Goal: Task Accomplishment & Management: Manage account settings

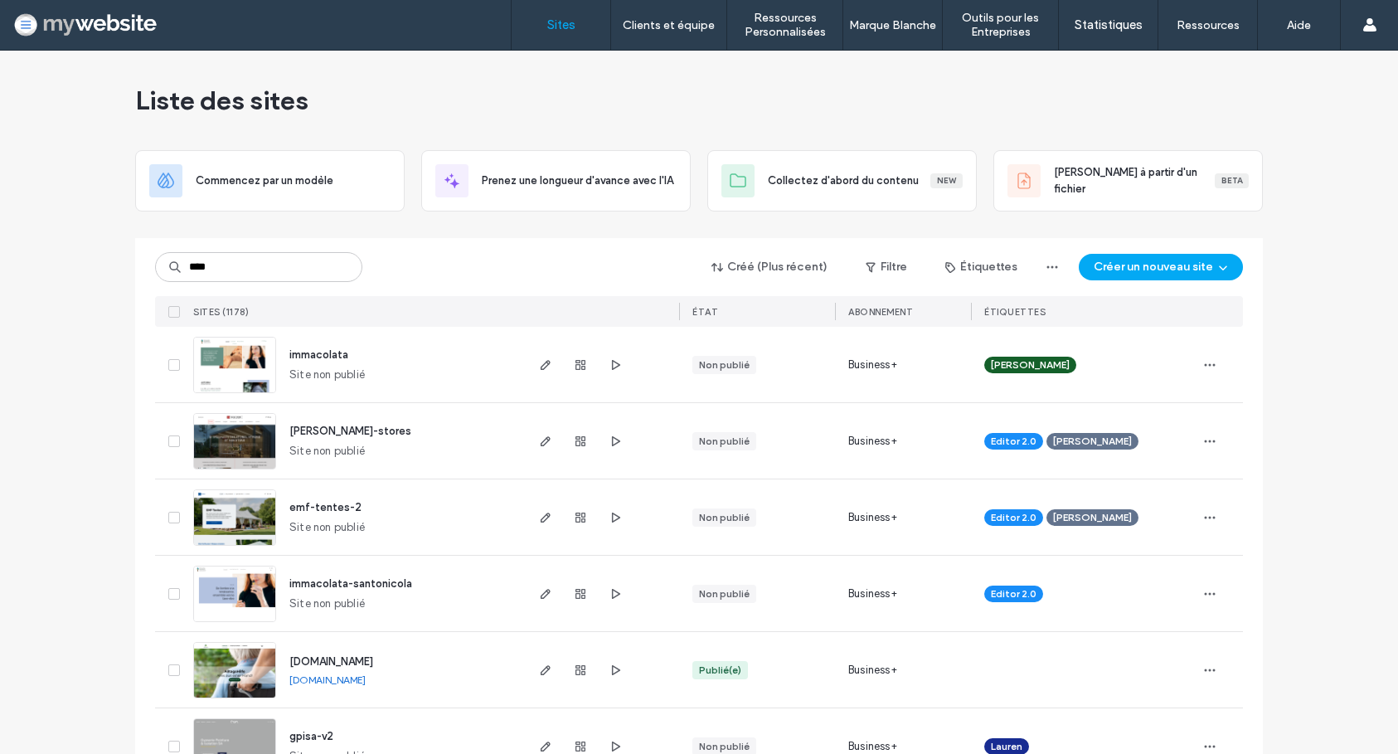
type input "****"
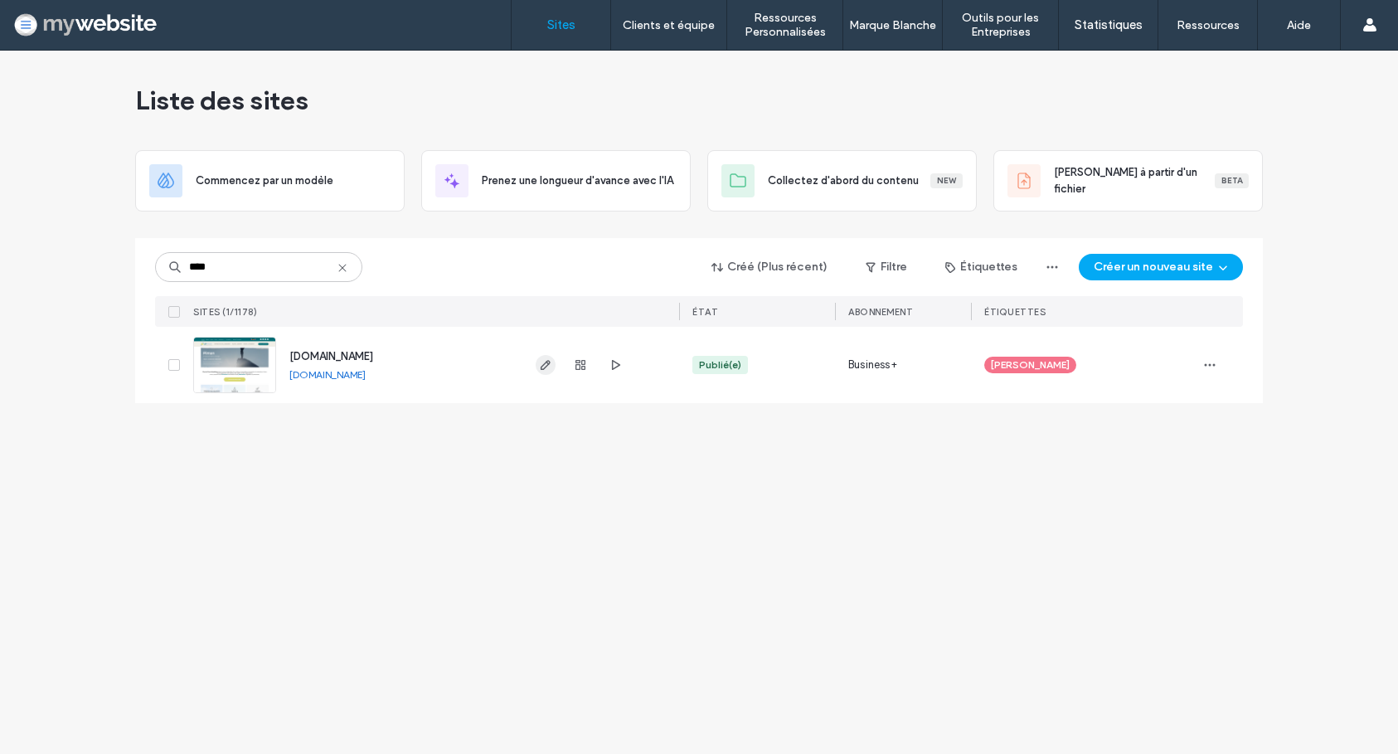
click at [542, 366] on use "button" at bounding box center [546, 365] width 10 height 10
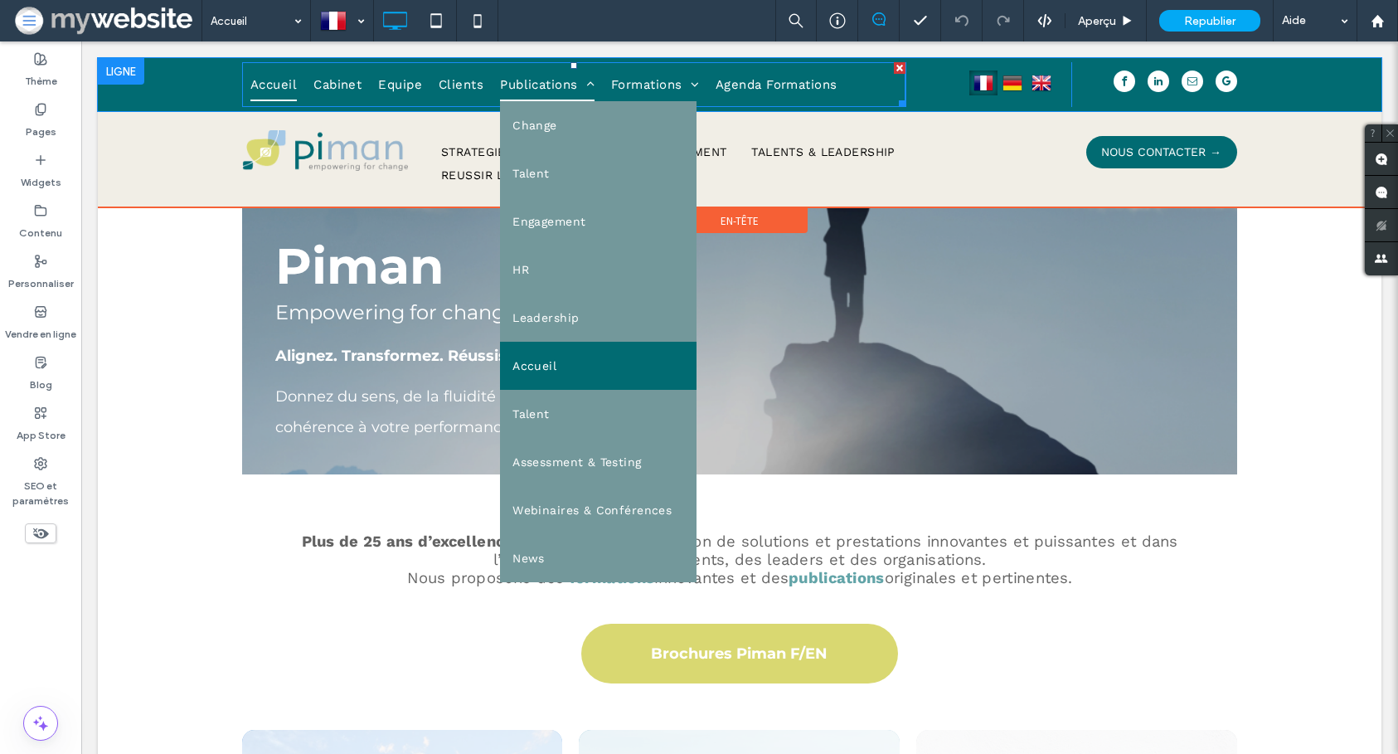
click at [548, 85] on span "Publications" at bounding box center [547, 84] width 95 height 33
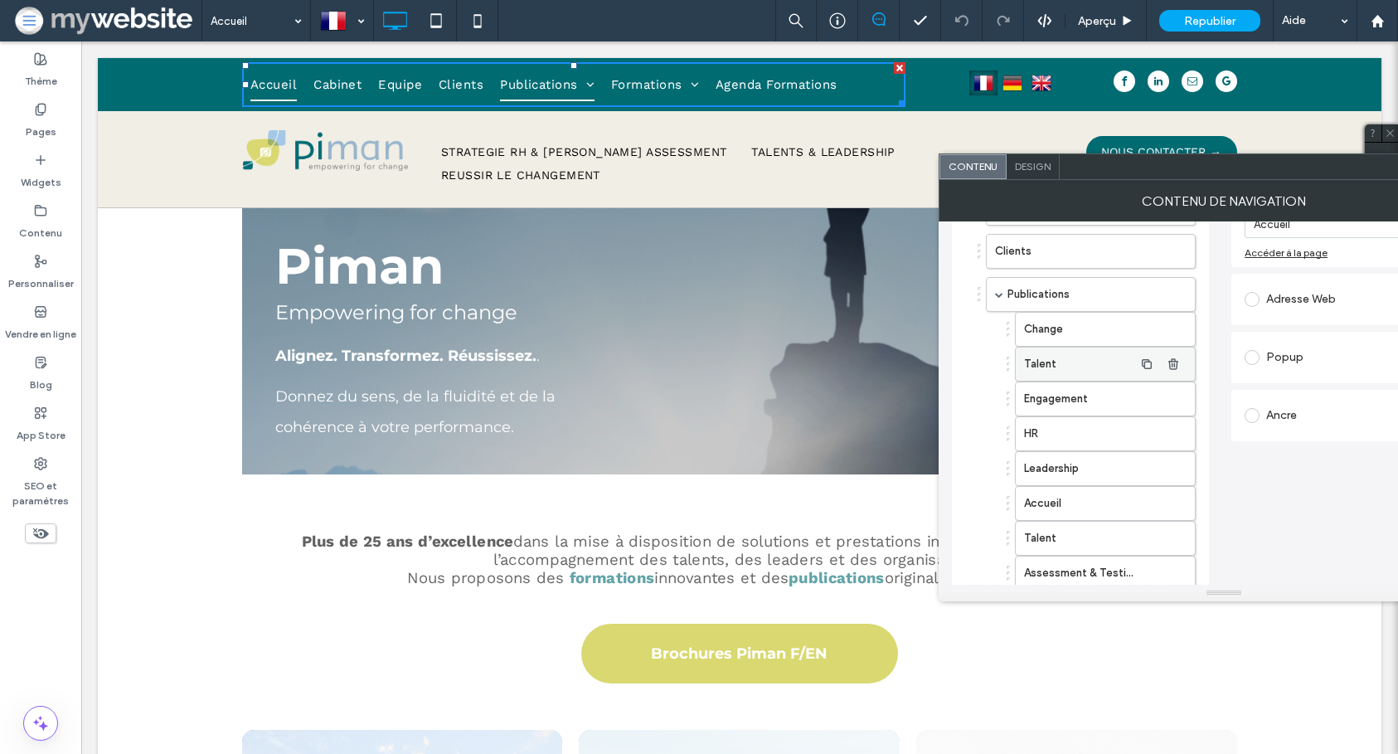
scroll to position [263, 0]
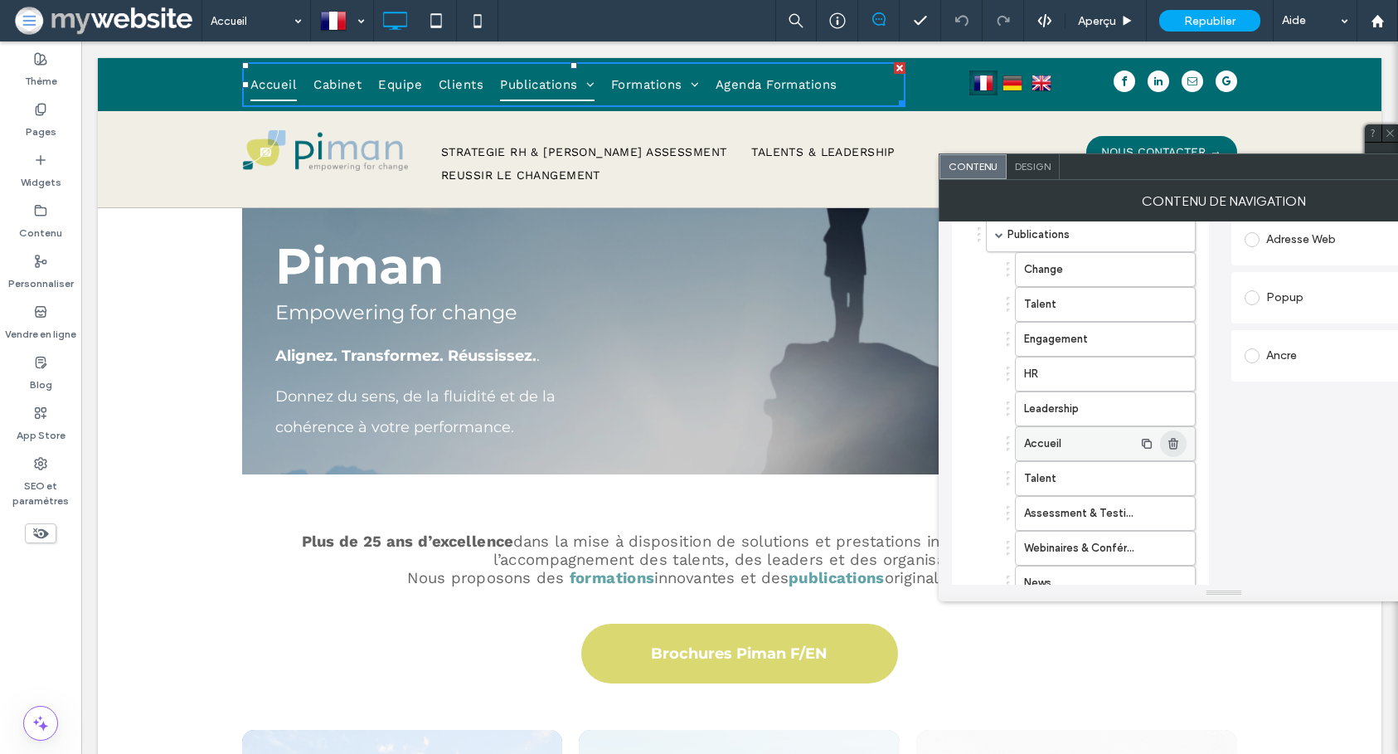
click at [1174, 450] on span "button" at bounding box center [1173, 443] width 27 height 27
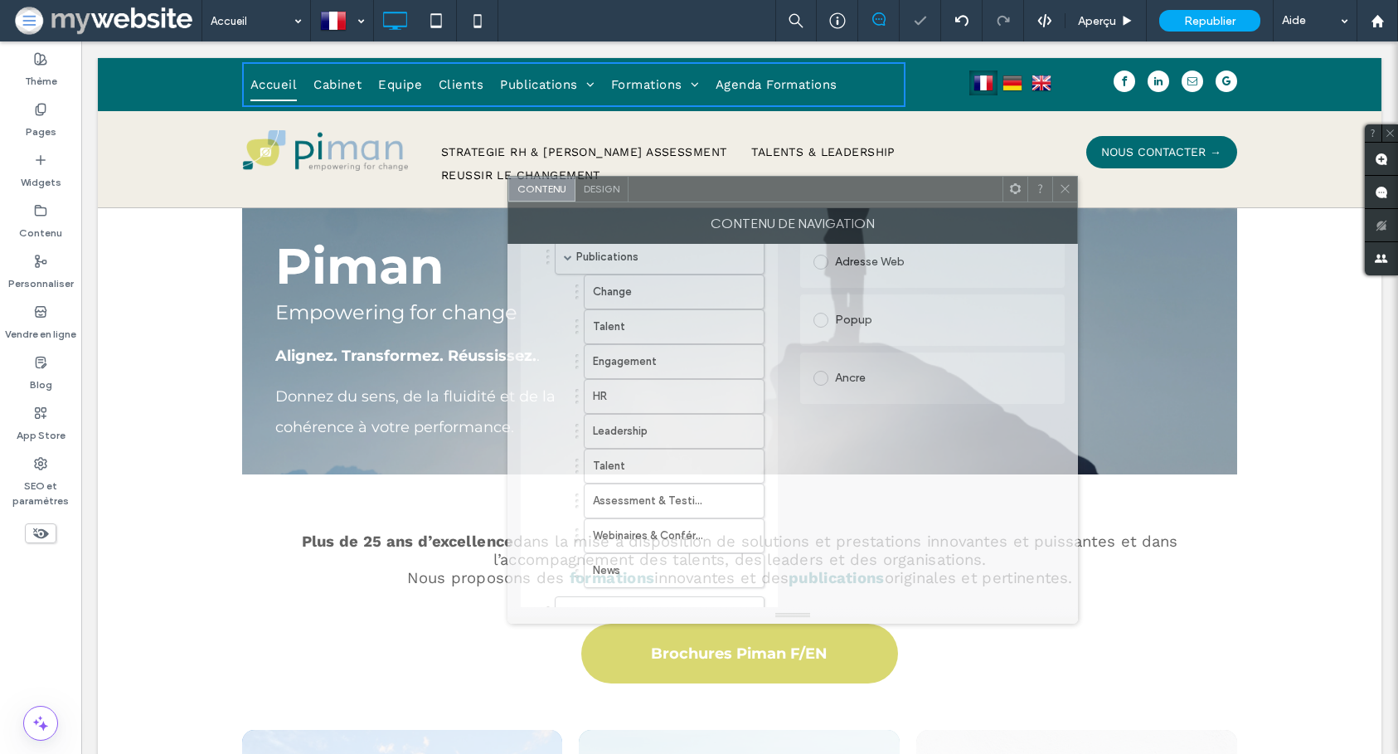
drag, startPoint x: 1203, startPoint y: 171, endPoint x: 824, endPoint y: 187, distance: 379.3
click at [824, 187] on div at bounding box center [816, 189] width 374 height 25
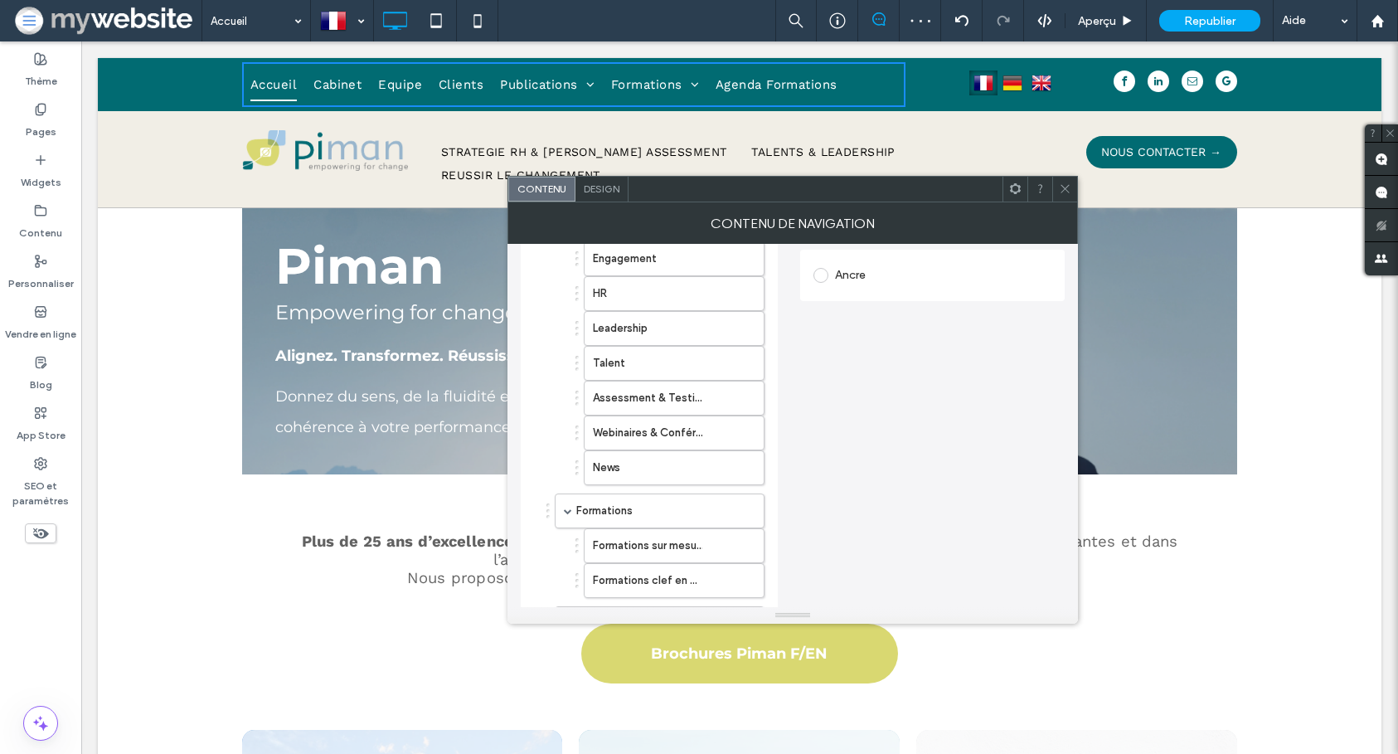
scroll to position [489, 0]
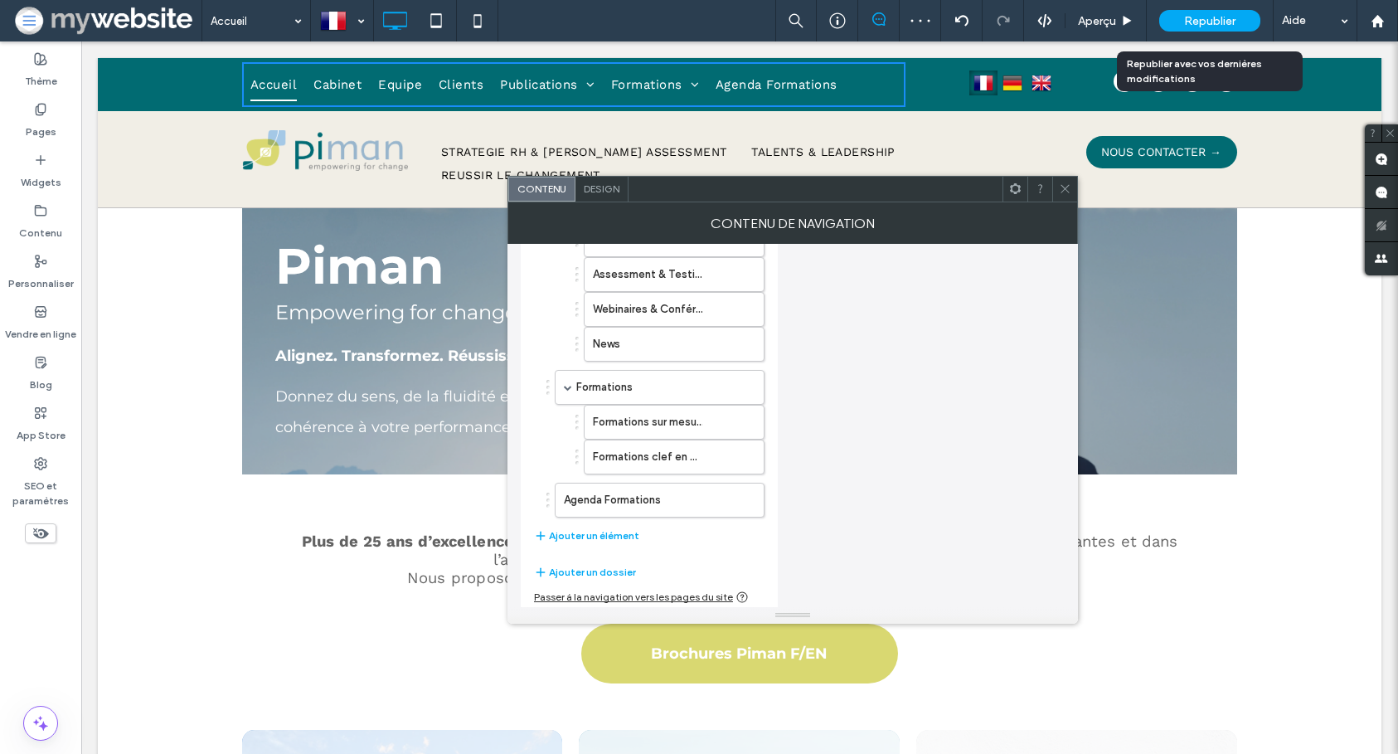
click at [1191, 19] on span "Republier" at bounding box center [1209, 21] width 51 height 14
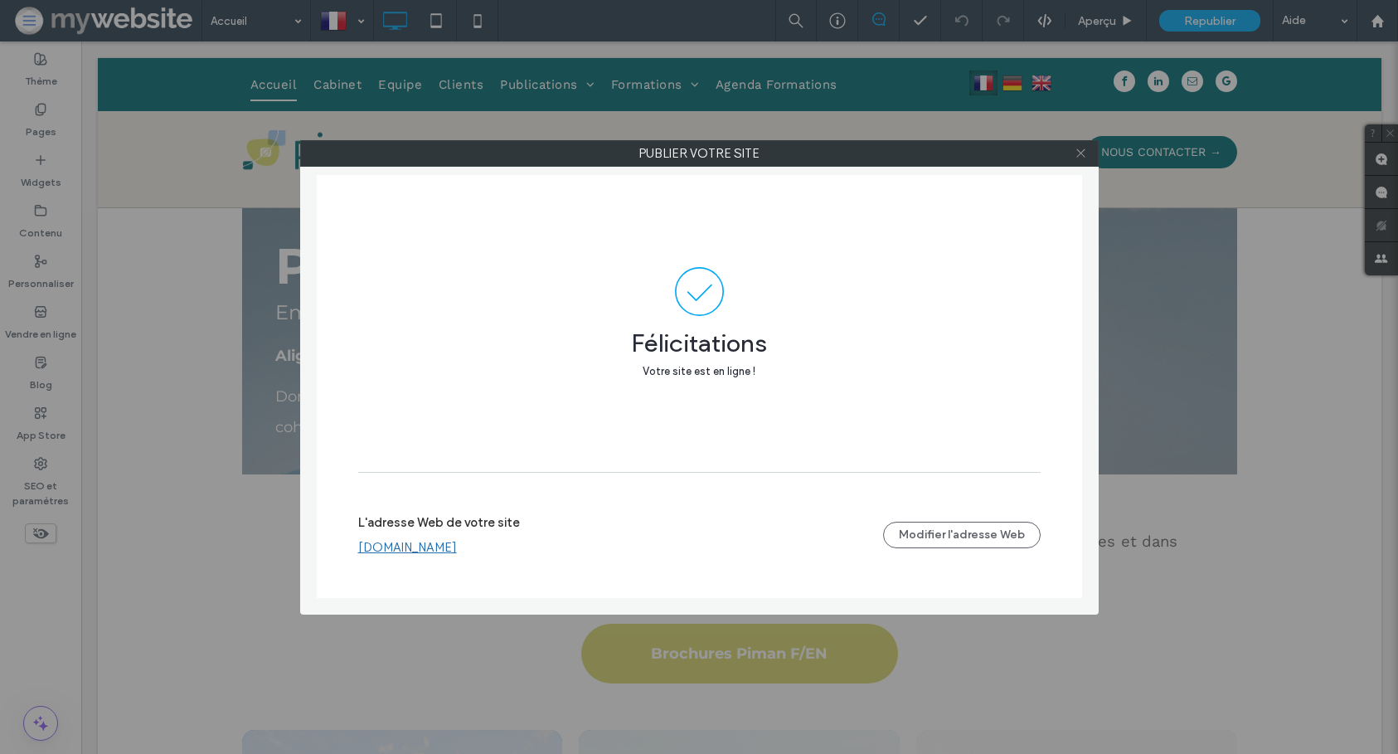
click at [1079, 155] on icon at bounding box center [1081, 153] width 12 height 12
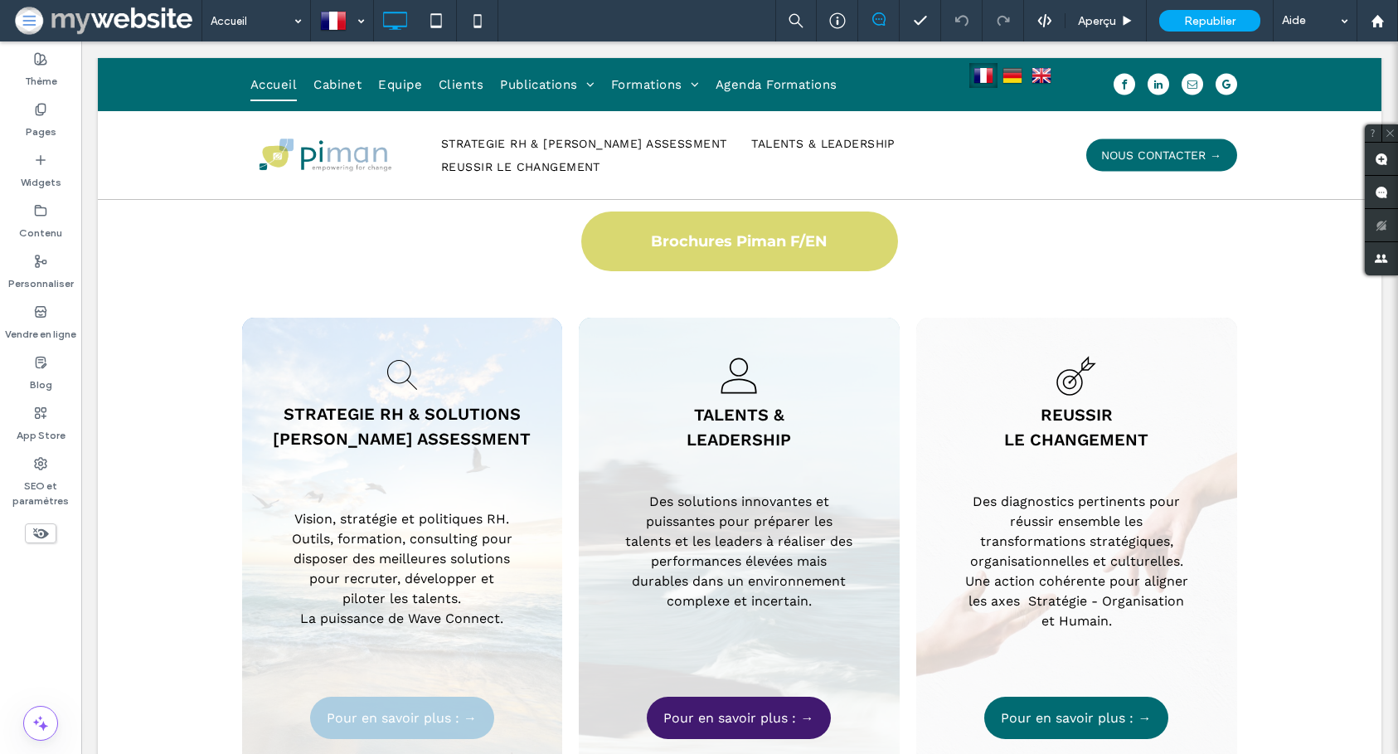
scroll to position [414, 0]
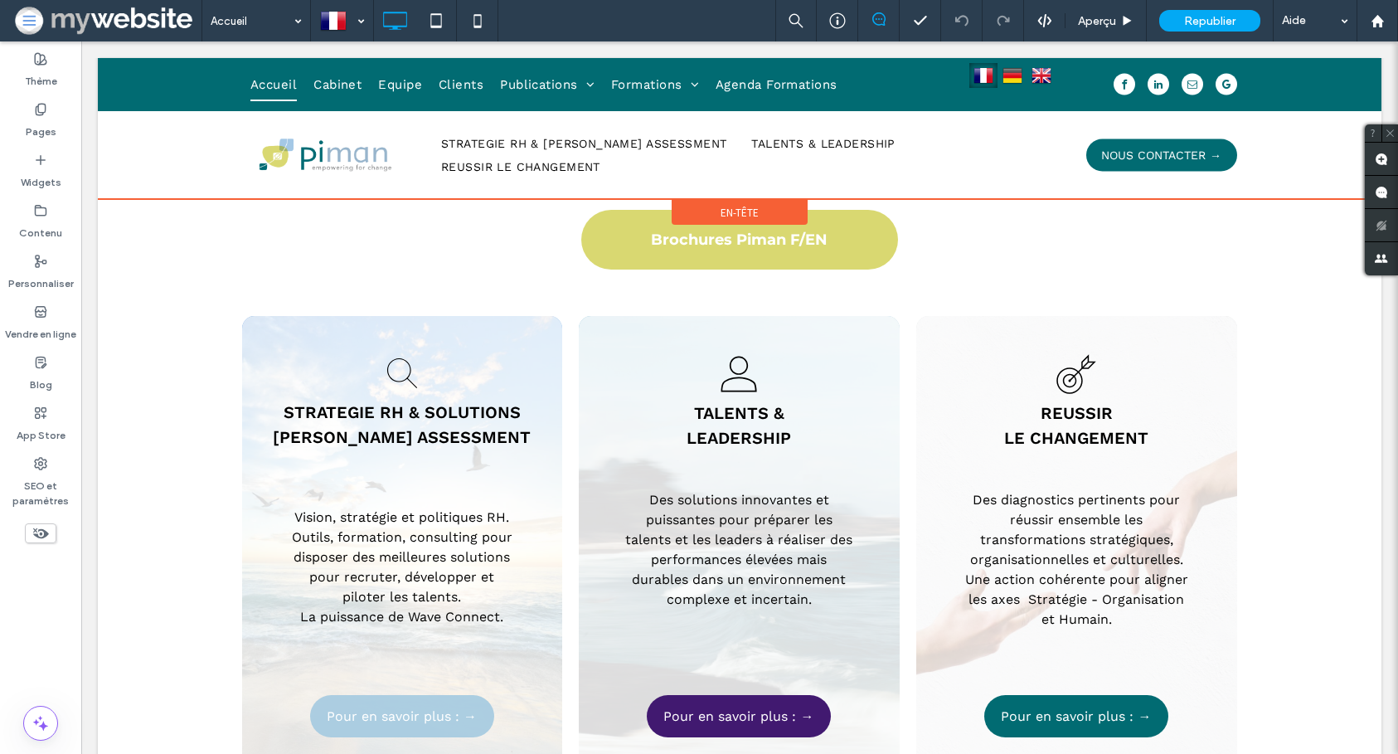
click at [609, 85] on div at bounding box center [740, 128] width 1284 height 141
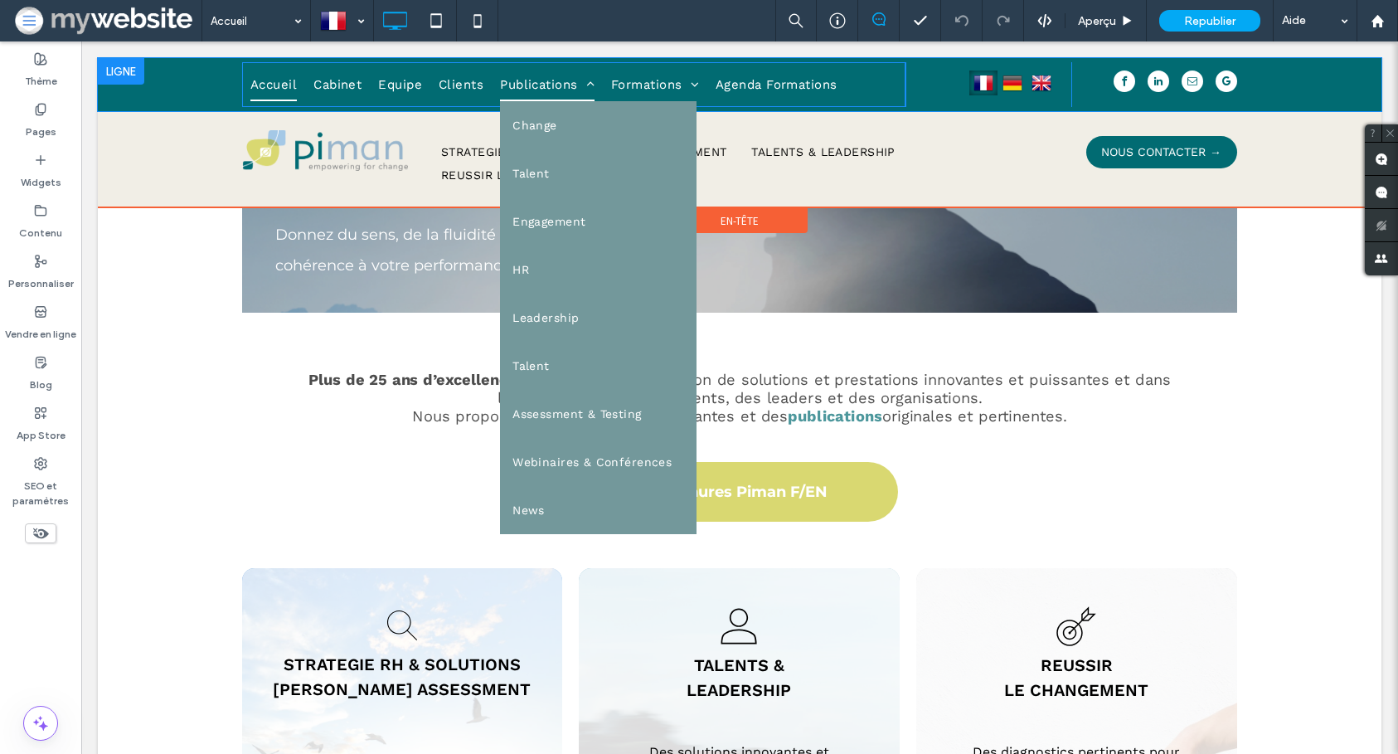
scroll to position [20, 0]
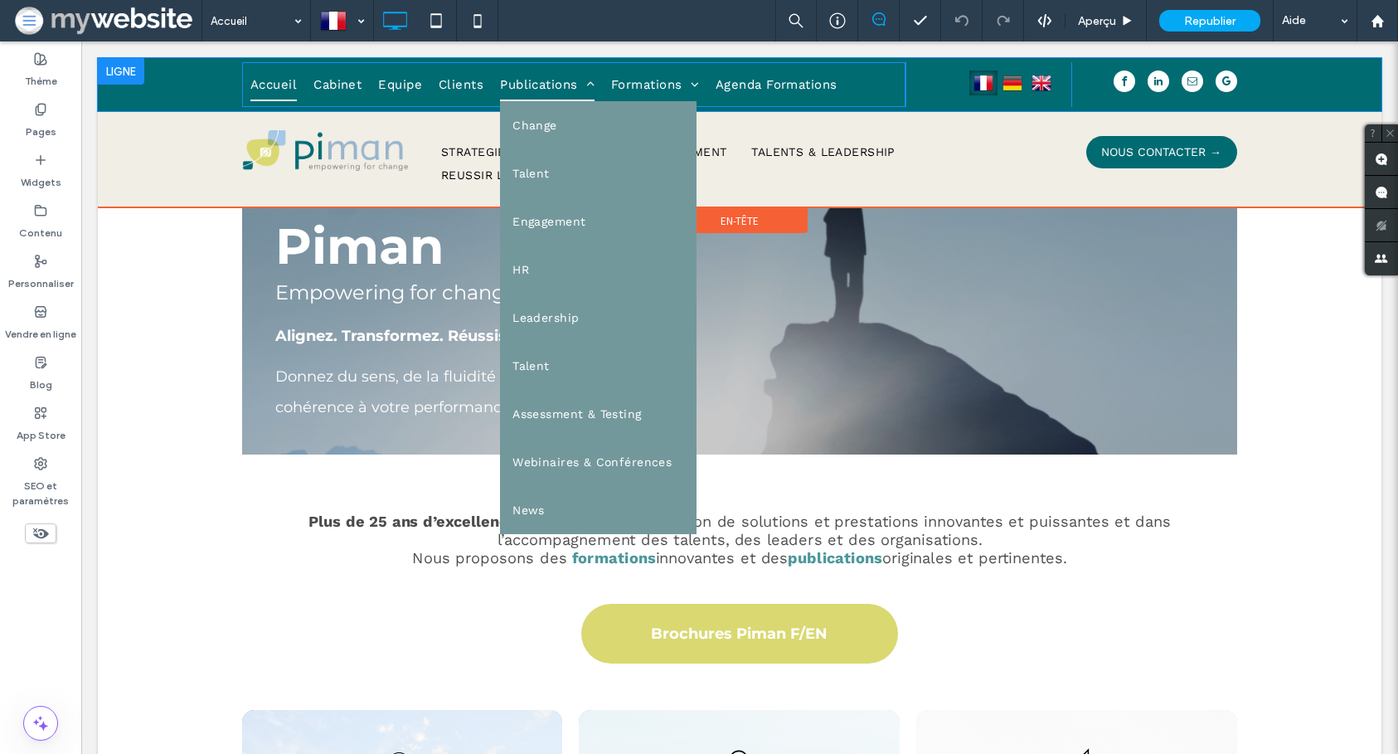
click at [520, 86] on span "Publications" at bounding box center [547, 84] width 95 height 33
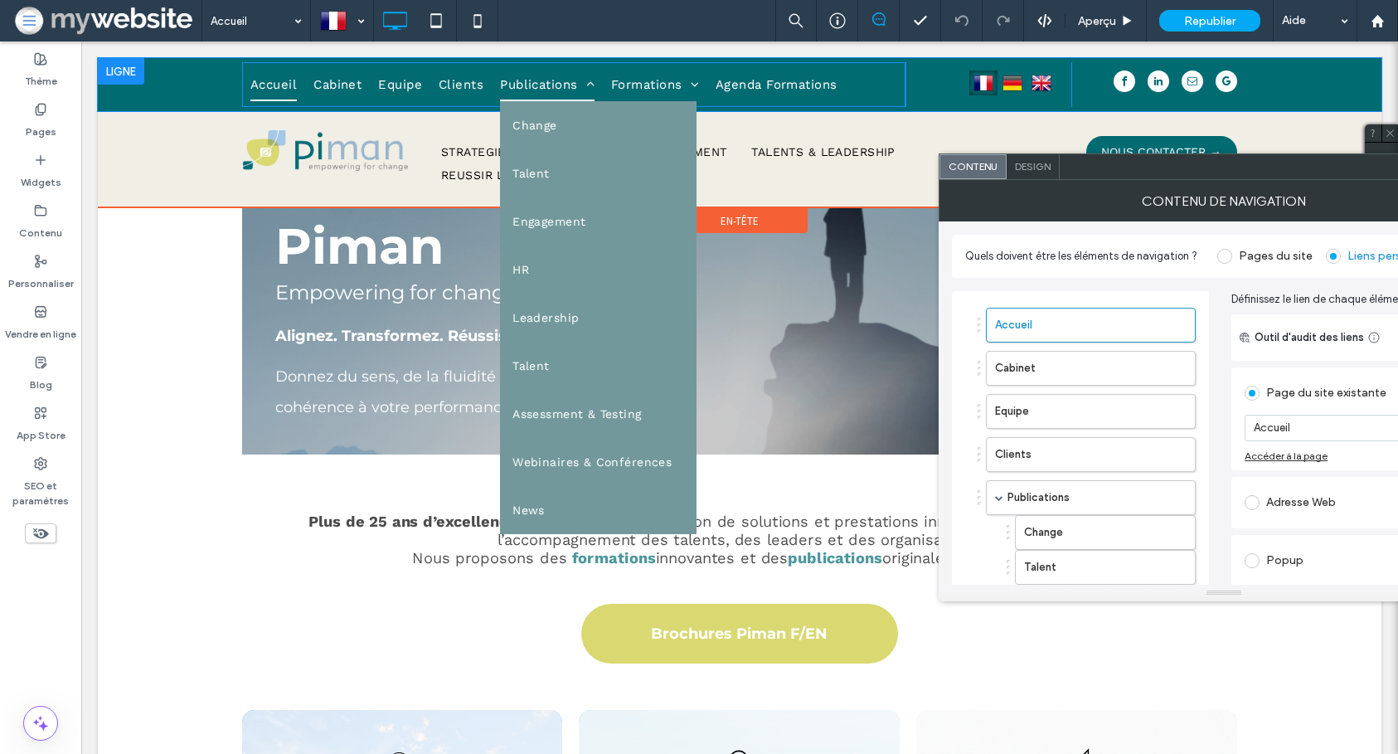
scroll to position [0, 0]
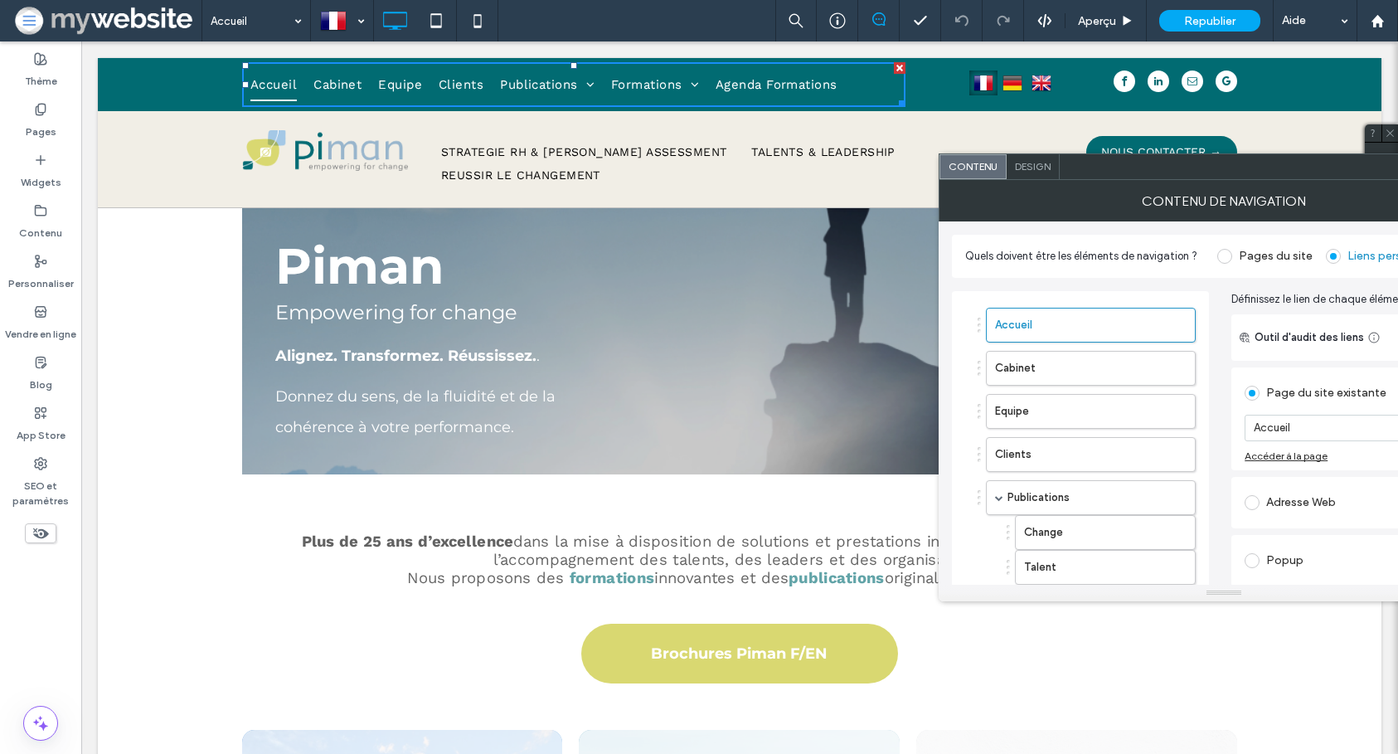
drag, startPoint x: 1288, startPoint y: 169, endPoint x: 967, endPoint y: 192, distance: 321.7
click at [1060, 179] on div at bounding box center [1247, 166] width 374 height 25
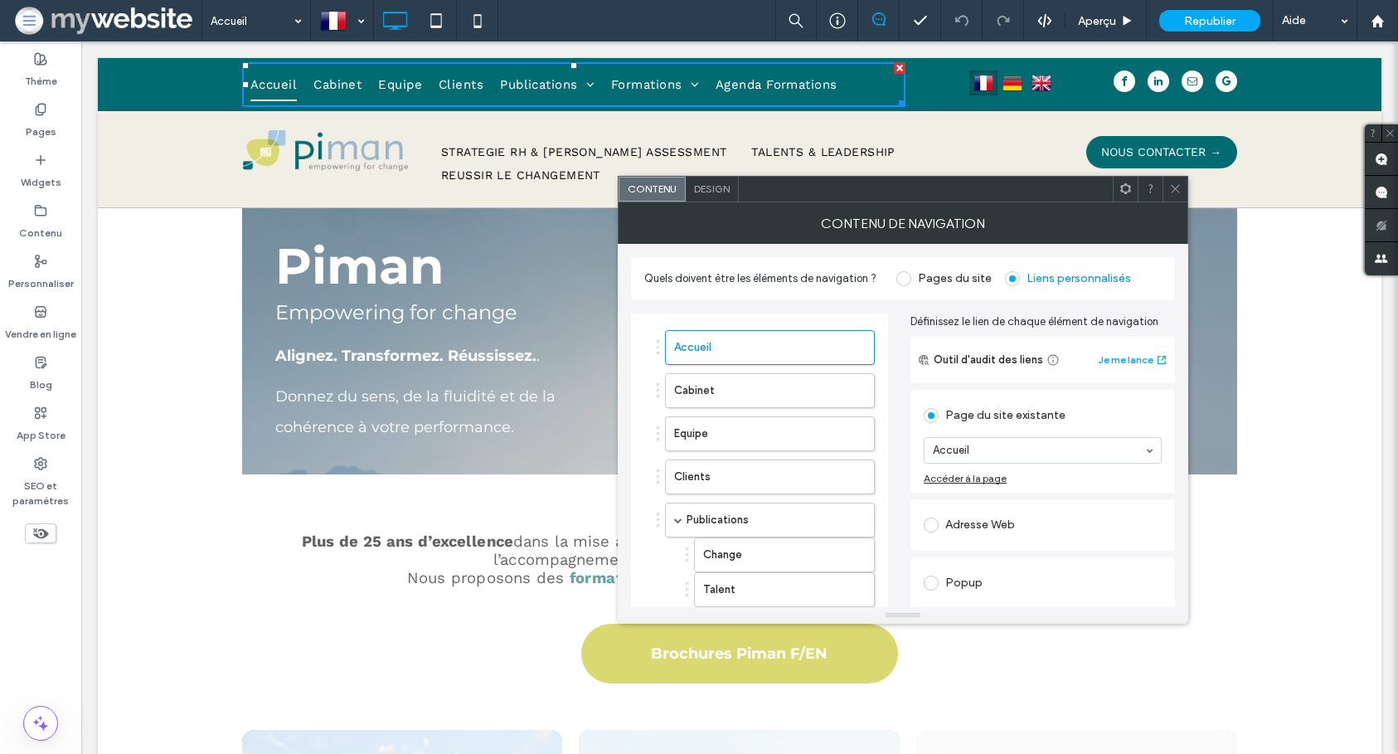
click at [1180, 188] on icon at bounding box center [1175, 188] width 12 height 12
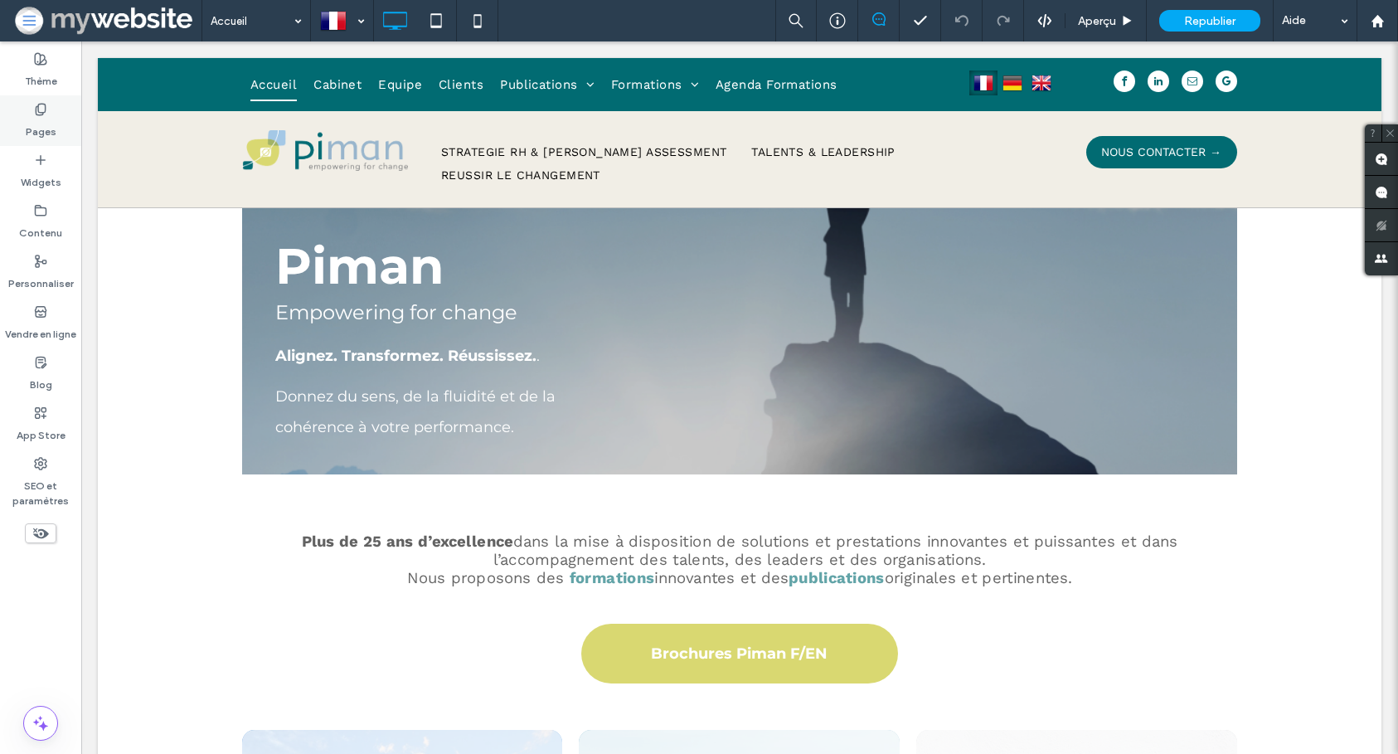
click at [59, 97] on div "Pages" at bounding box center [40, 120] width 81 height 51
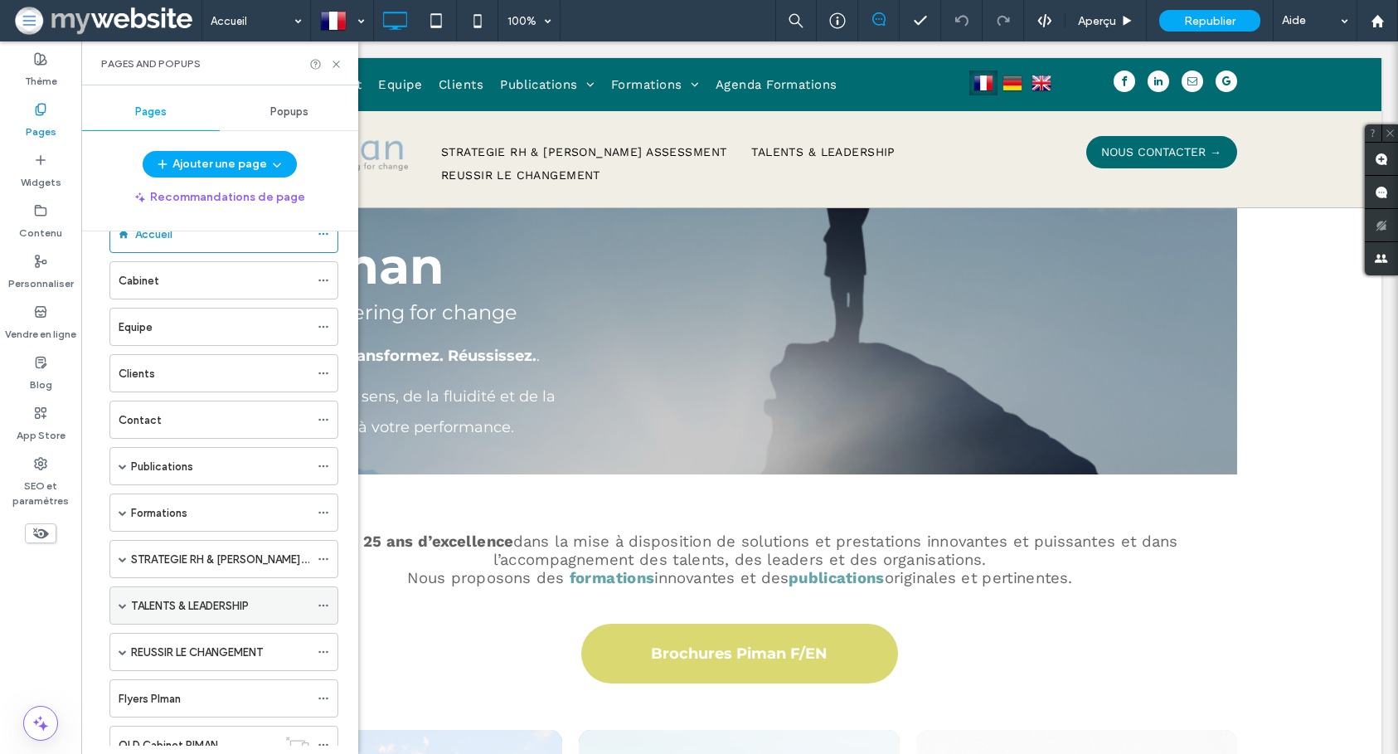
scroll to position [35, 0]
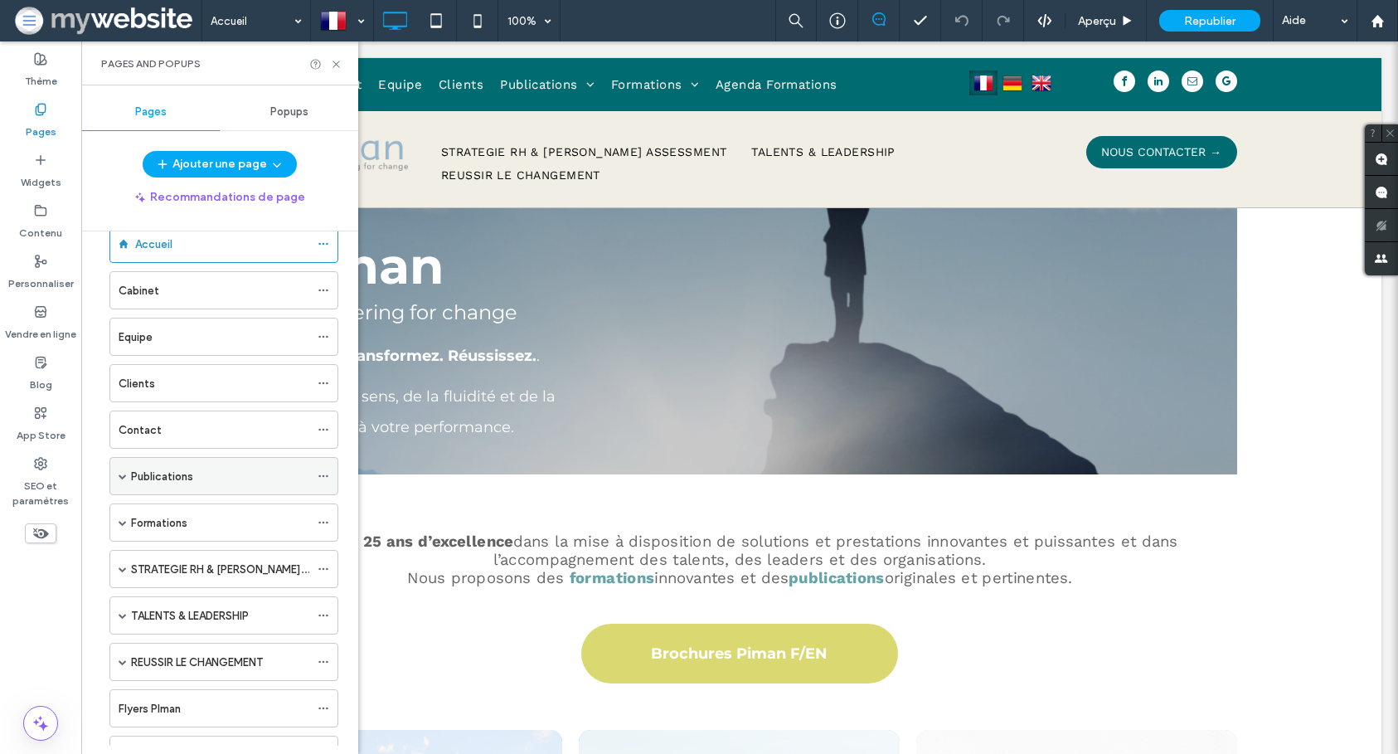
click at [119, 478] on span at bounding box center [123, 476] width 8 height 8
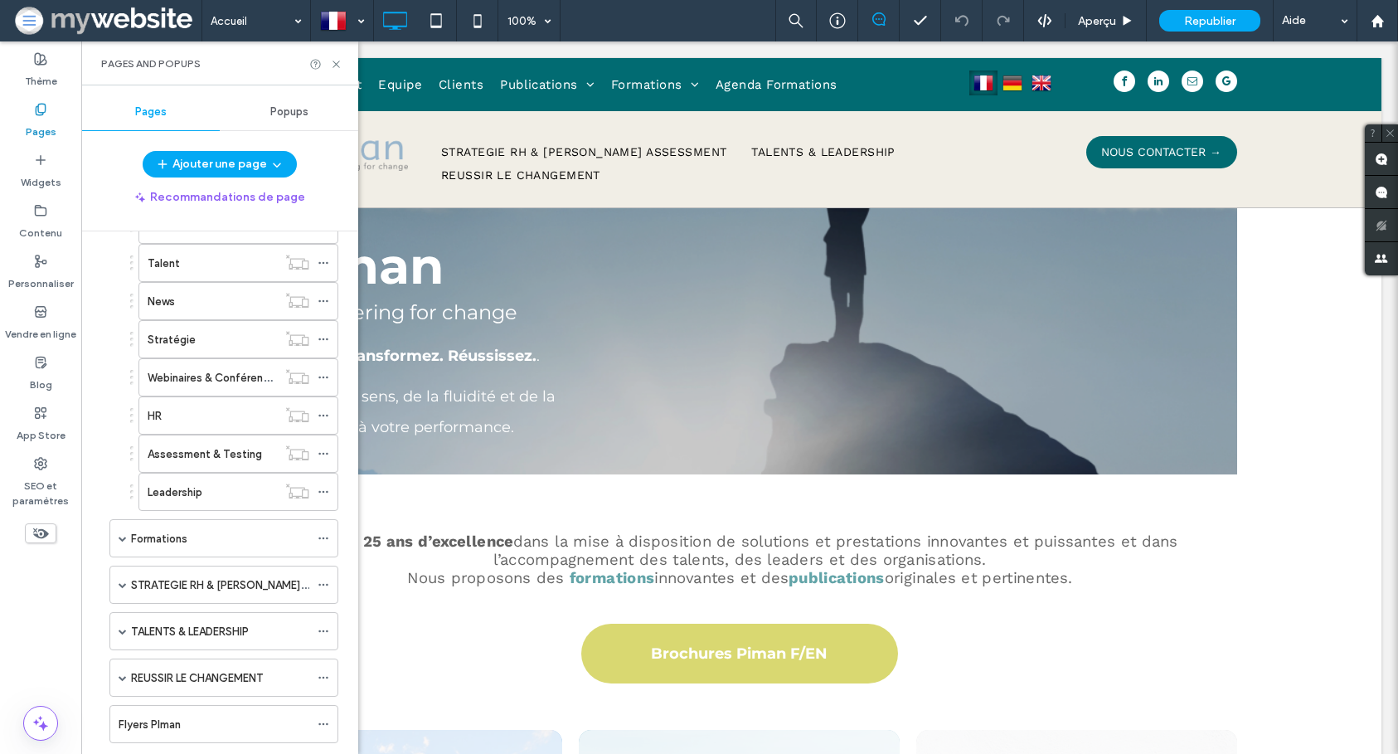
scroll to position [534, 0]
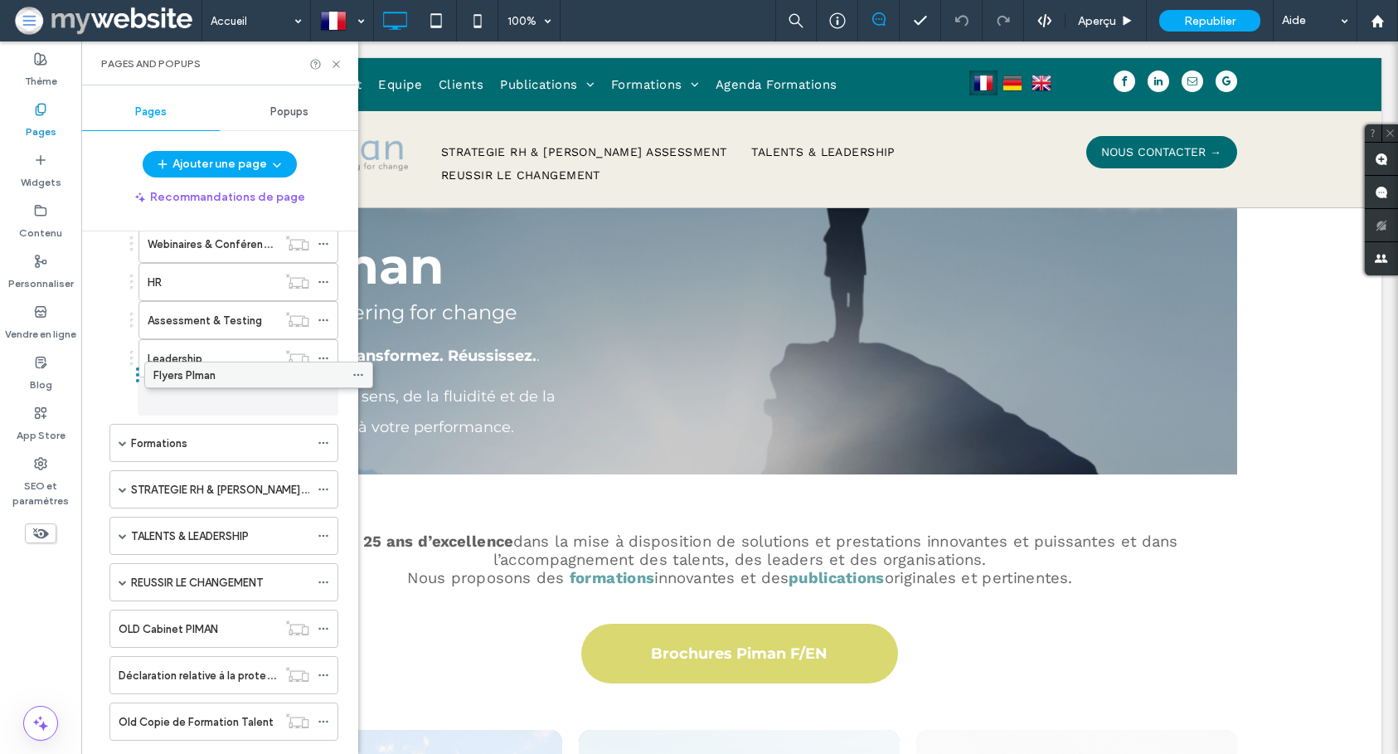
drag, startPoint x: 143, startPoint y: 594, endPoint x: 177, endPoint y: 384, distance: 212.7
click at [120, 537] on span at bounding box center [123, 536] width 8 height 8
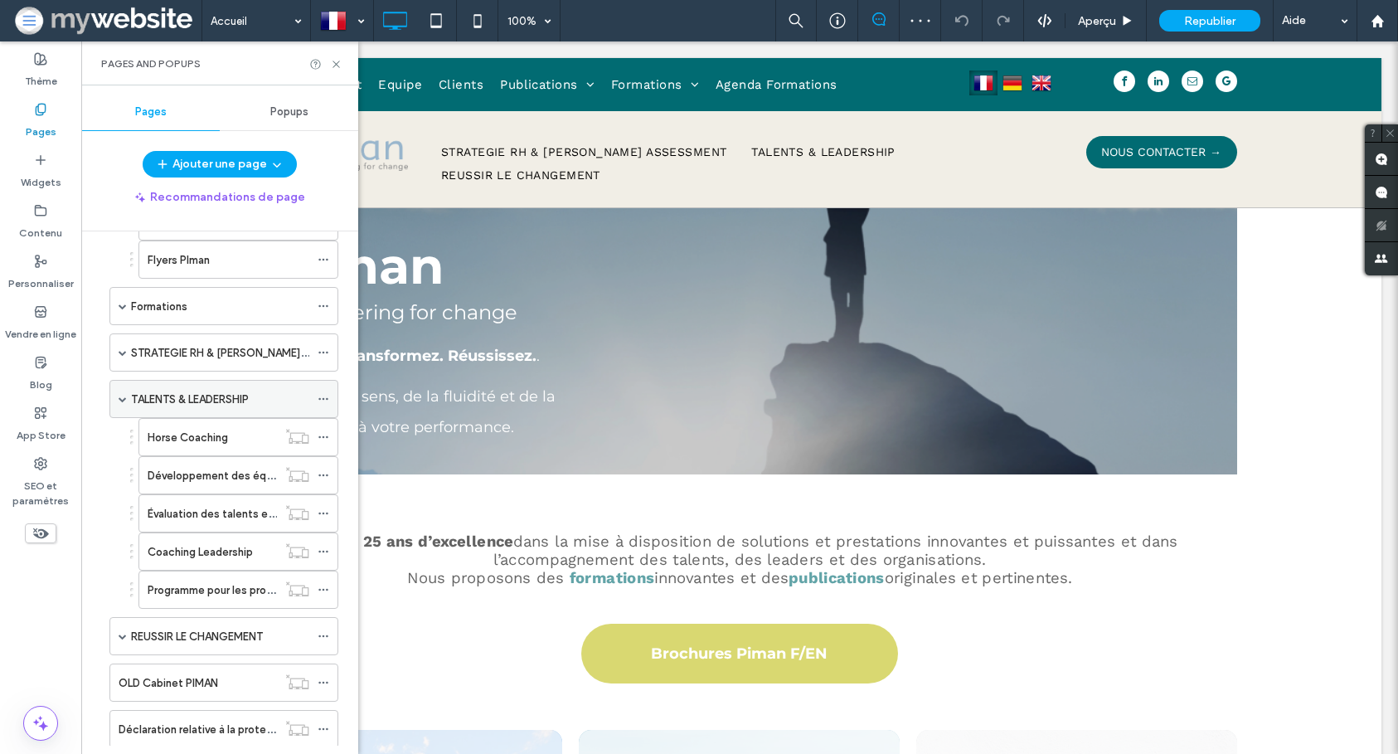
scroll to position [716, 0]
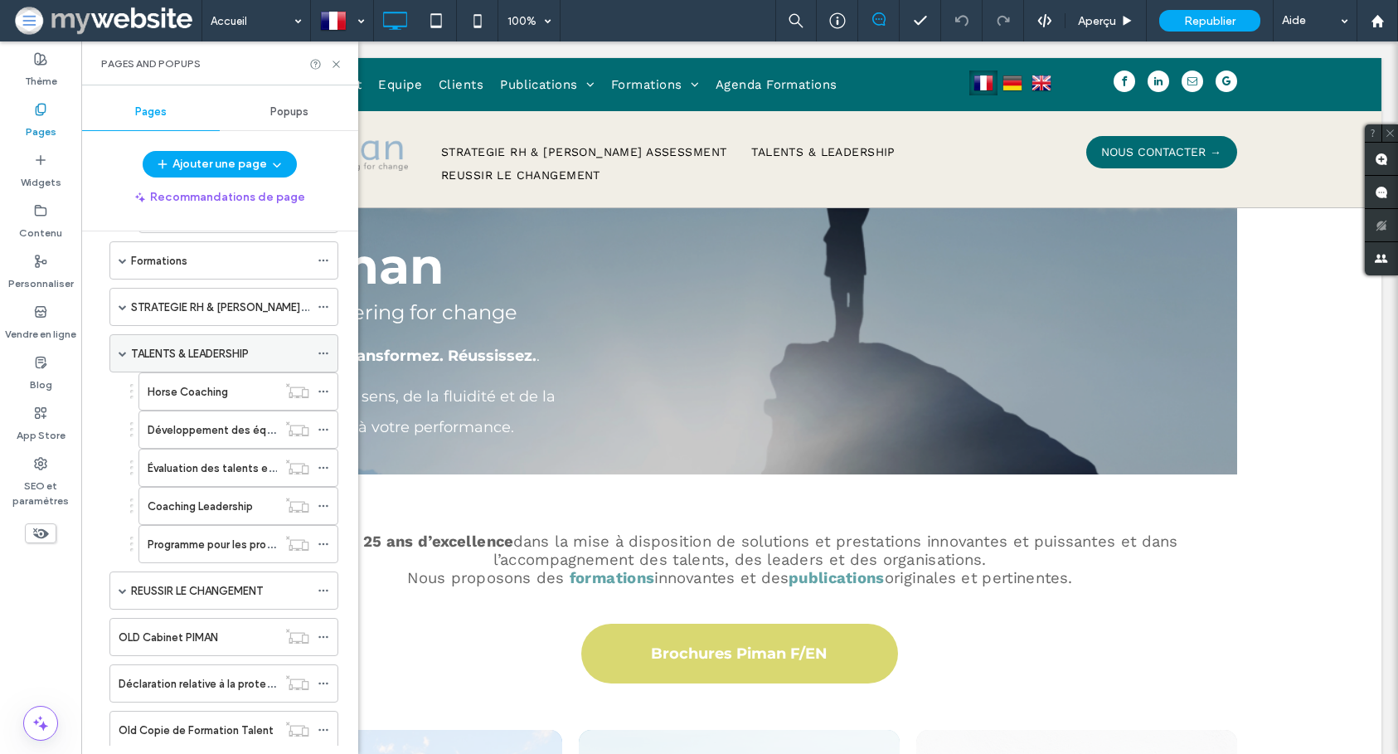
click at [124, 354] on span at bounding box center [123, 353] width 8 height 8
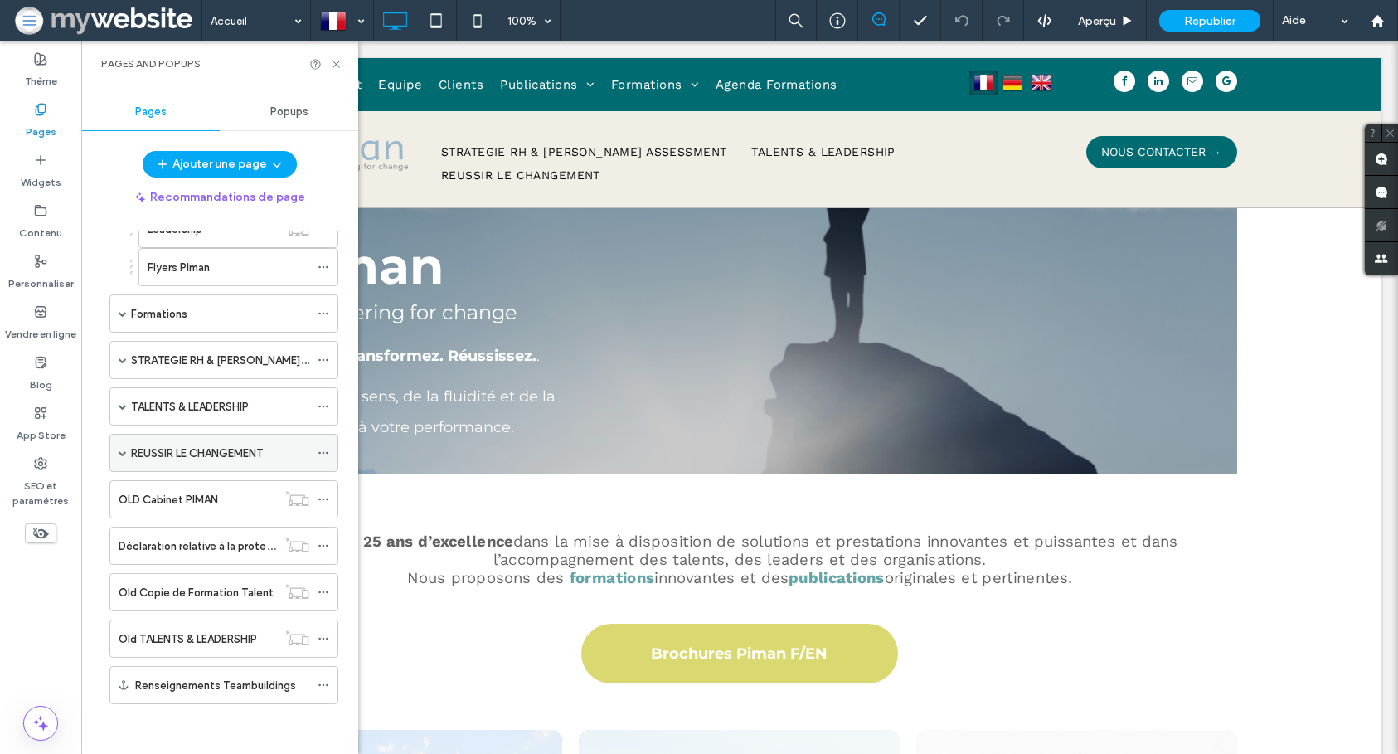
click at [115, 447] on div "REUSSIR LE CHANGEMENT" at bounding box center [223, 453] width 229 height 38
click at [121, 450] on span at bounding box center [123, 453] width 8 height 8
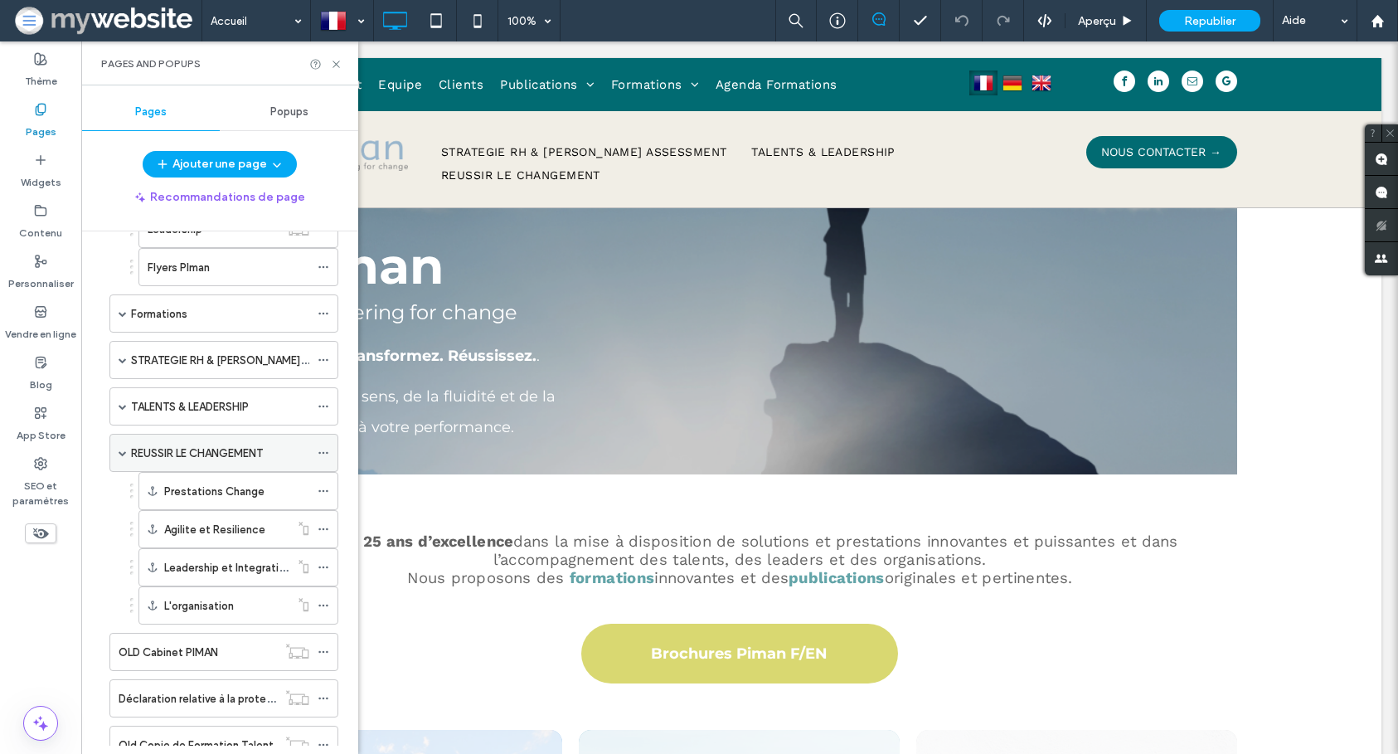
scroll to position [716, 0]
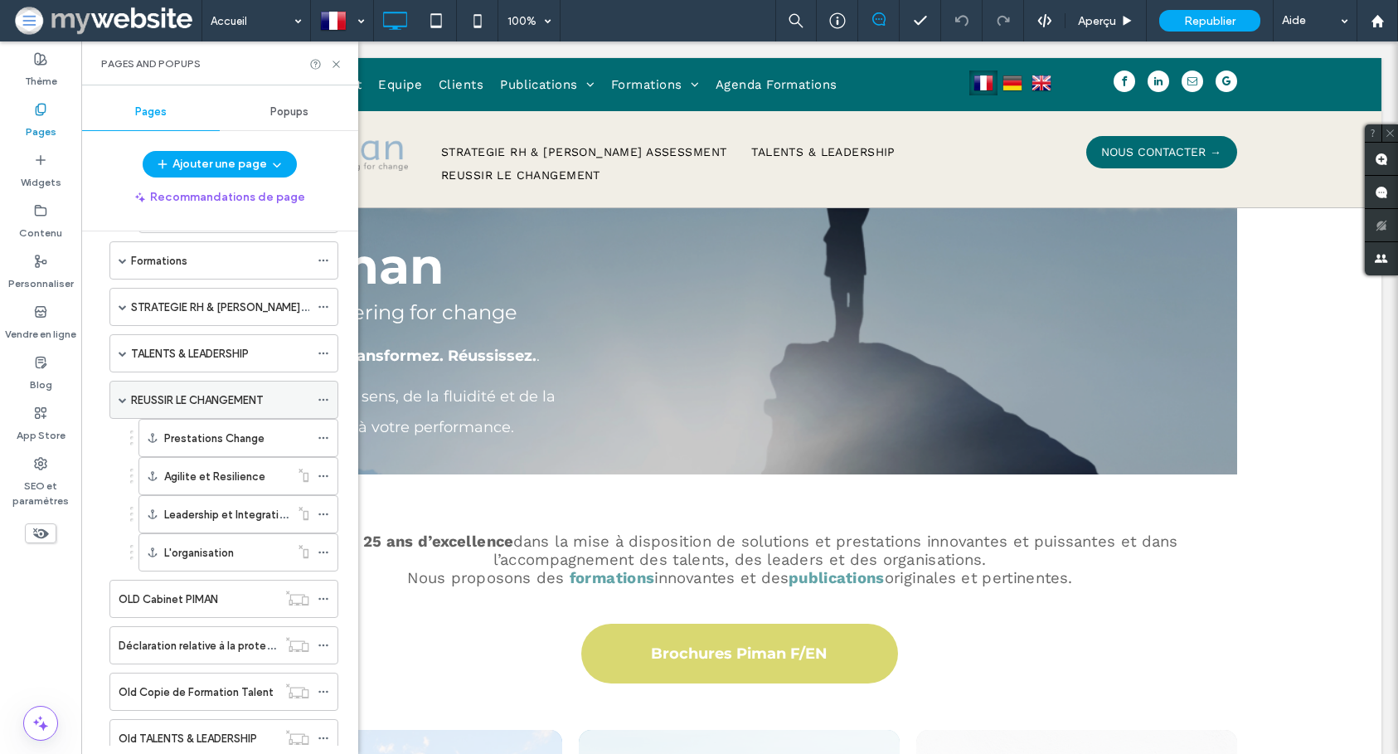
click at [121, 397] on span at bounding box center [123, 400] width 8 height 8
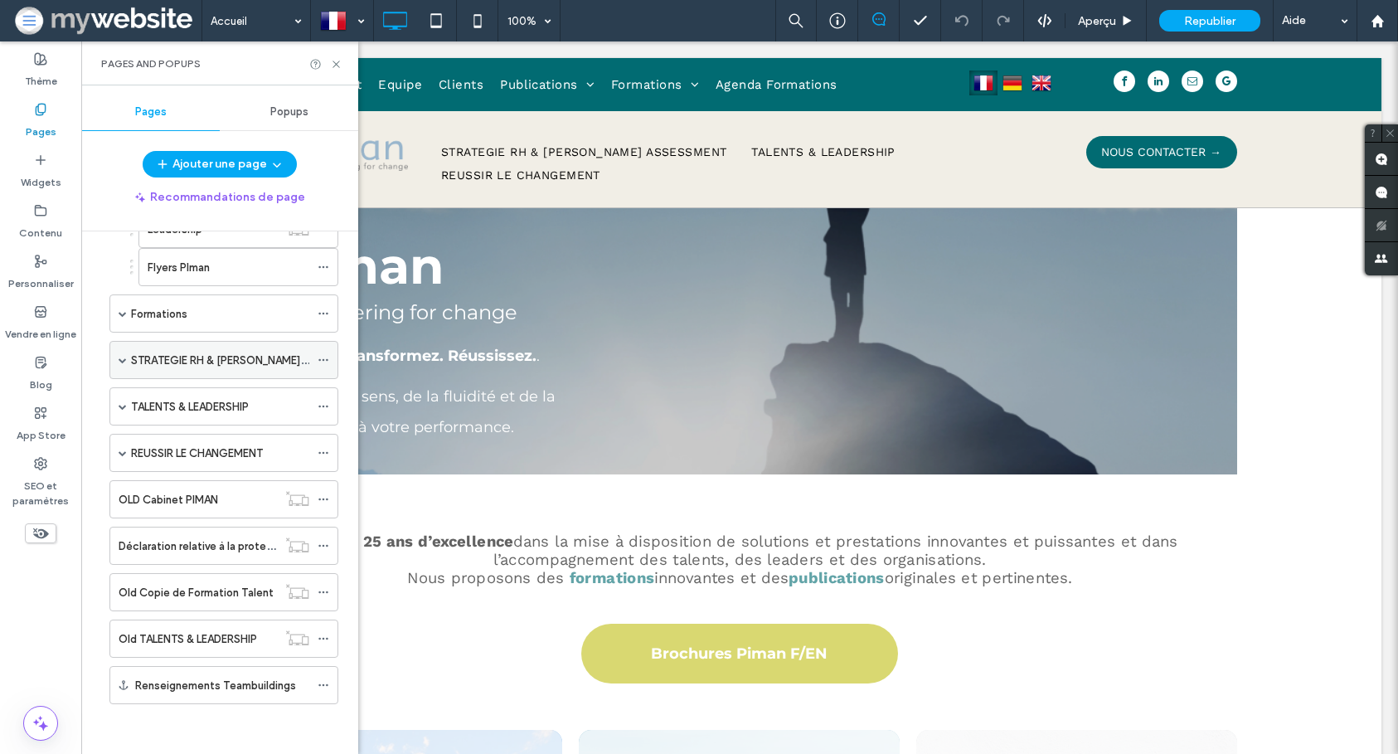
click at [124, 358] on span at bounding box center [123, 360] width 8 height 8
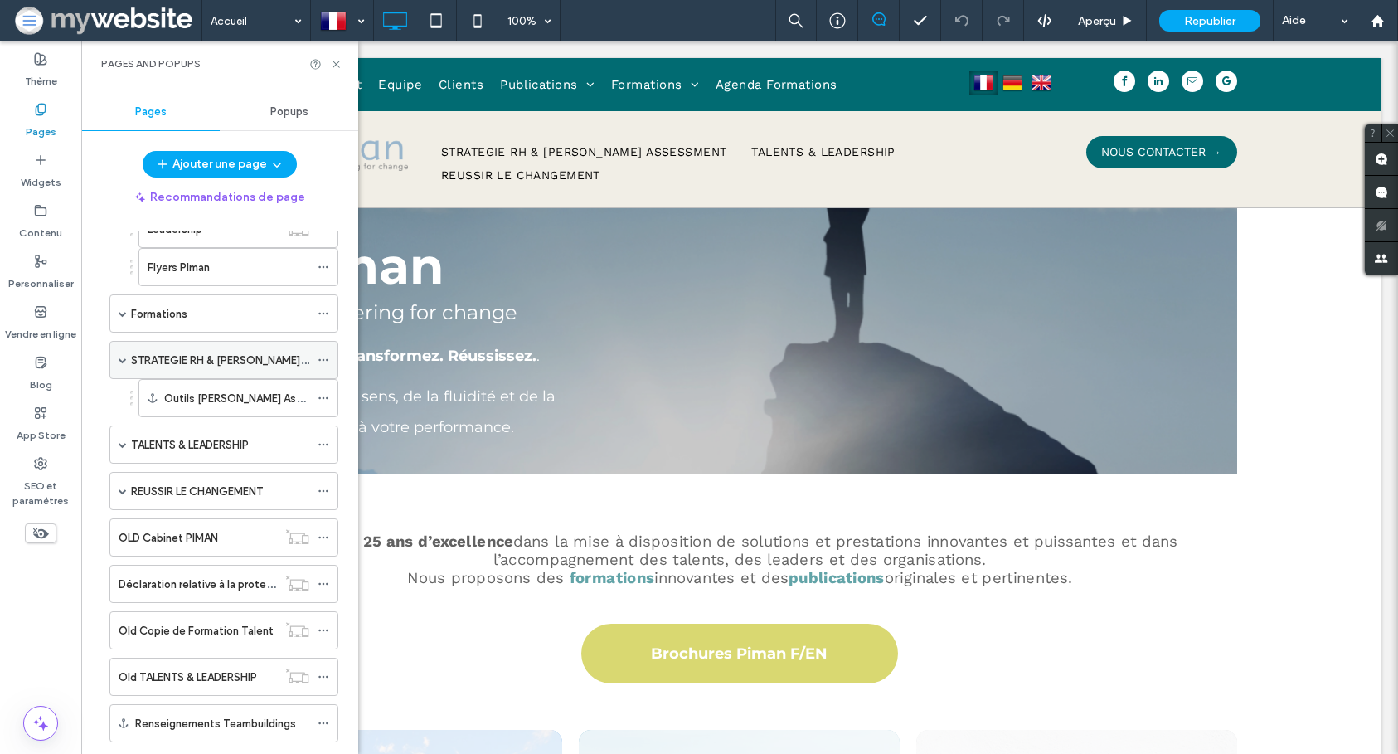
scroll to position [702, 0]
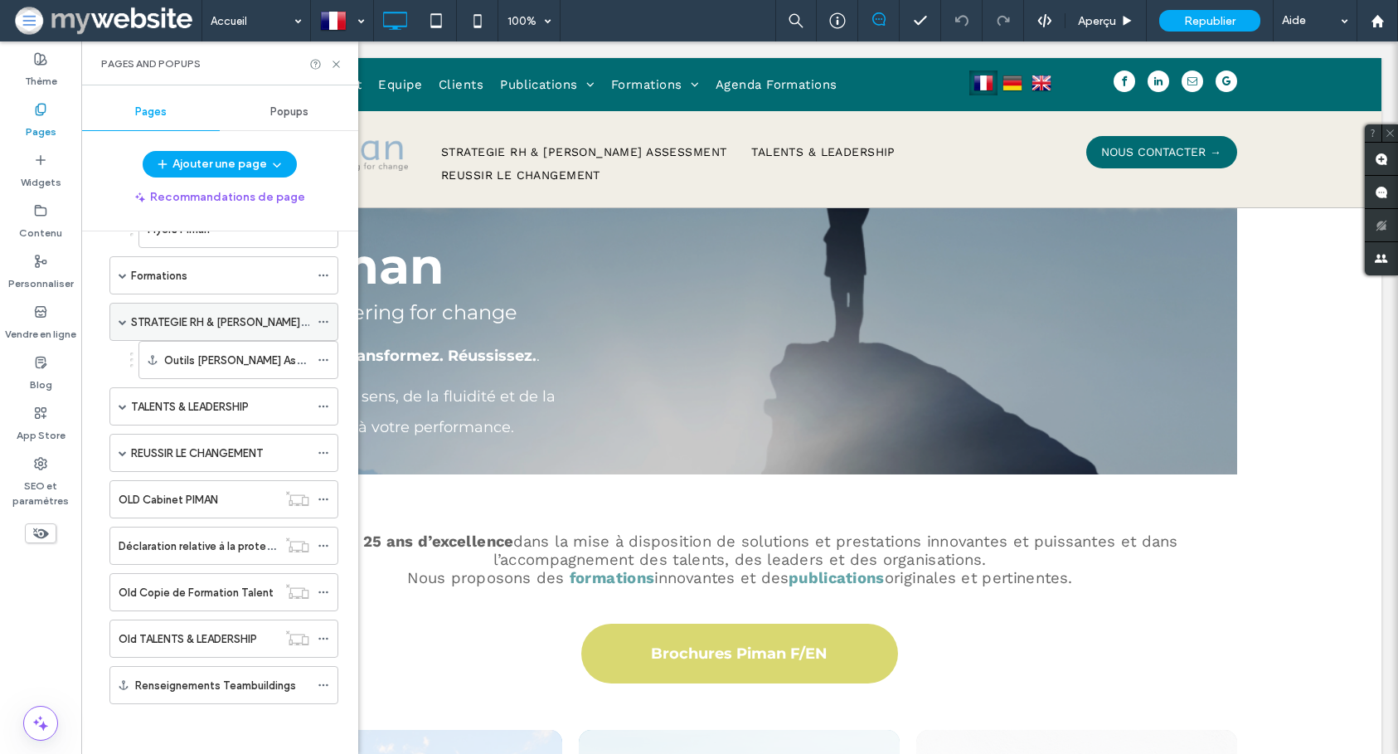
click at [125, 323] on span at bounding box center [123, 322] width 8 height 8
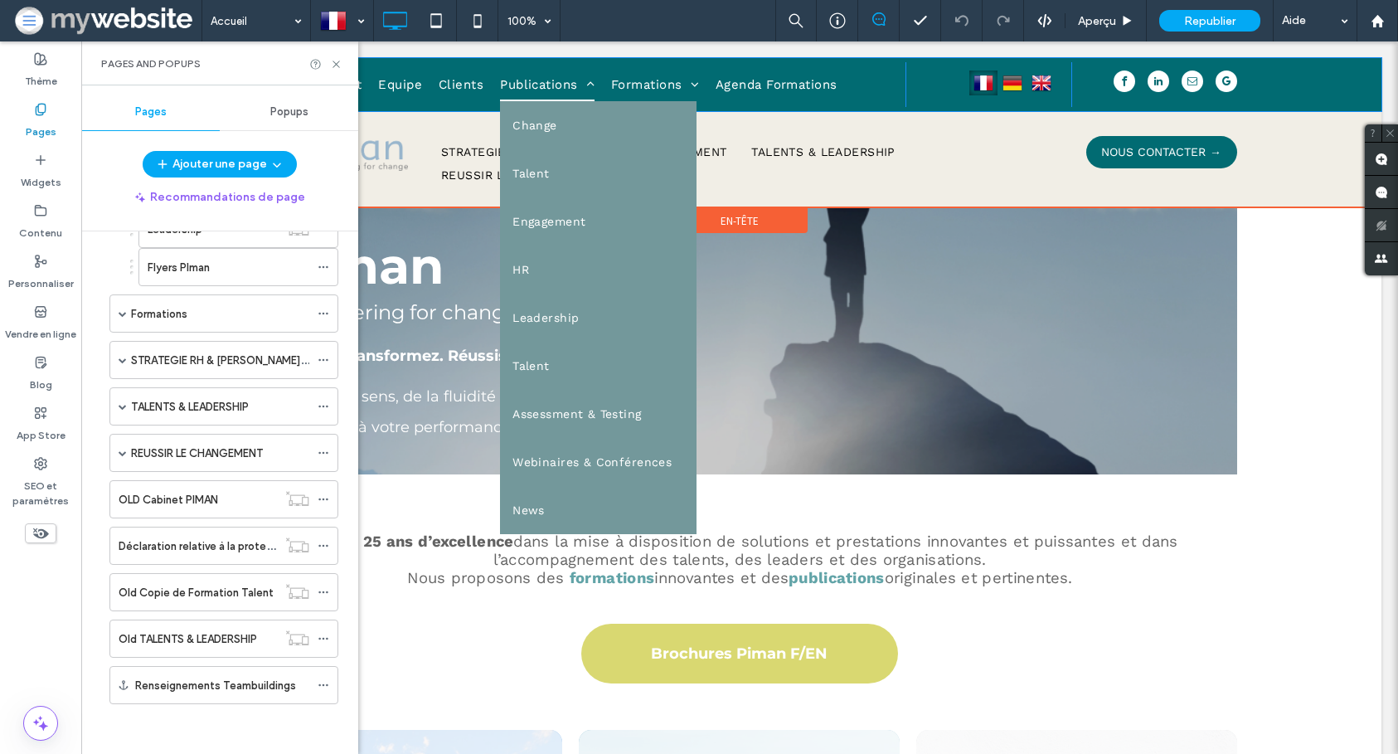
click at [551, 70] on span "Publications" at bounding box center [547, 84] width 95 height 33
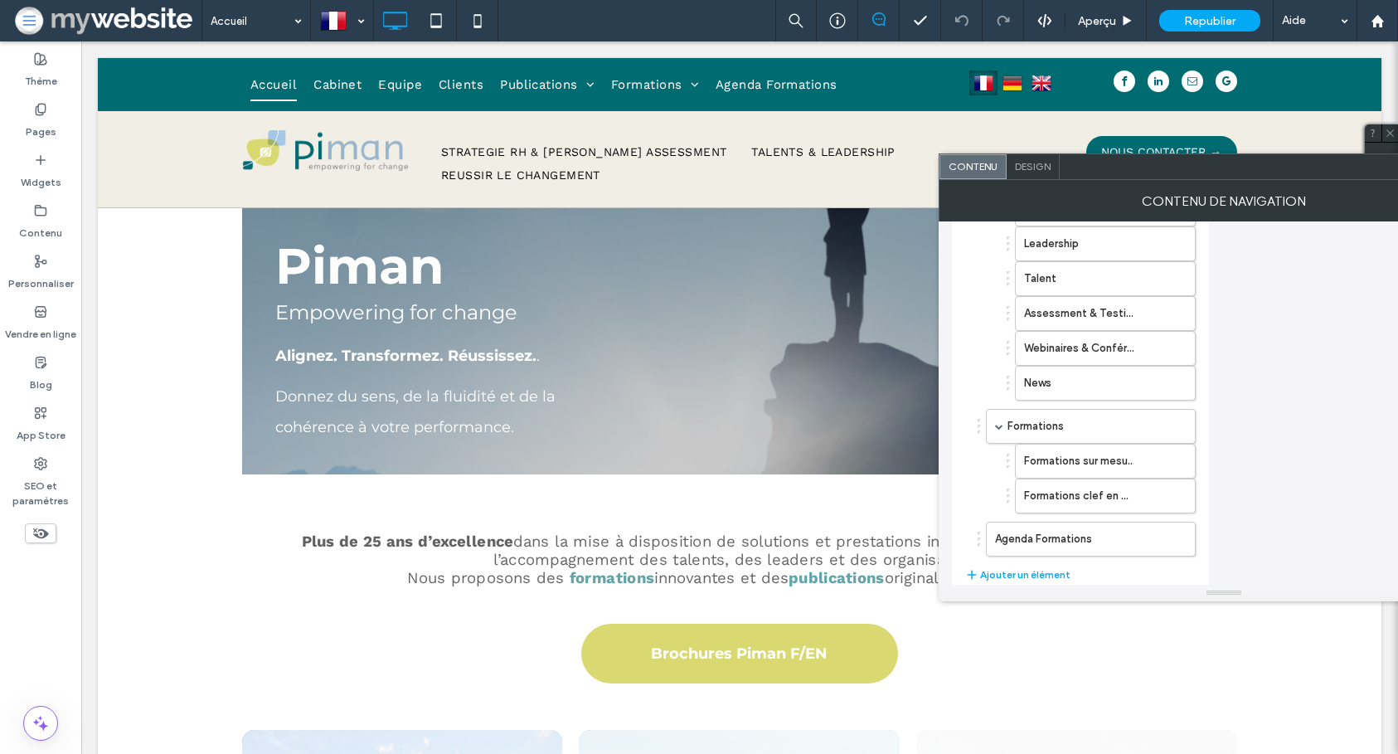
scroll to position [494, 0]
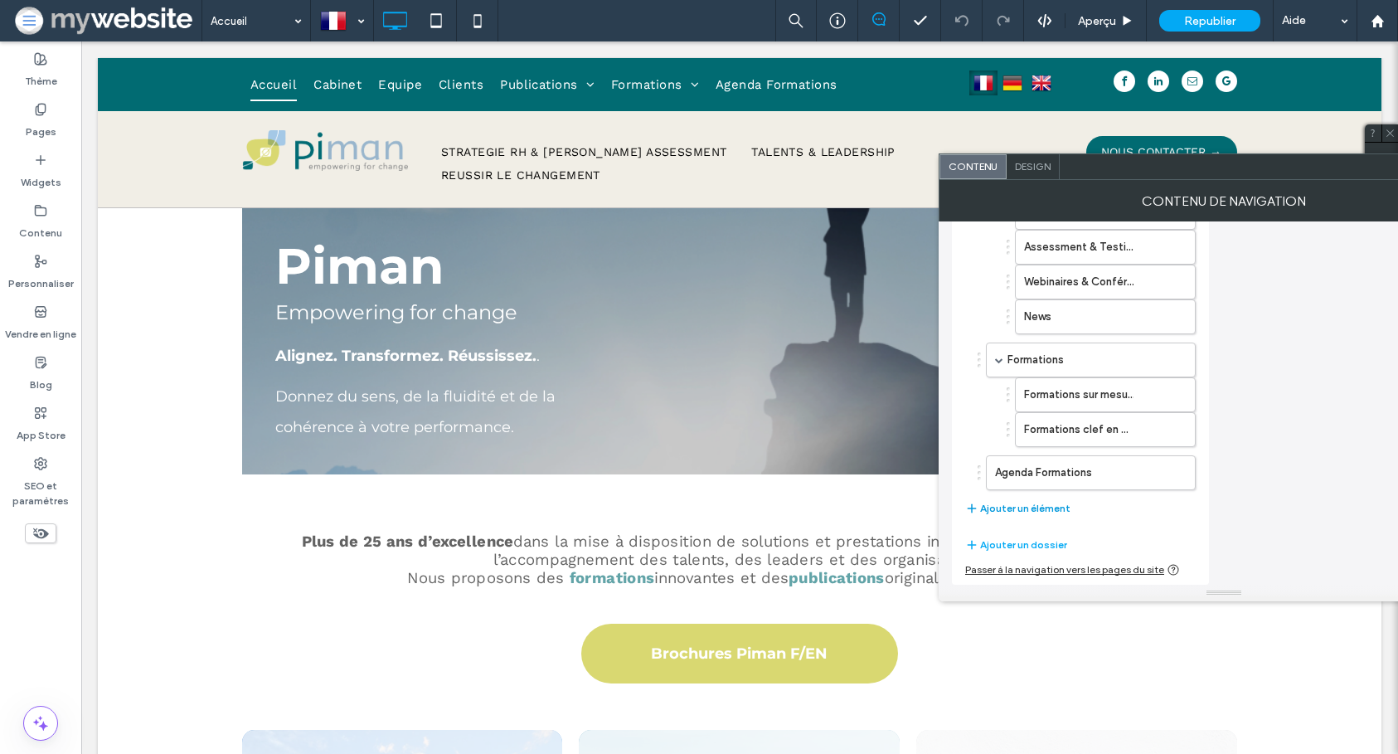
click at [1020, 502] on button "Ajouter un élément" at bounding box center [1017, 508] width 105 height 20
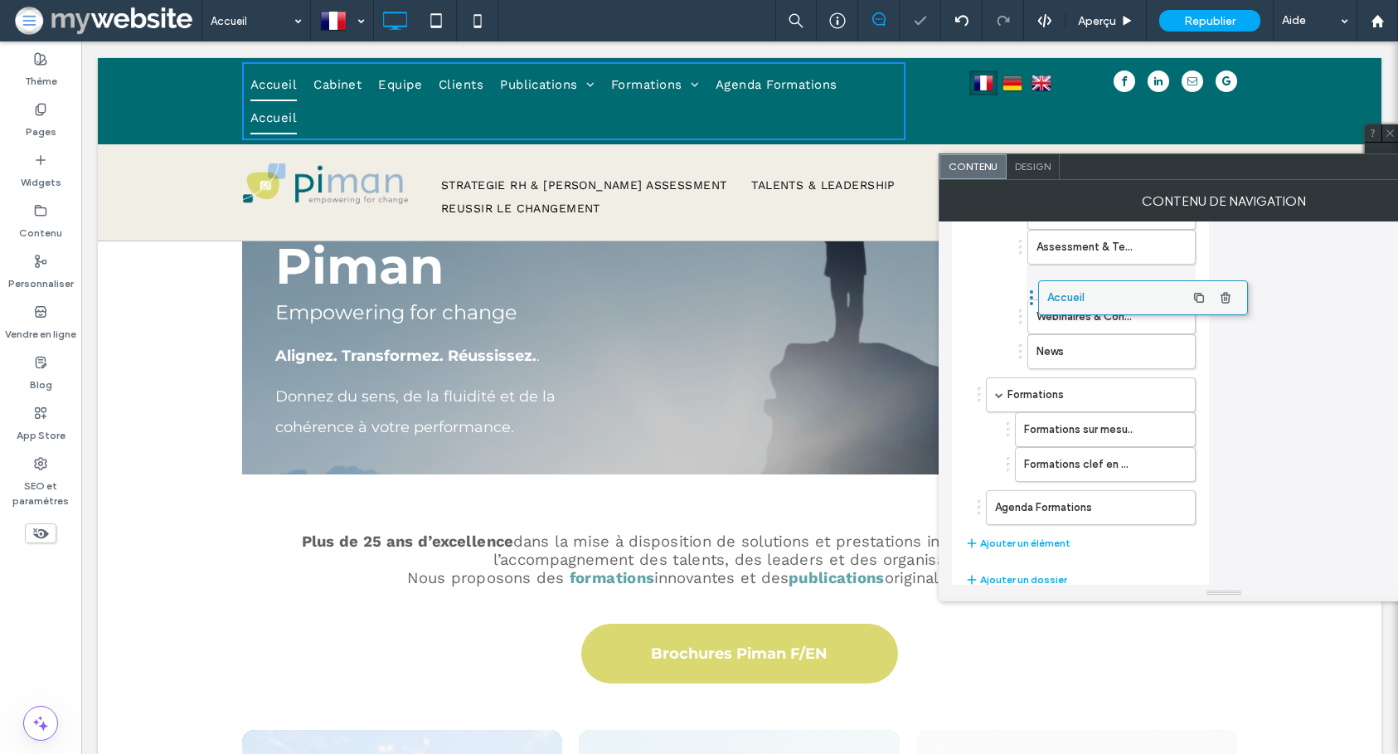
drag, startPoint x: 1042, startPoint y: 512, endPoint x: 1094, endPoint y: 294, distance: 224.3
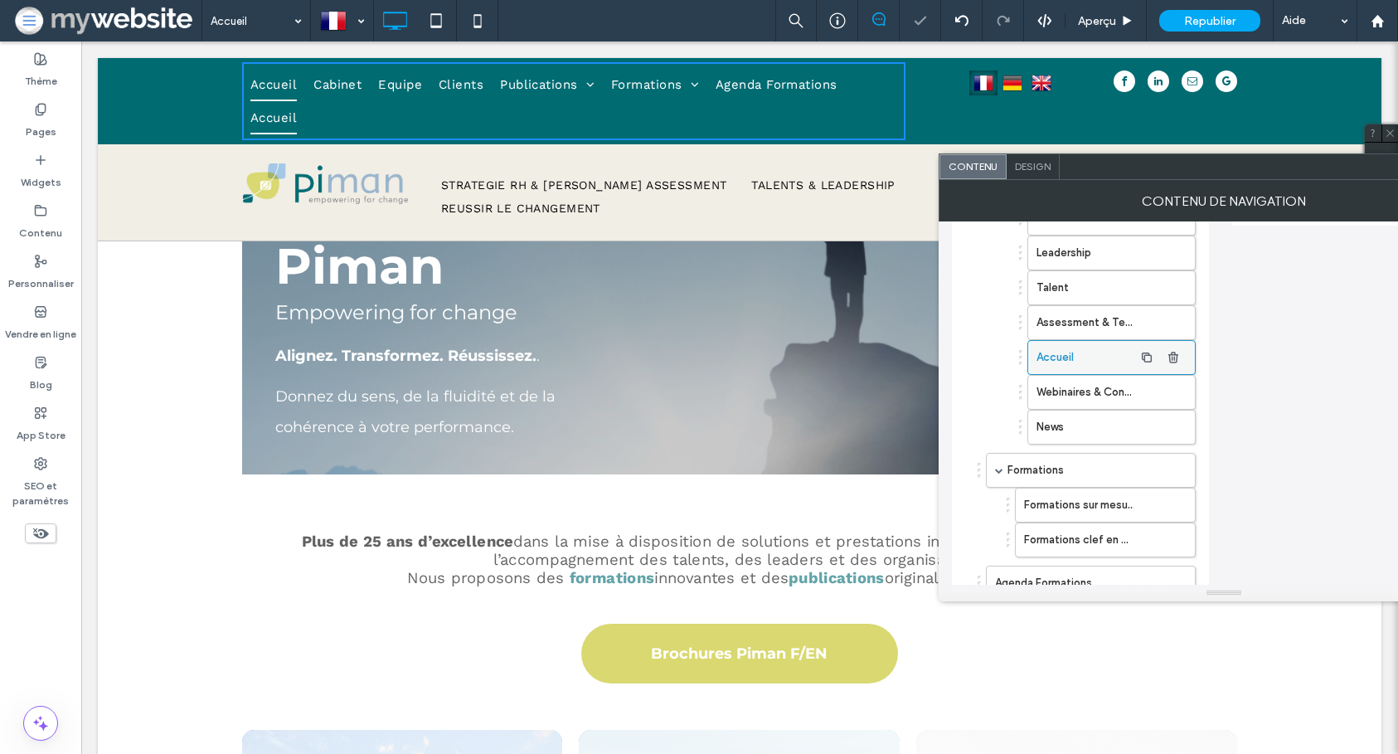
scroll to position [372, 0]
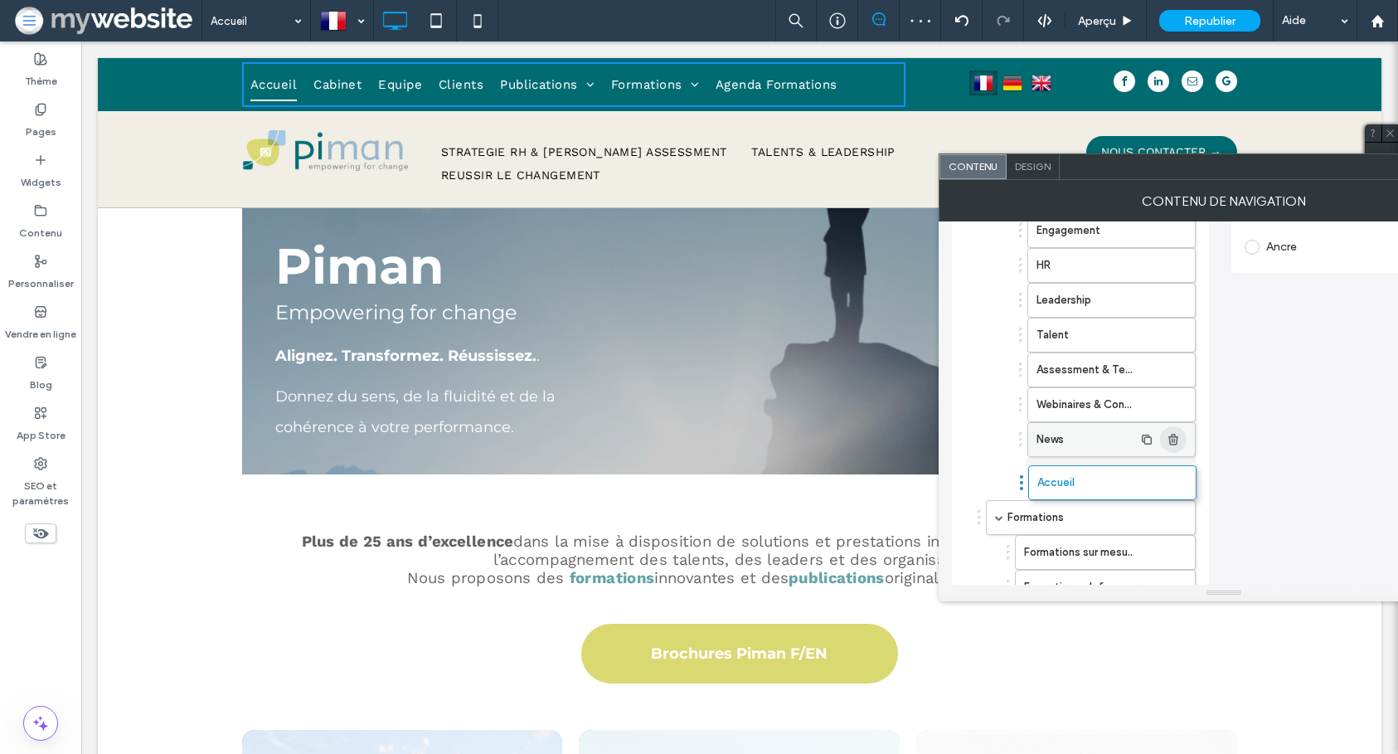
drag, startPoint x: 1081, startPoint y: 402, endPoint x: 1163, endPoint y: 459, distance: 100.1
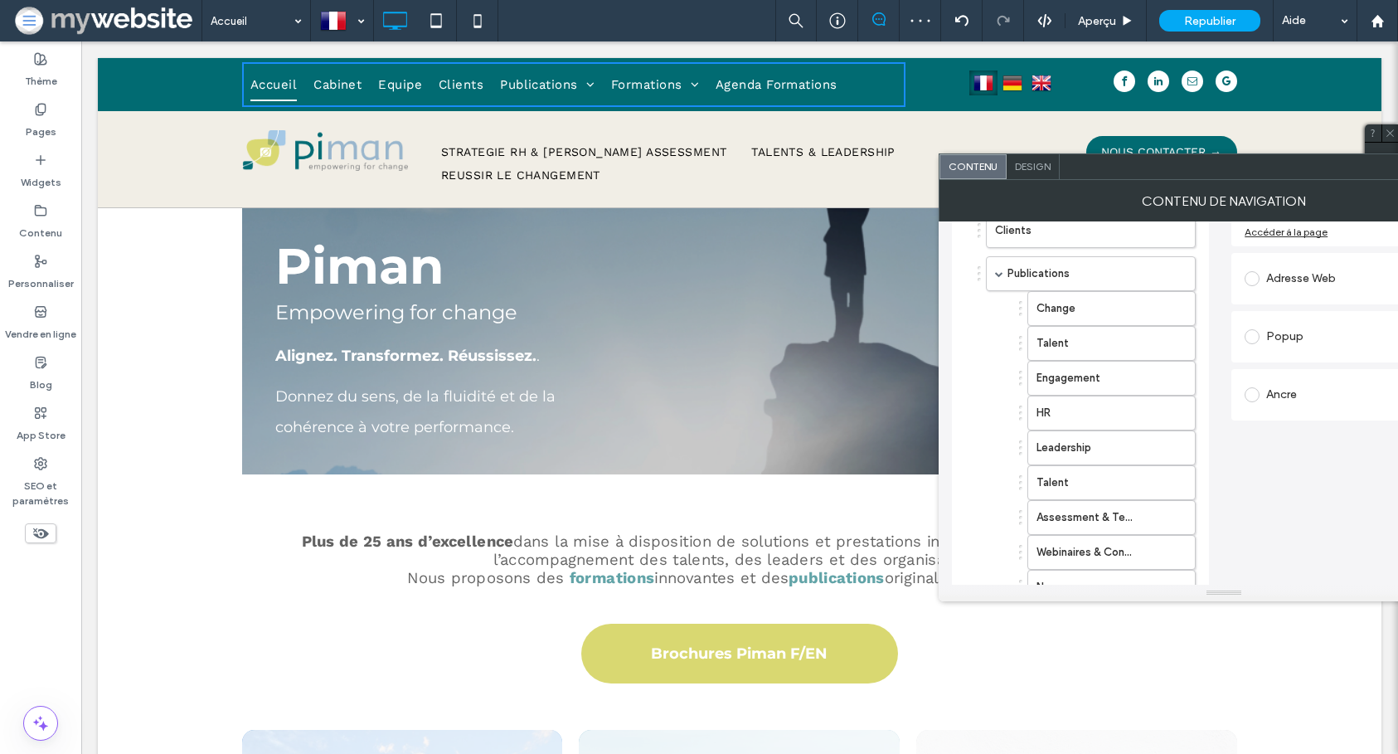
scroll to position [149, 0]
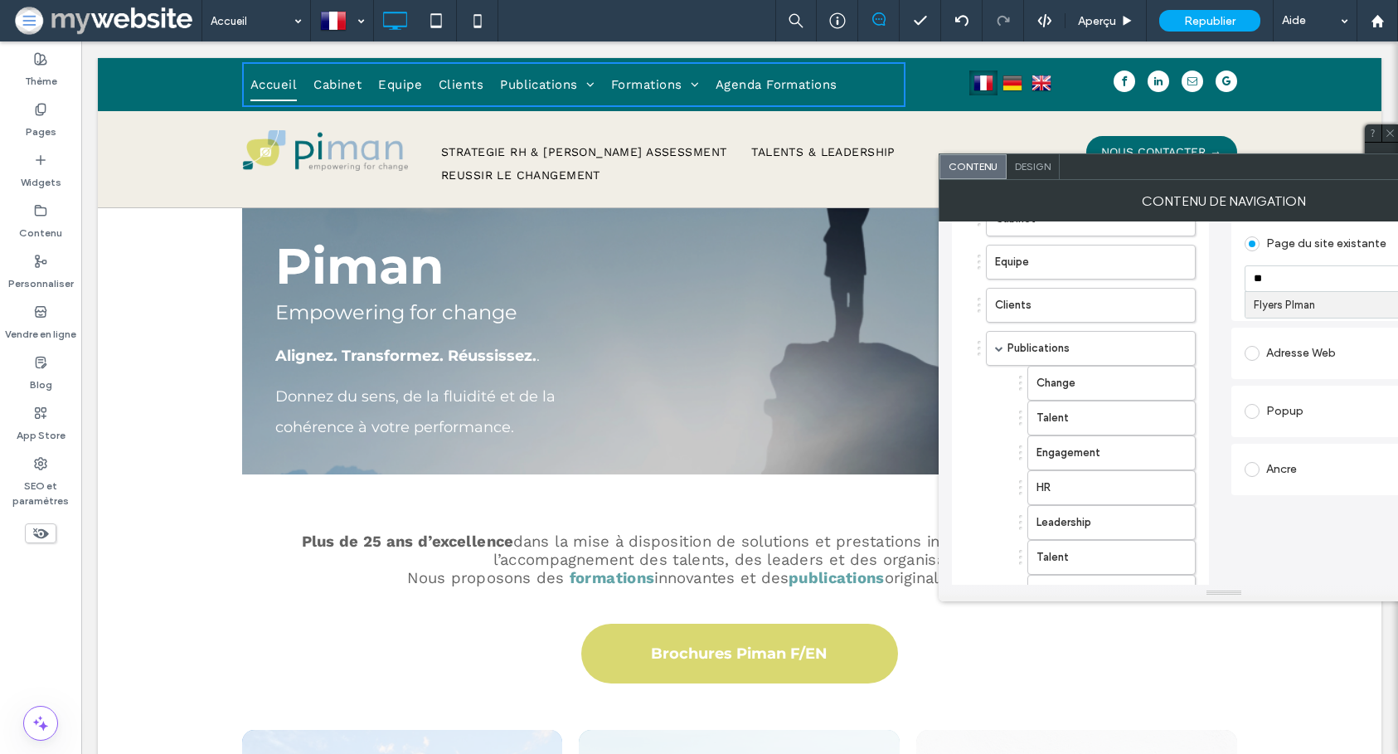
type input "***"
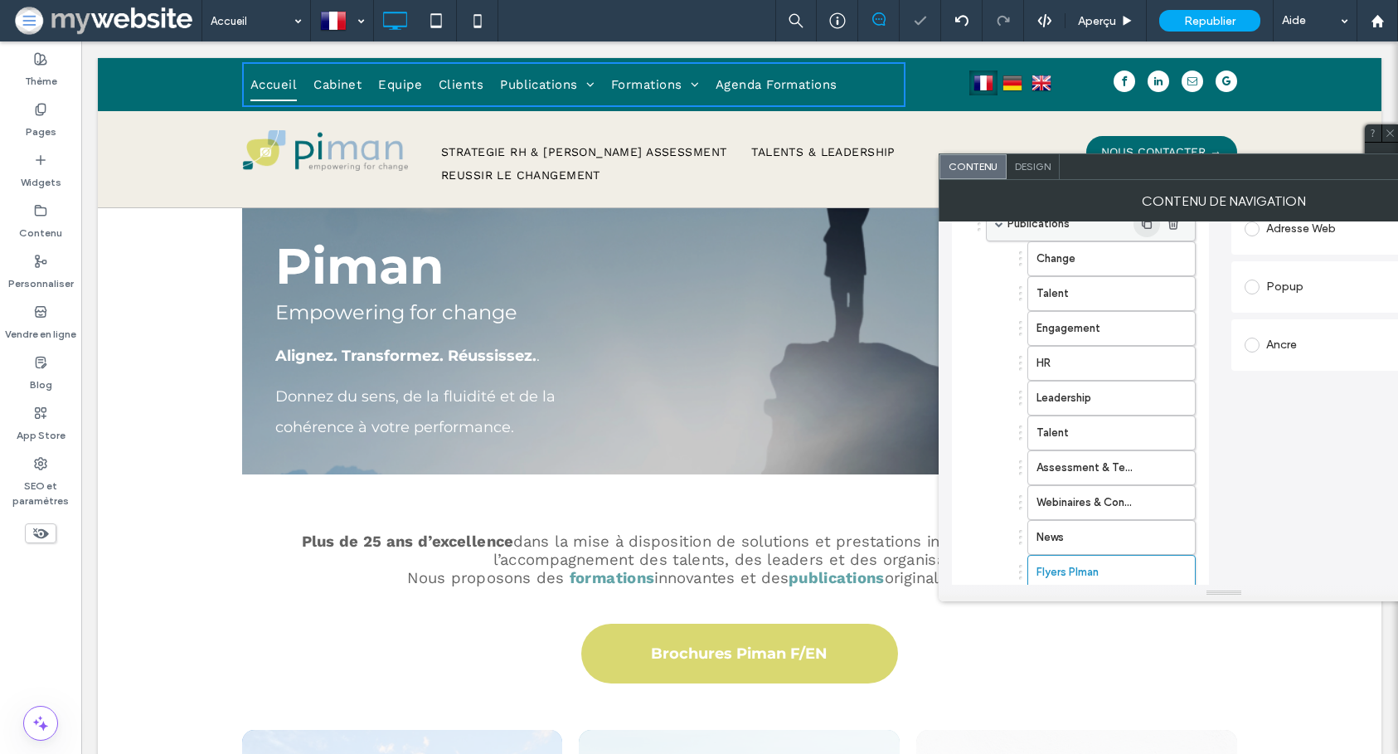
scroll to position [375, 0]
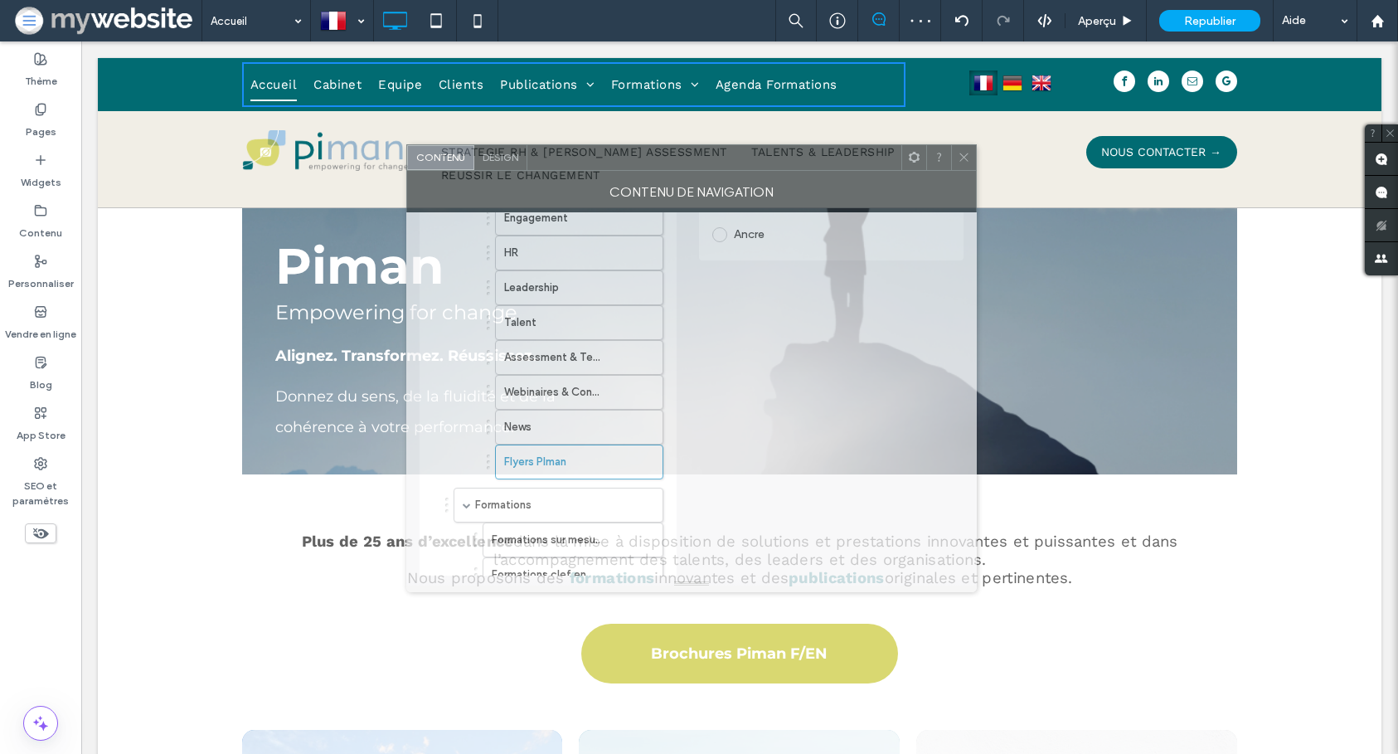
drag, startPoint x: 1142, startPoint y: 175, endPoint x: 822, endPoint y: 174, distance: 320.1
click at [661, 158] on div at bounding box center [714, 157] width 374 height 25
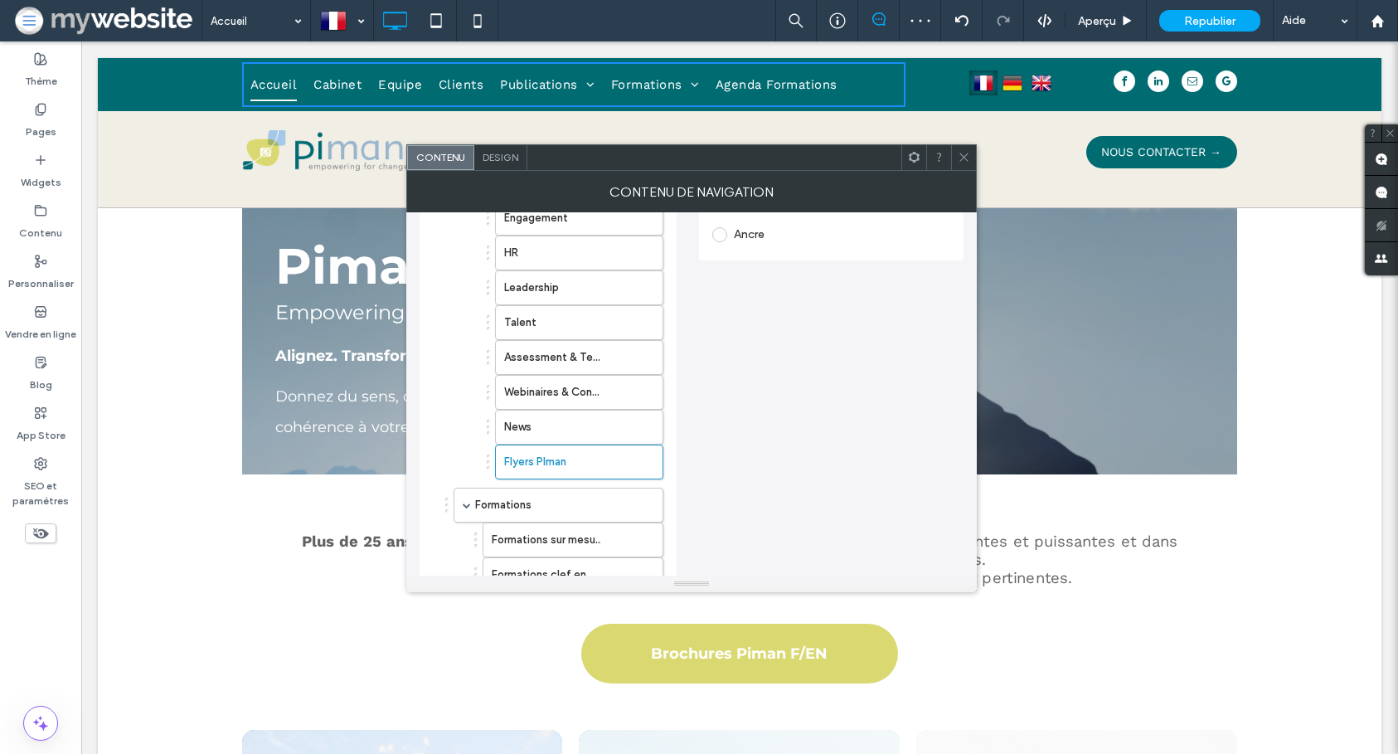
click at [964, 156] on use at bounding box center [963, 157] width 8 height 8
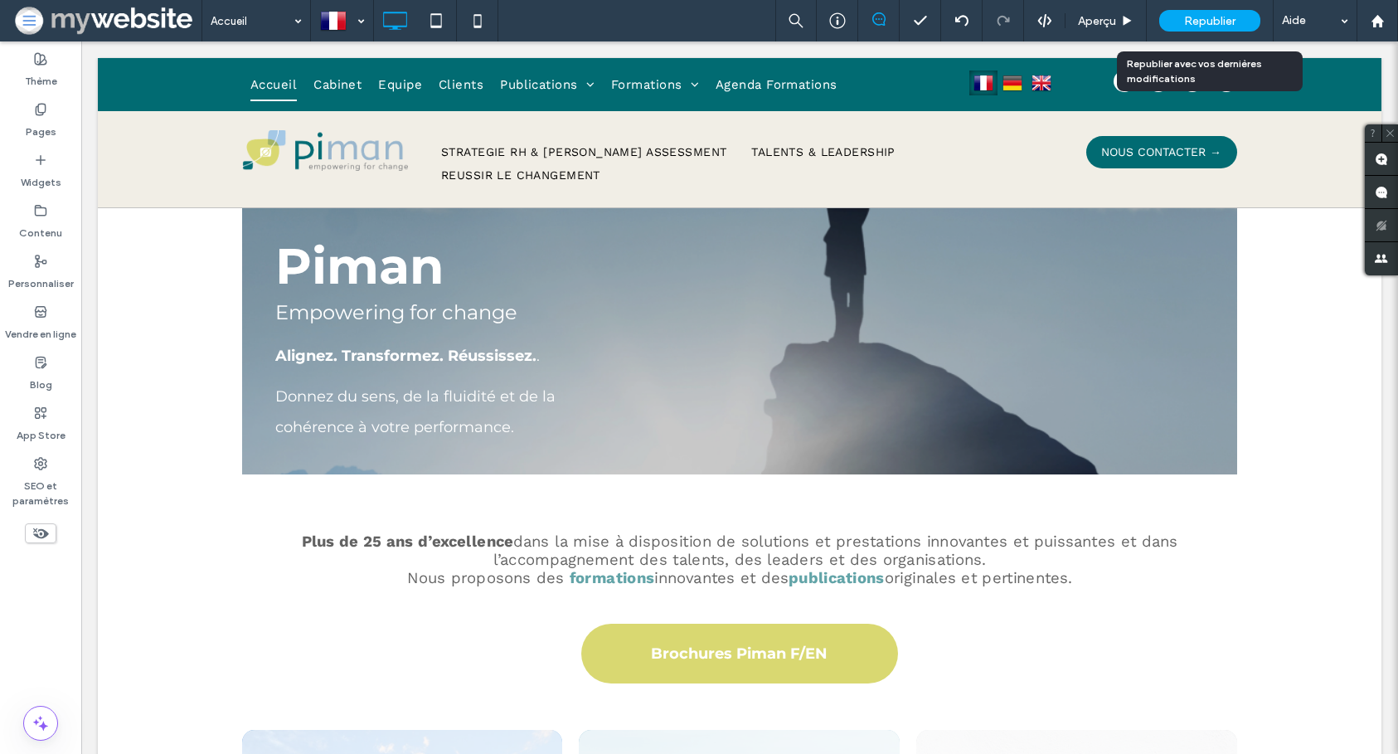
click at [1201, 17] on span "Republier" at bounding box center [1209, 21] width 51 height 14
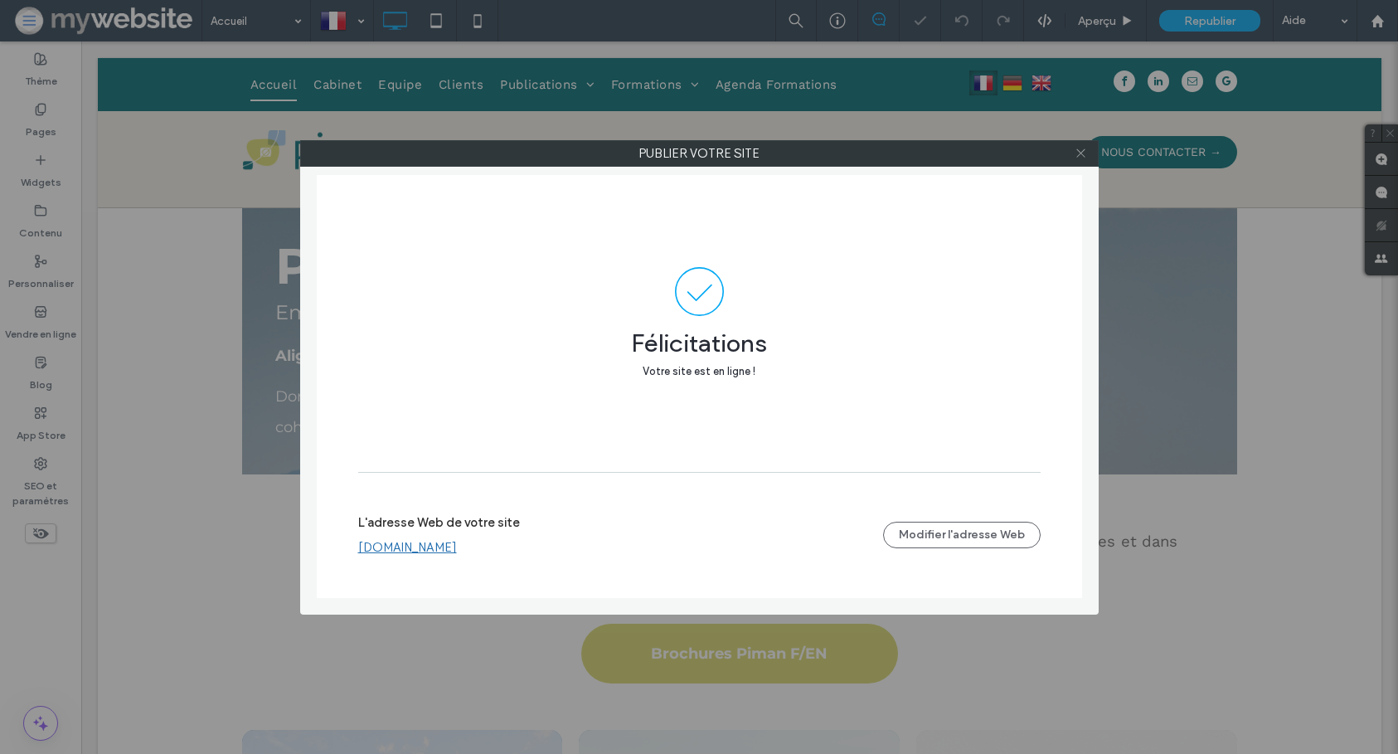
click at [1084, 153] on icon at bounding box center [1081, 153] width 12 height 12
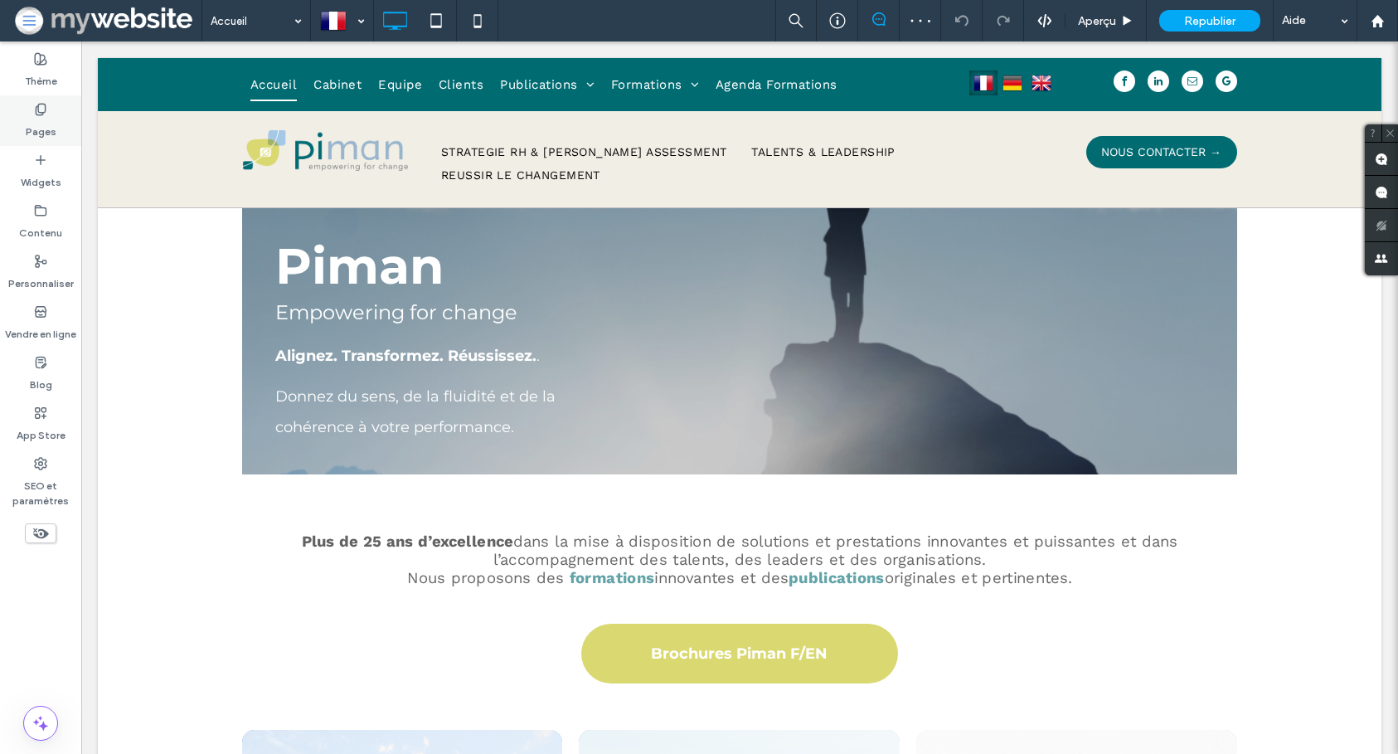
click at [51, 129] on label "Pages" at bounding box center [41, 127] width 31 height 23
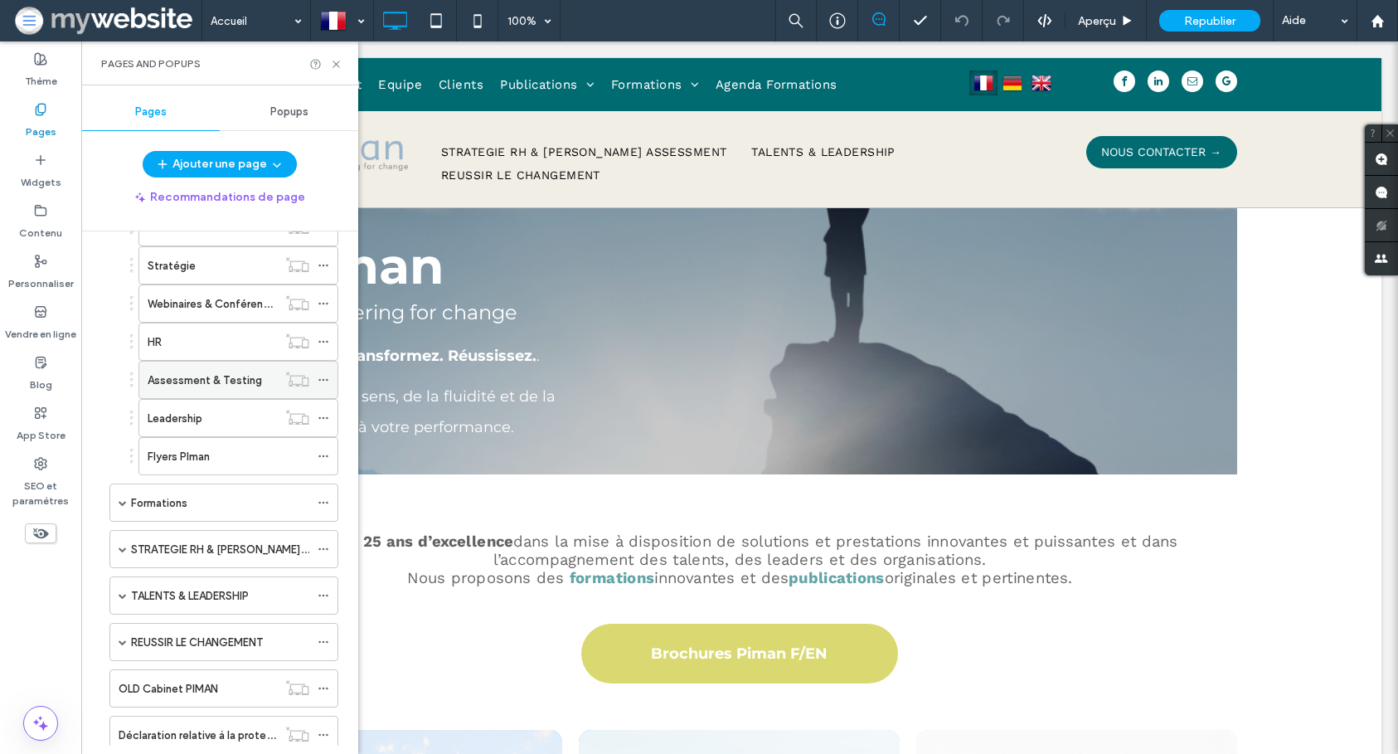
scroll to position [498, 0]
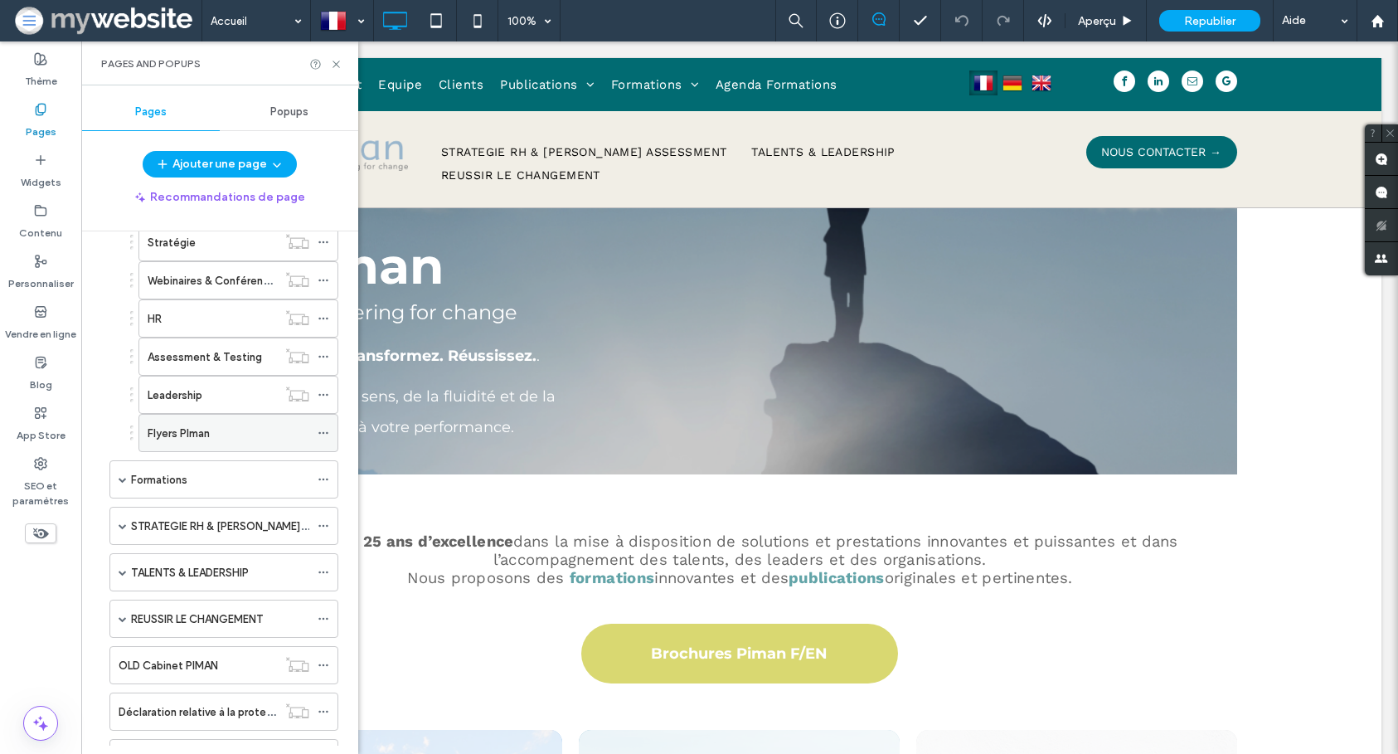
click at [324, 432] on icon at bounding box center [324, 433] width 12 height 12
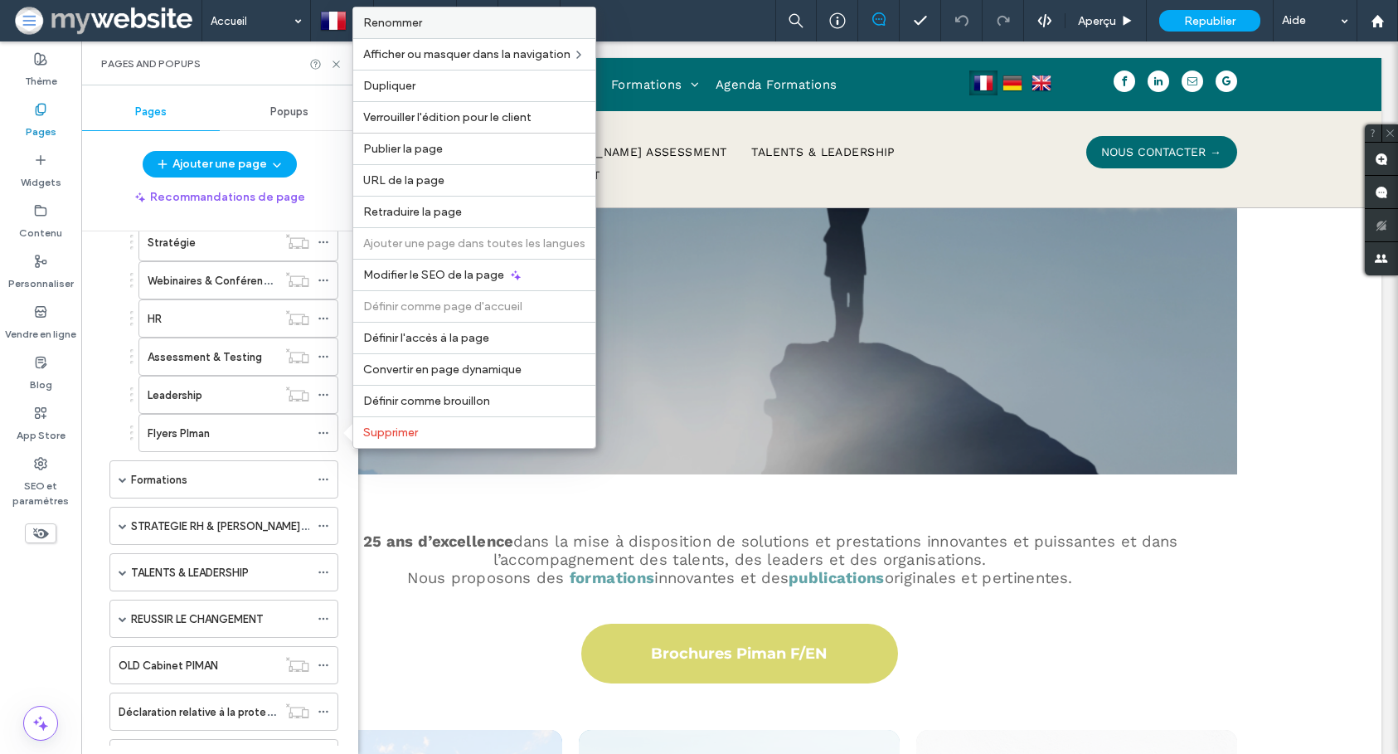
click at [441, 32] on div "Renommer" at bounding box center [474, 22] width 242 height 31
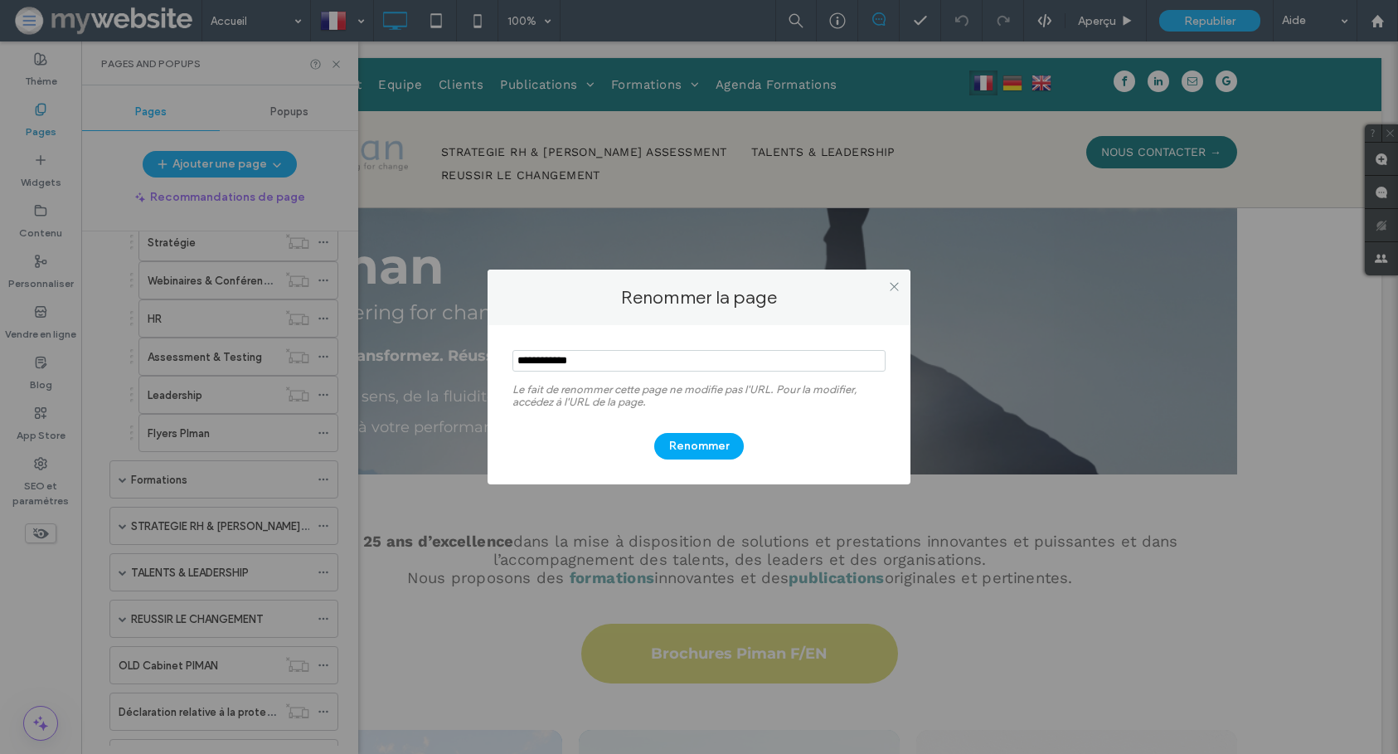
click at [558, 358] on input "notEmpty" at bounding box center [698, 361] width 373 height 22
type input "**********"
drag, startPoint x: 672, startPoint y: 444, endPoint x: 663, endPoint y: 444, distance: 8.3
click at [672, 444] on button "Renommer" at bounding box center [699, 446] width 90 height 27
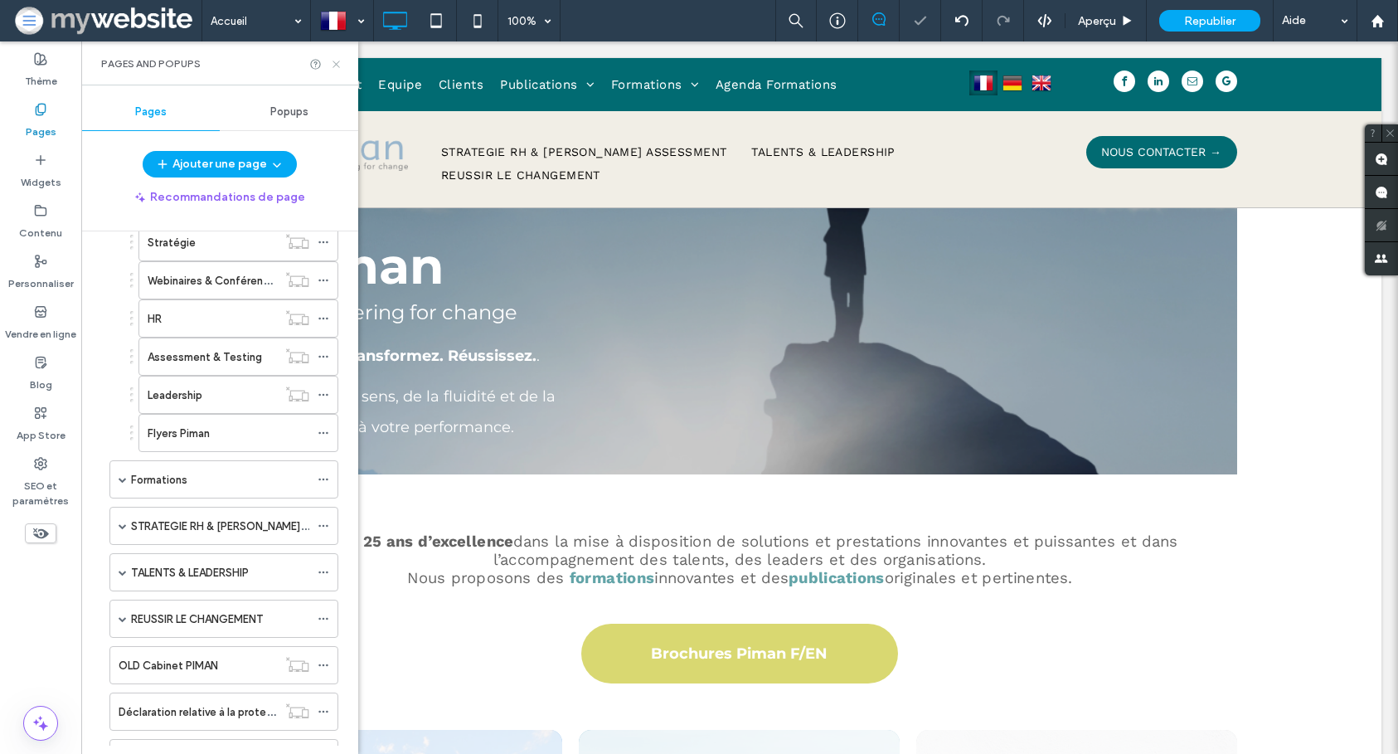
click at [332, 62] on icon at bounding box center [336, 64] width 12 height 12
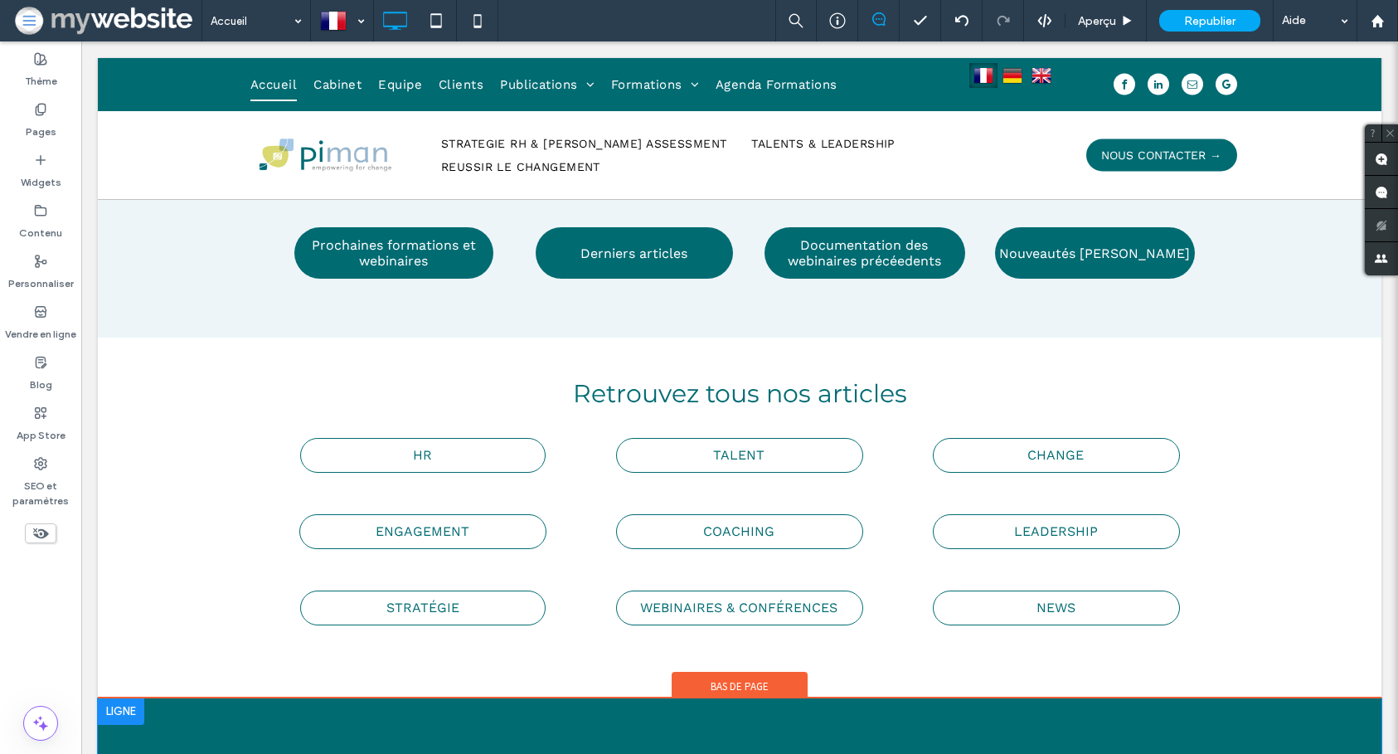
scroll to position [3263, 0]
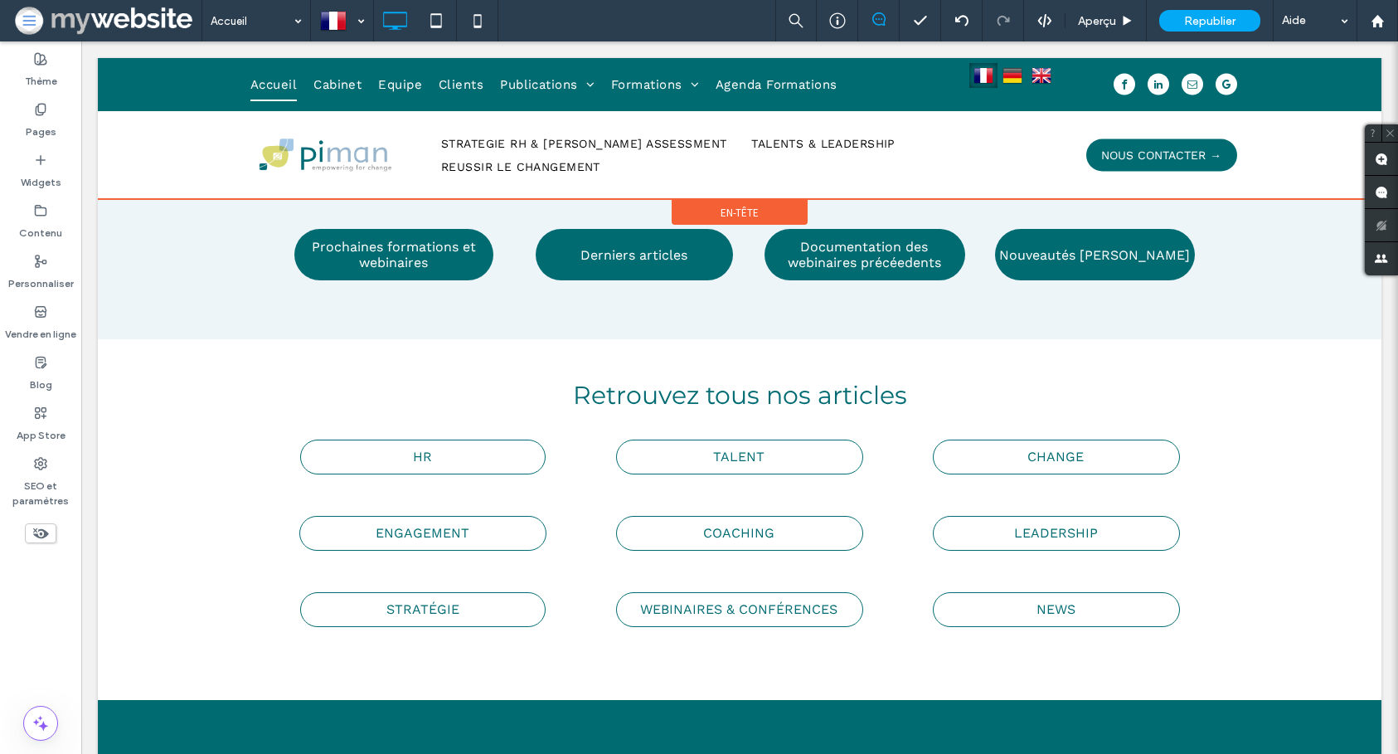
click at [564, 86] on div at bounding box center [740, 128] width 1284 height 141
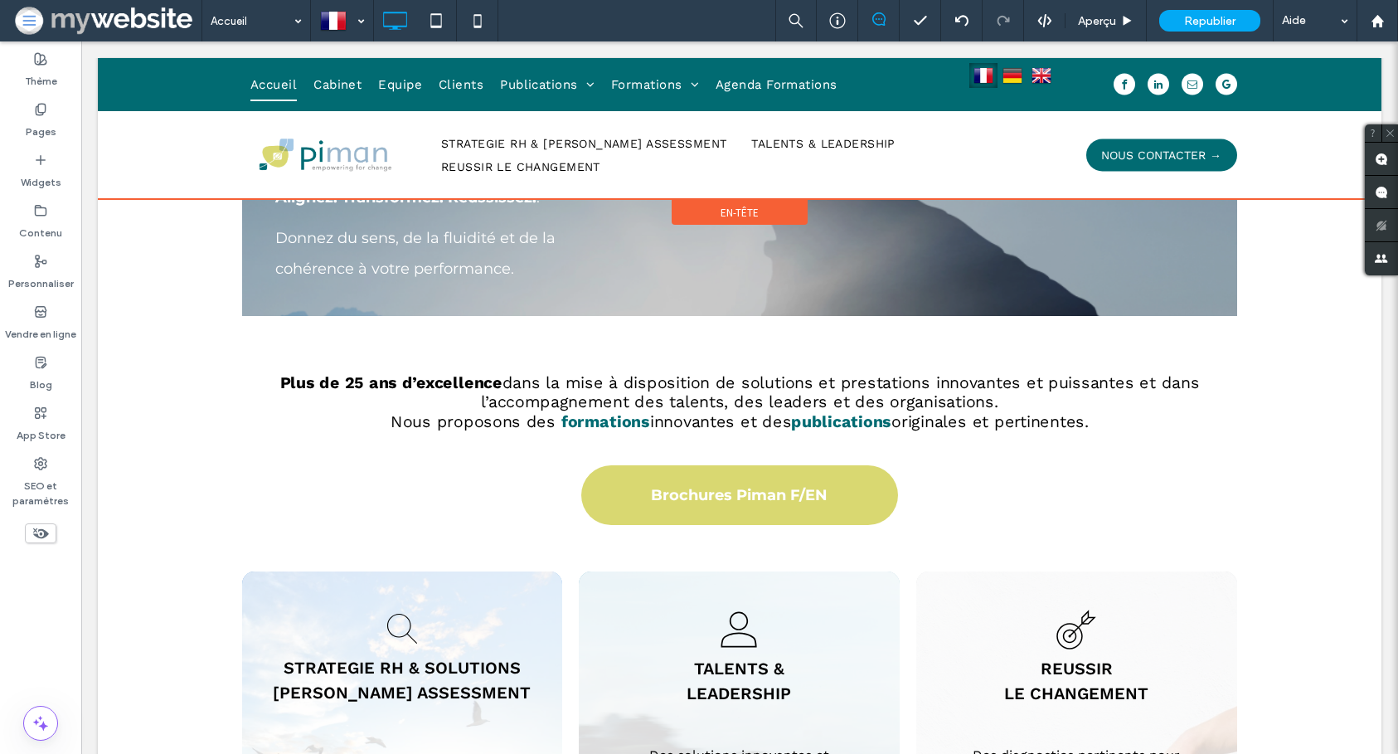
click at [564, 86] on div "Accueil Cabinet Equipe Clients Publications Change Talent Engagement HR Leaders…" at bounding box center [740, 129] width 1284 height 142
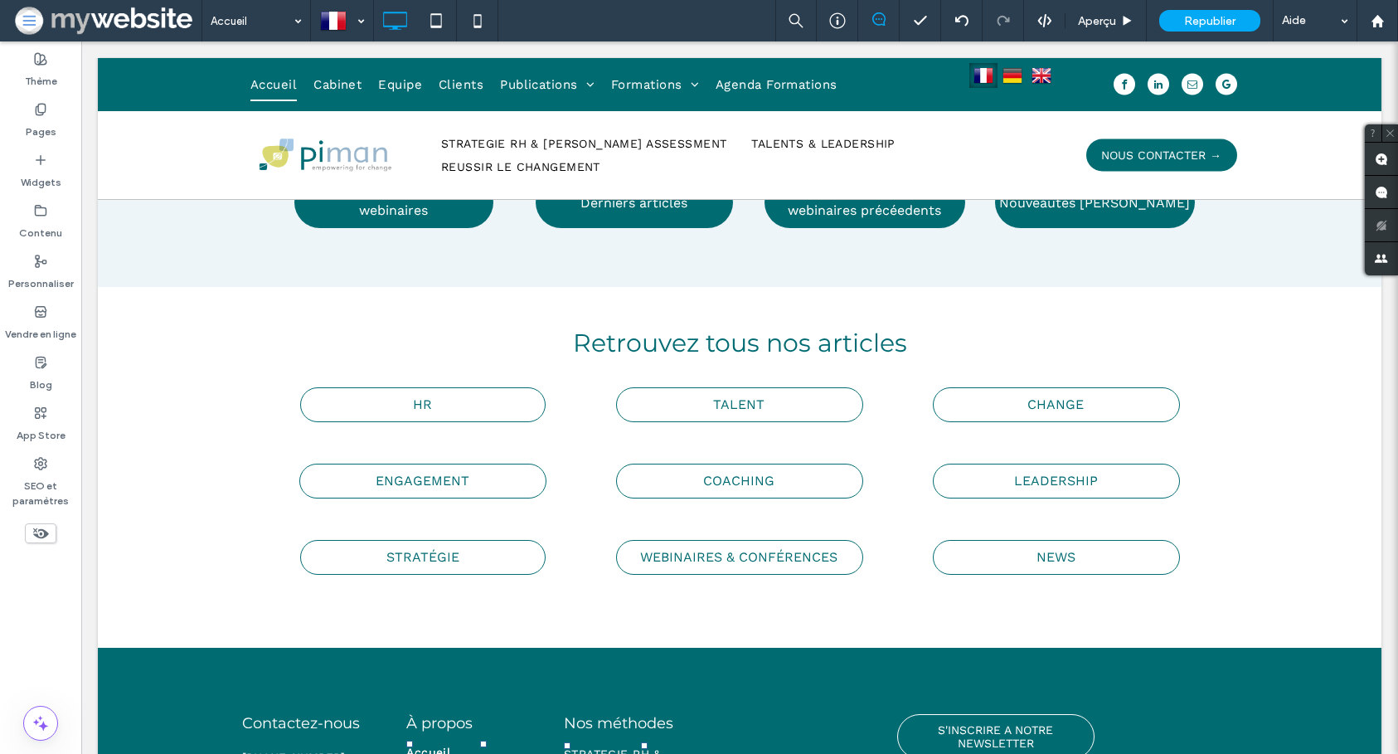
scroll to position [3311, 0]
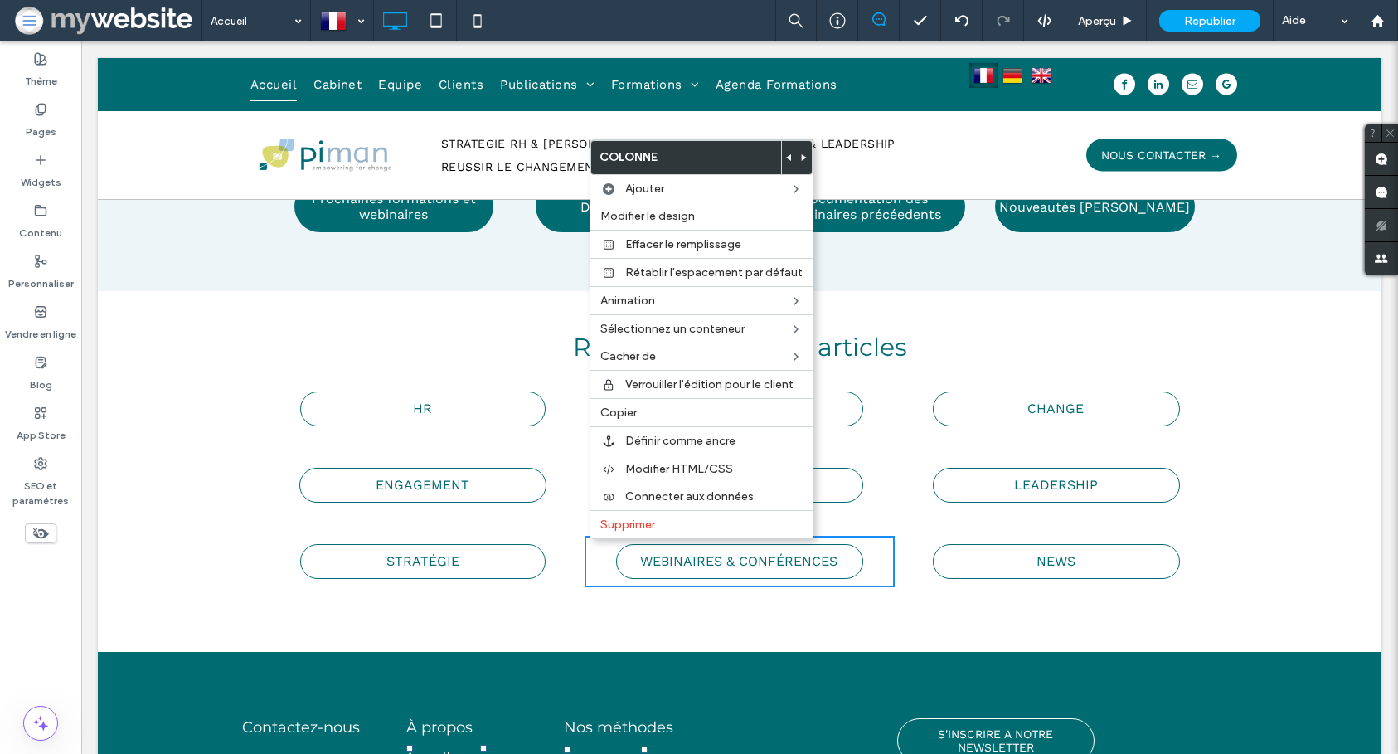
click at [288, 507] on div "ENGAGEMENT Click To Paste" at bounding box center [429, 484] width 309 height 51
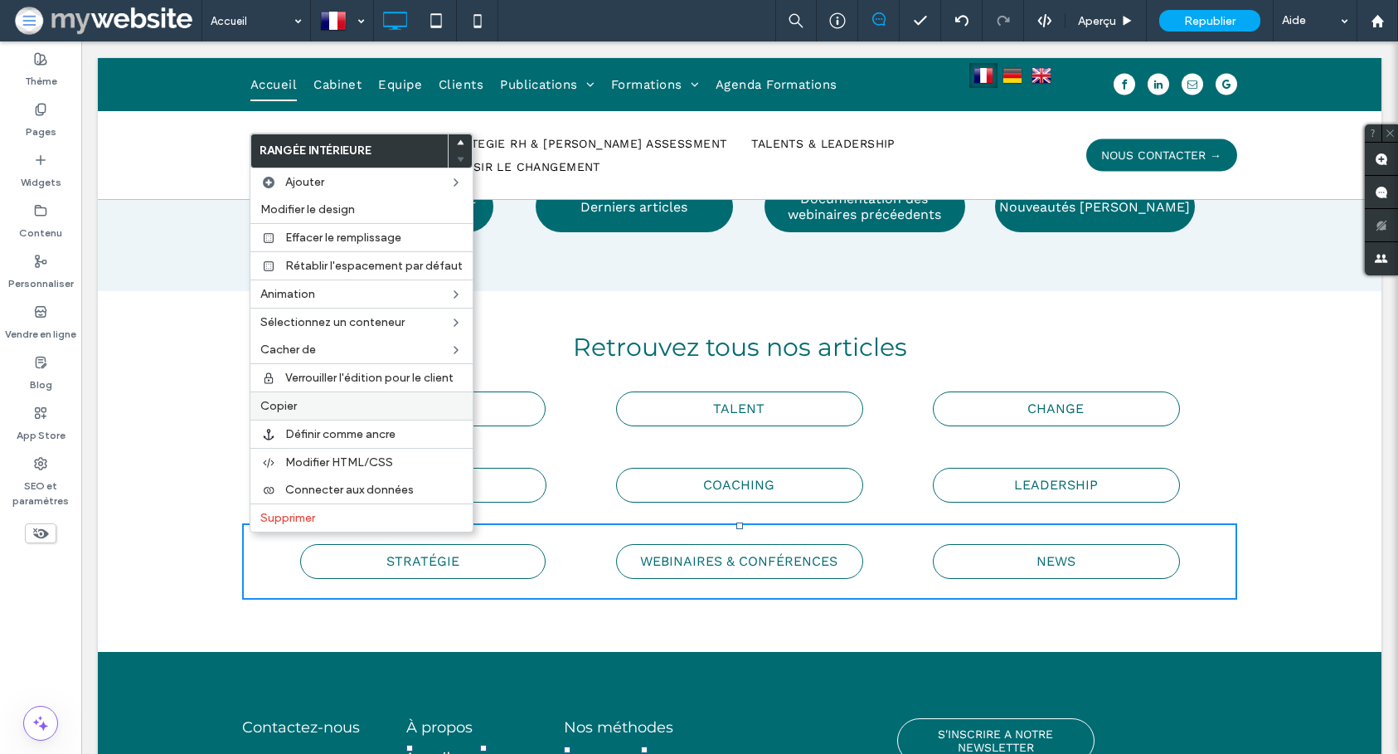
click at [298, 392] on div "Copier" at bounding box center [361, 405] width 222 height 28
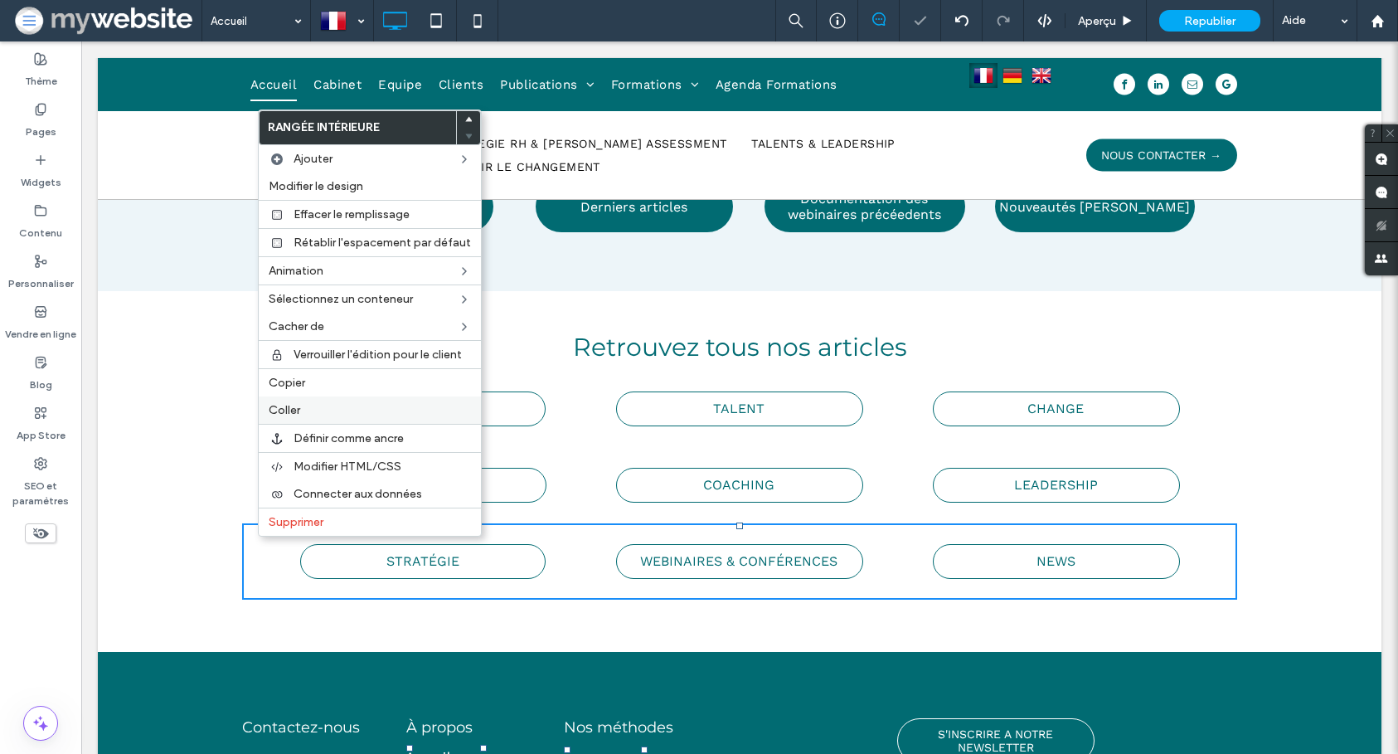
click at [294, 407] on span "Coller" at bounding box center [285, 410] width 32 height 14
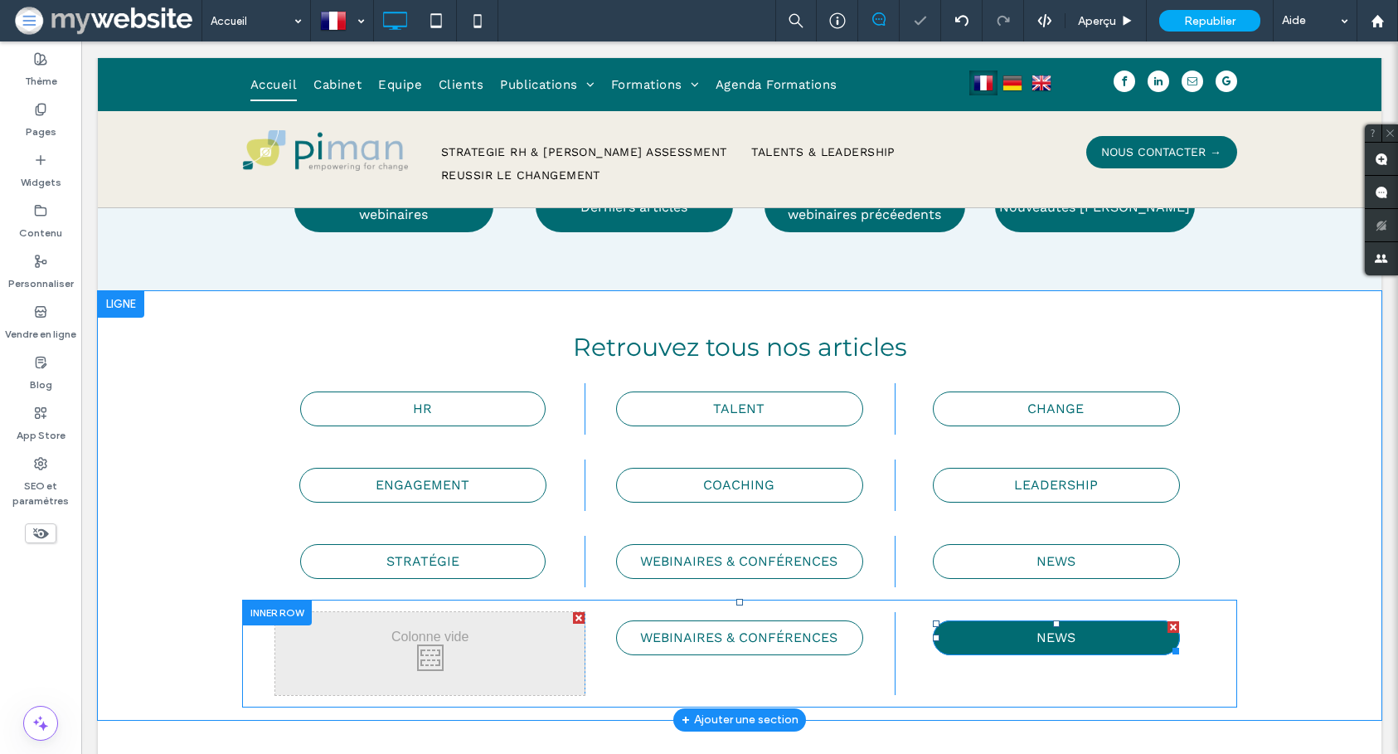
click at [1173, 627] on div at bounding box center [1174, 627] width 12 height 12
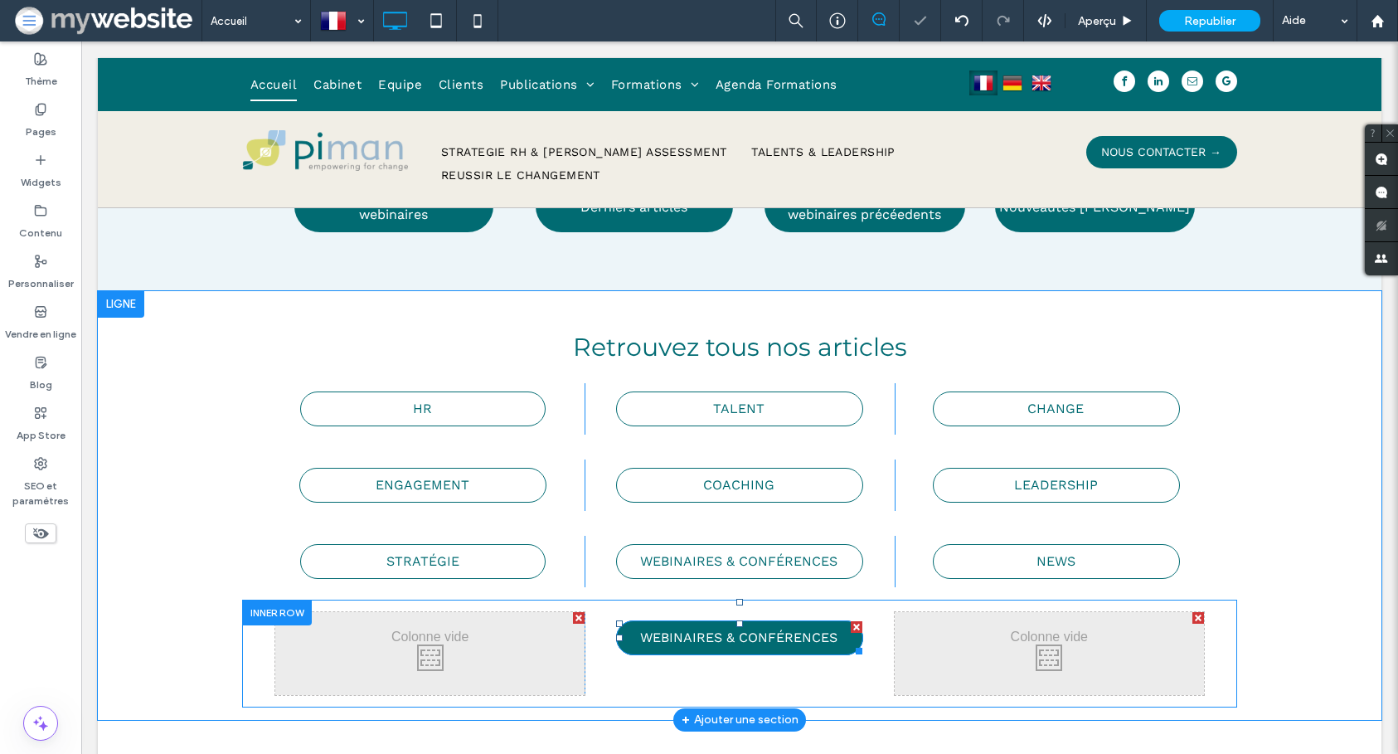
click at [775, 645] on span "WEBINAIRES & CONFÉRENCES" at bounding box center [738, 637] width 197 height 32
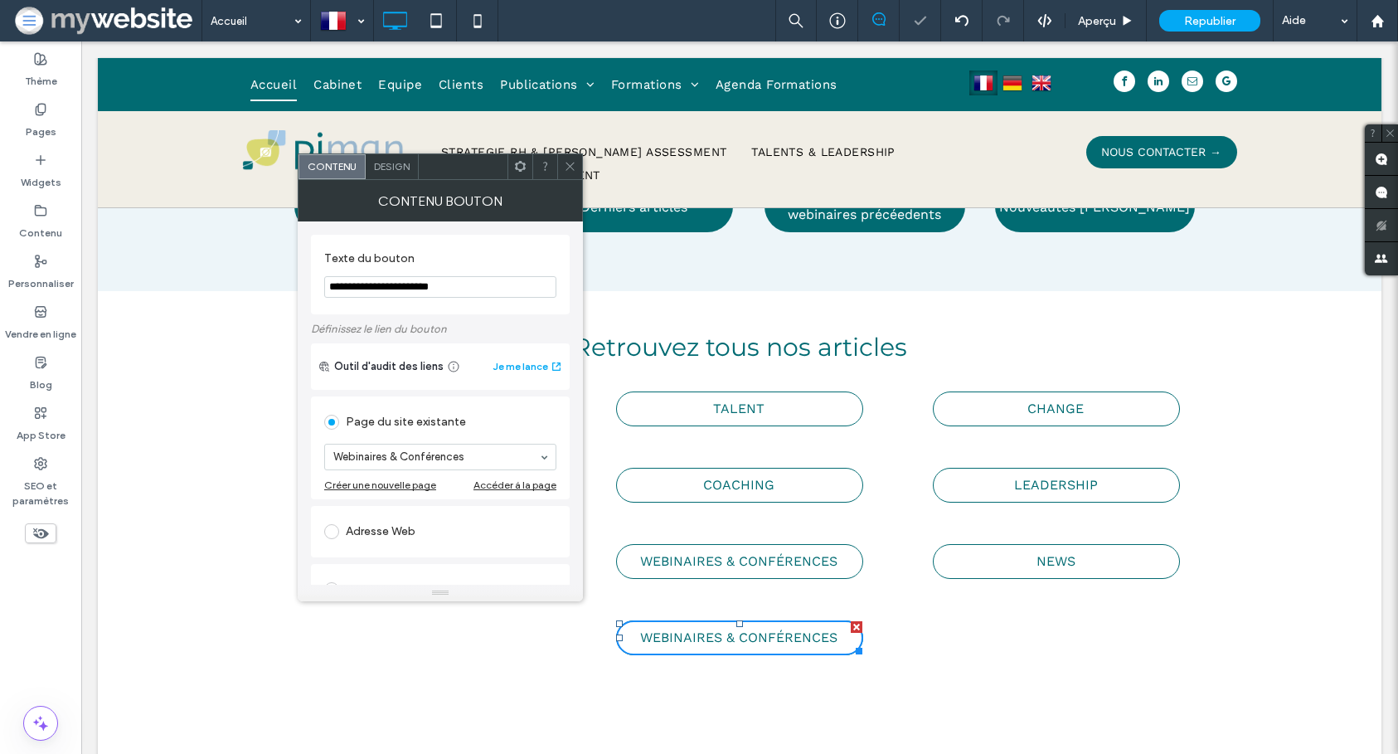
click at [419, 288] on input "**********" at bounding box center [440, 287] width 232 height 22
type input "**********"
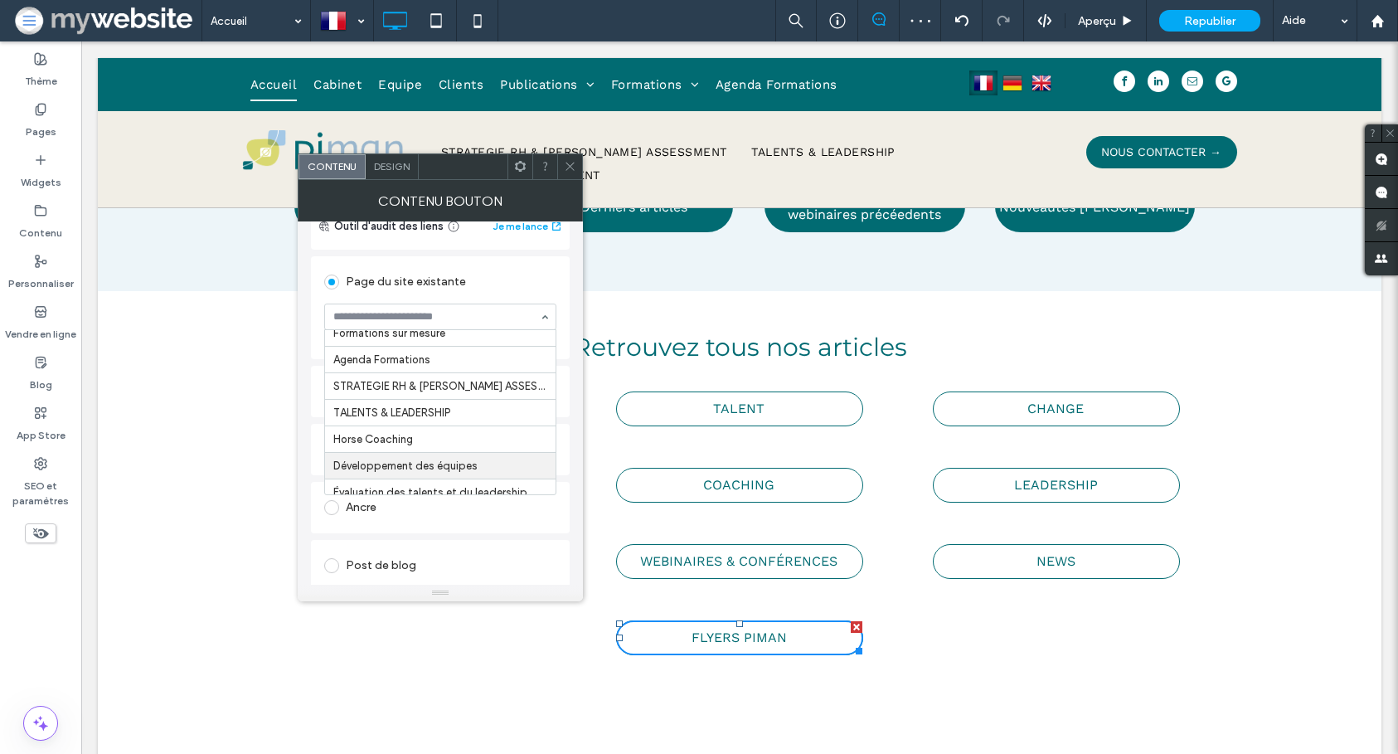
scroll to position [342, 0]
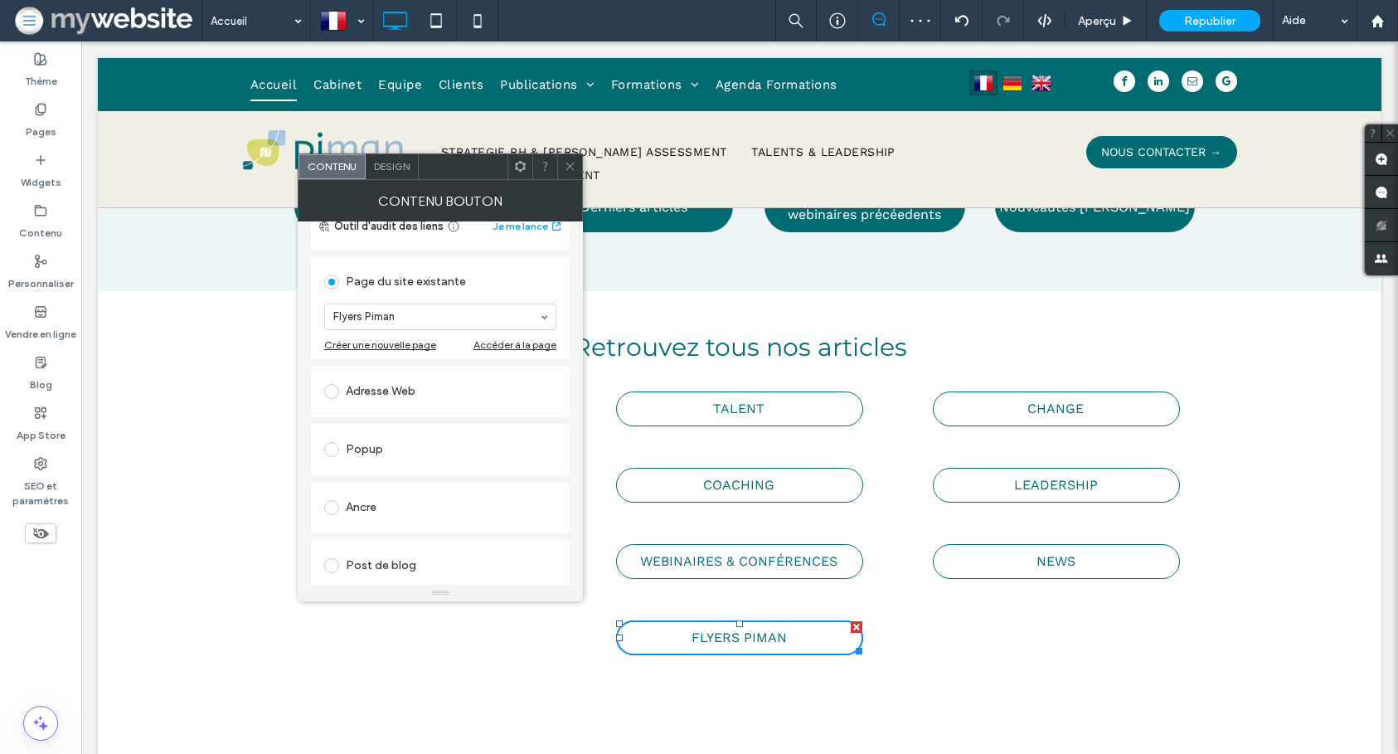
click at [574, 163] on icon at bounding box center [570, 166] width 12 height 12
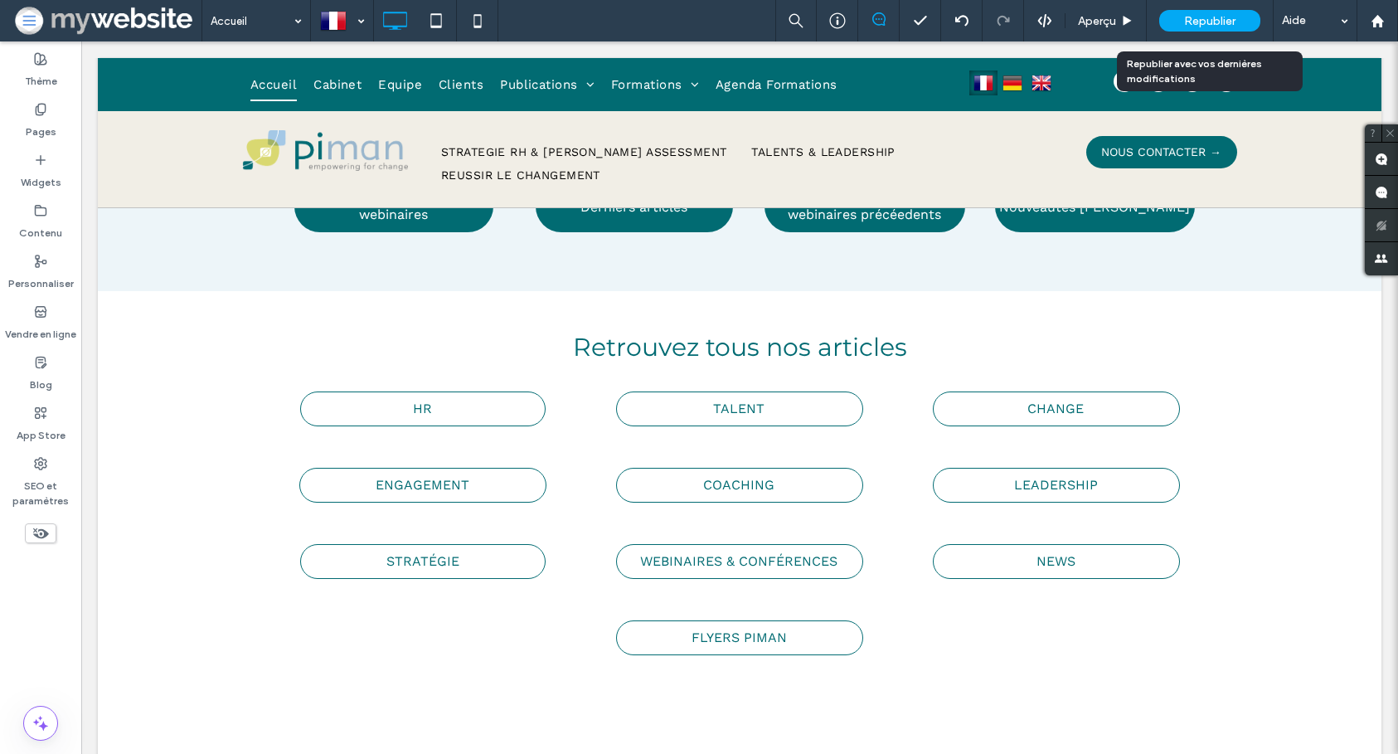
click at [1173, 21] on div "Republier" at bounding box center [1209, 21] width 101 height 22
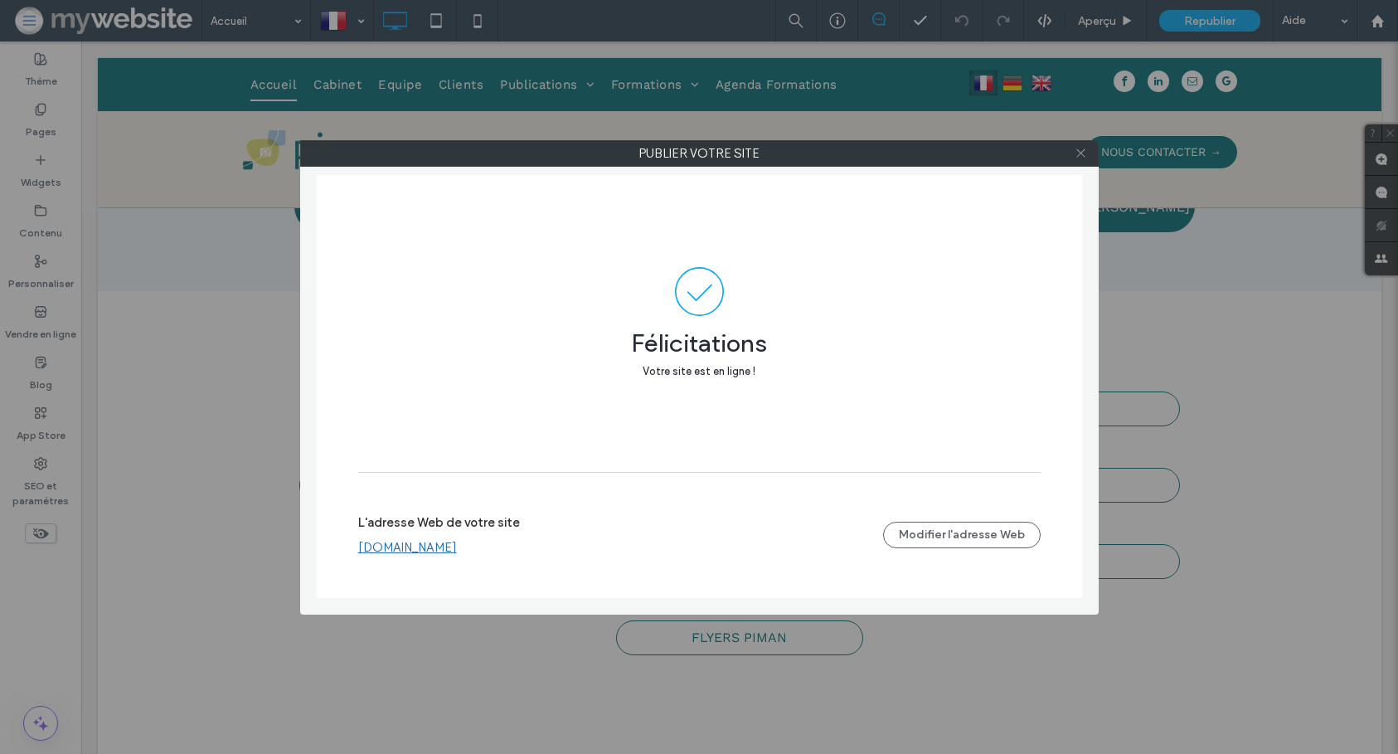
click at [1080, 154] on use at bounding box center [1080, 153] width 8 height 8
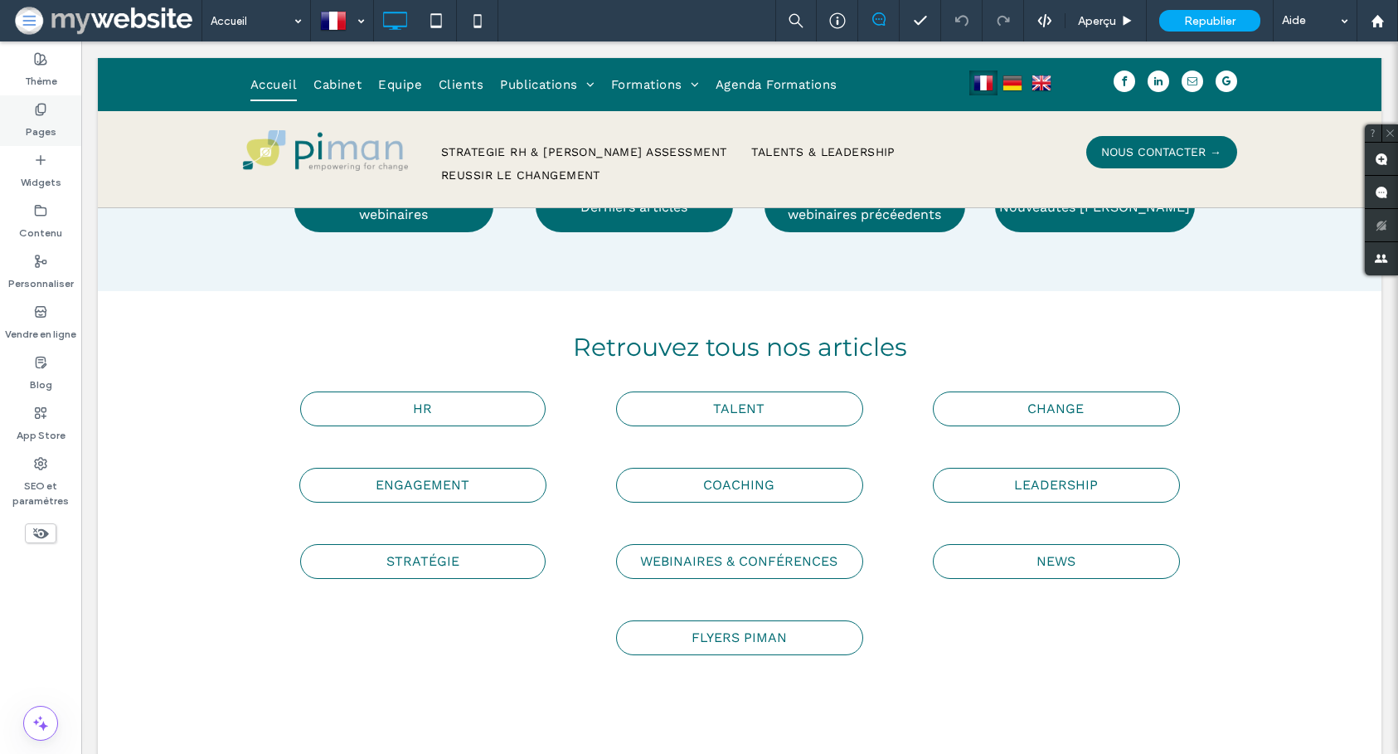
click at [28, 110] on div "Pages" at bounding box center [40, 120] width 81 height 51
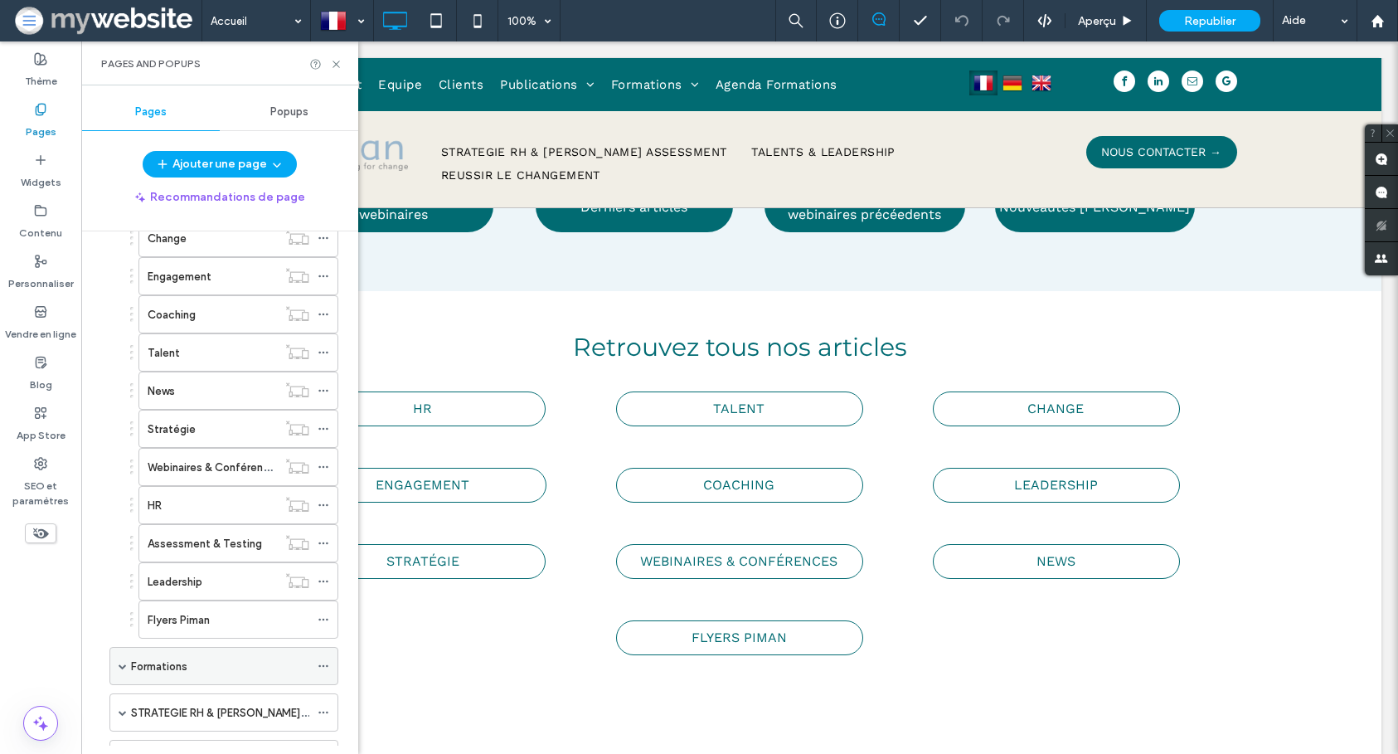
scroll to position [342, 0]
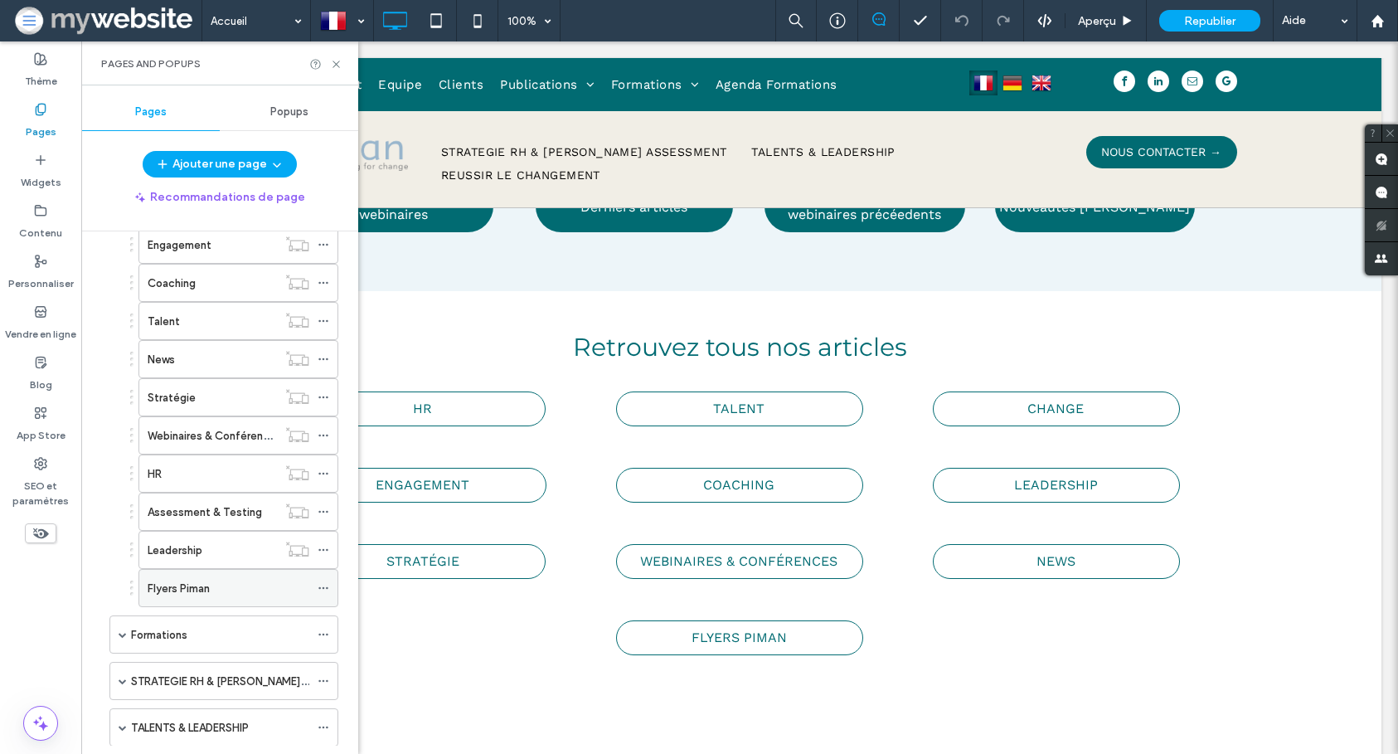
click at [229, 584] on div "Flyers Piman" at bounding box center [229, 588] width 162 height 17
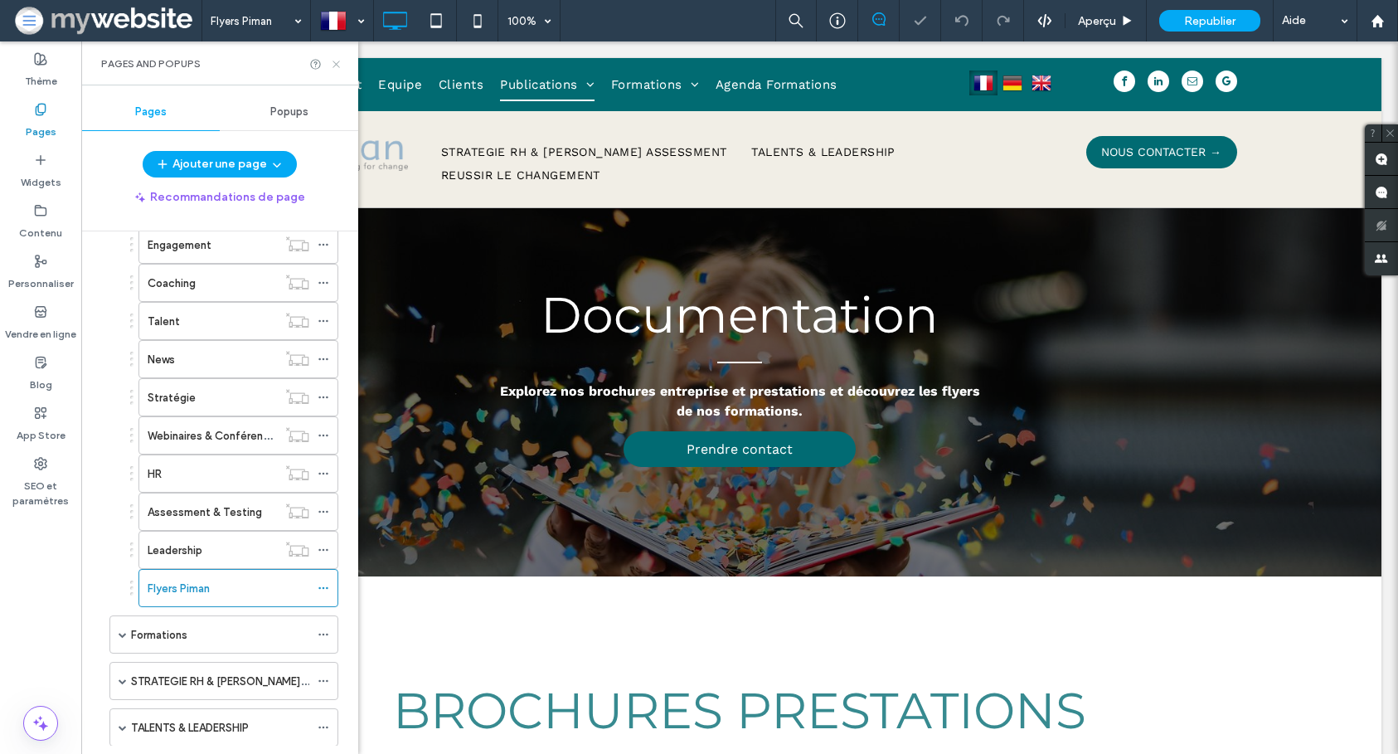
click at [335, 61] on icon at bounding box center [336, 64] width 12 height 12
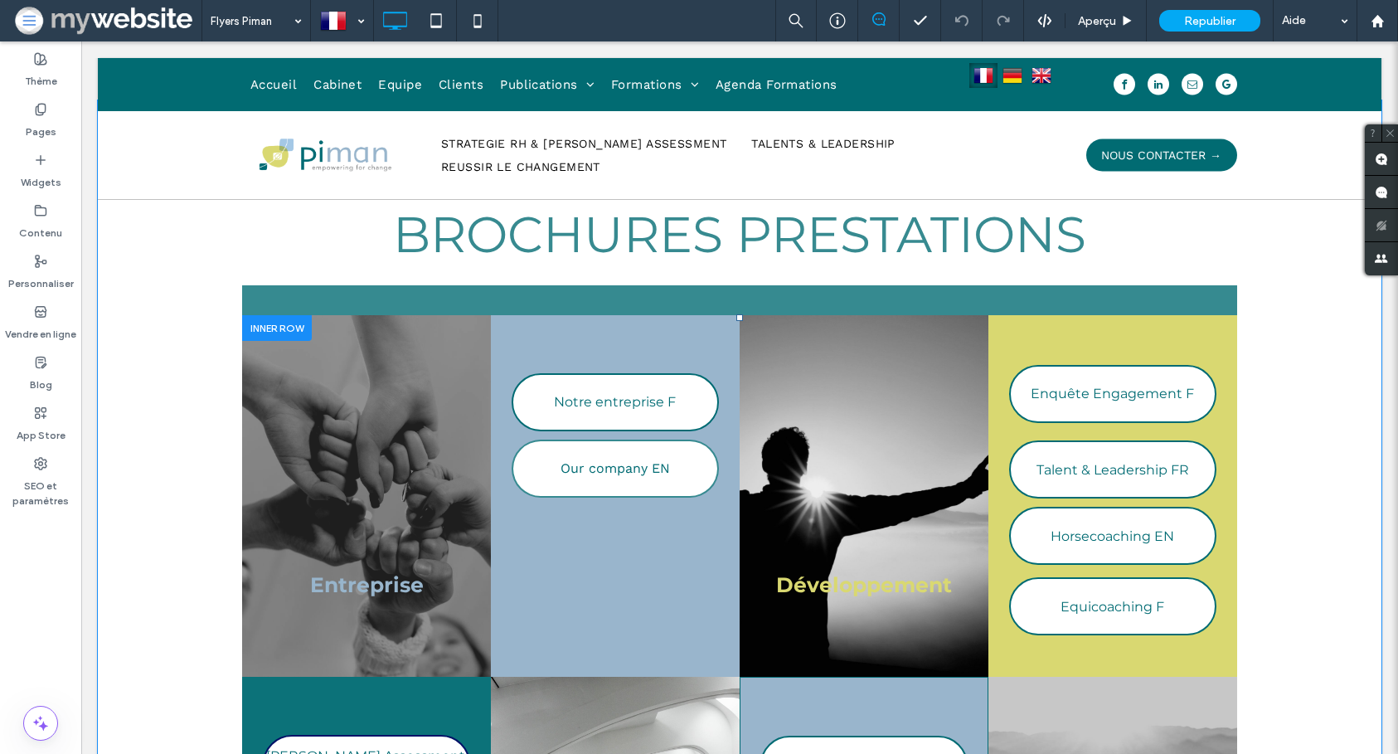
scroll to position [521, 0]
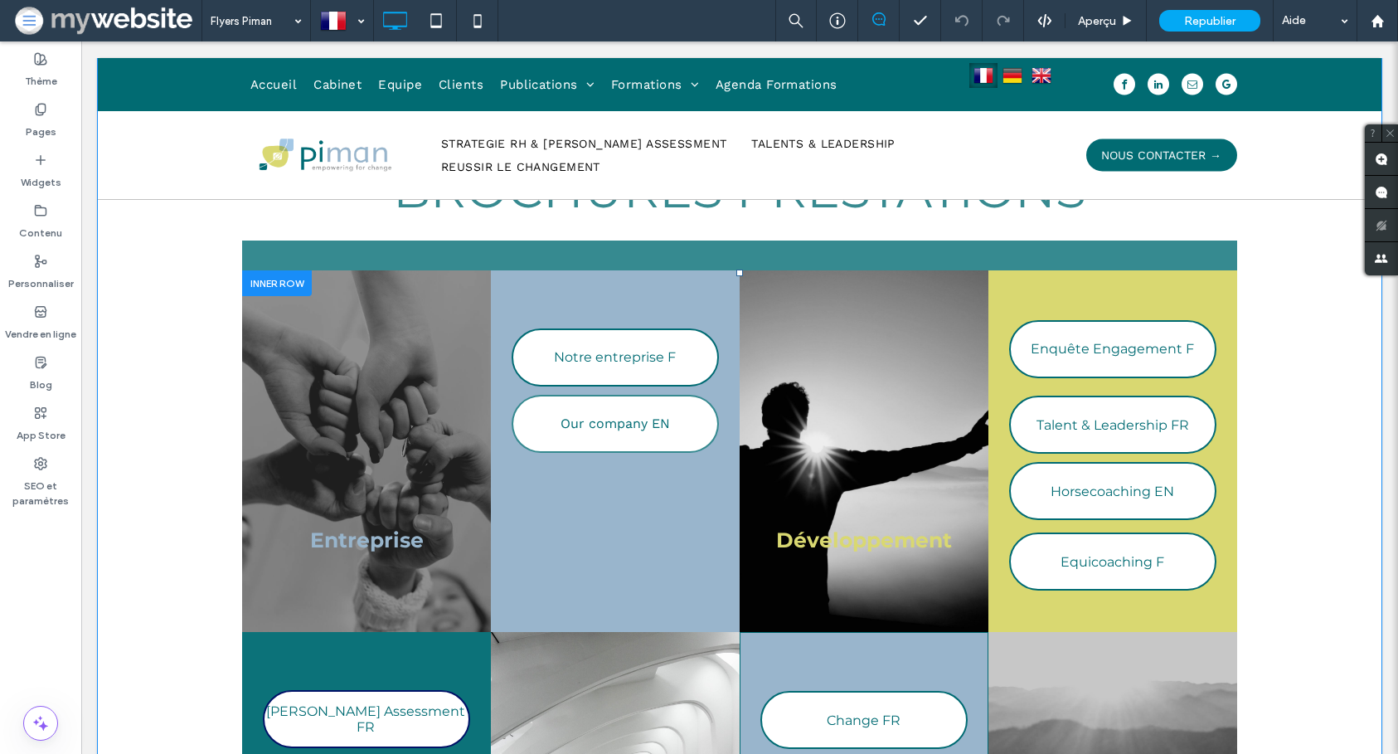
click at [798, 459] on div "Développement Click To Paste" at bounding box center [864, 451] width 249 height 362
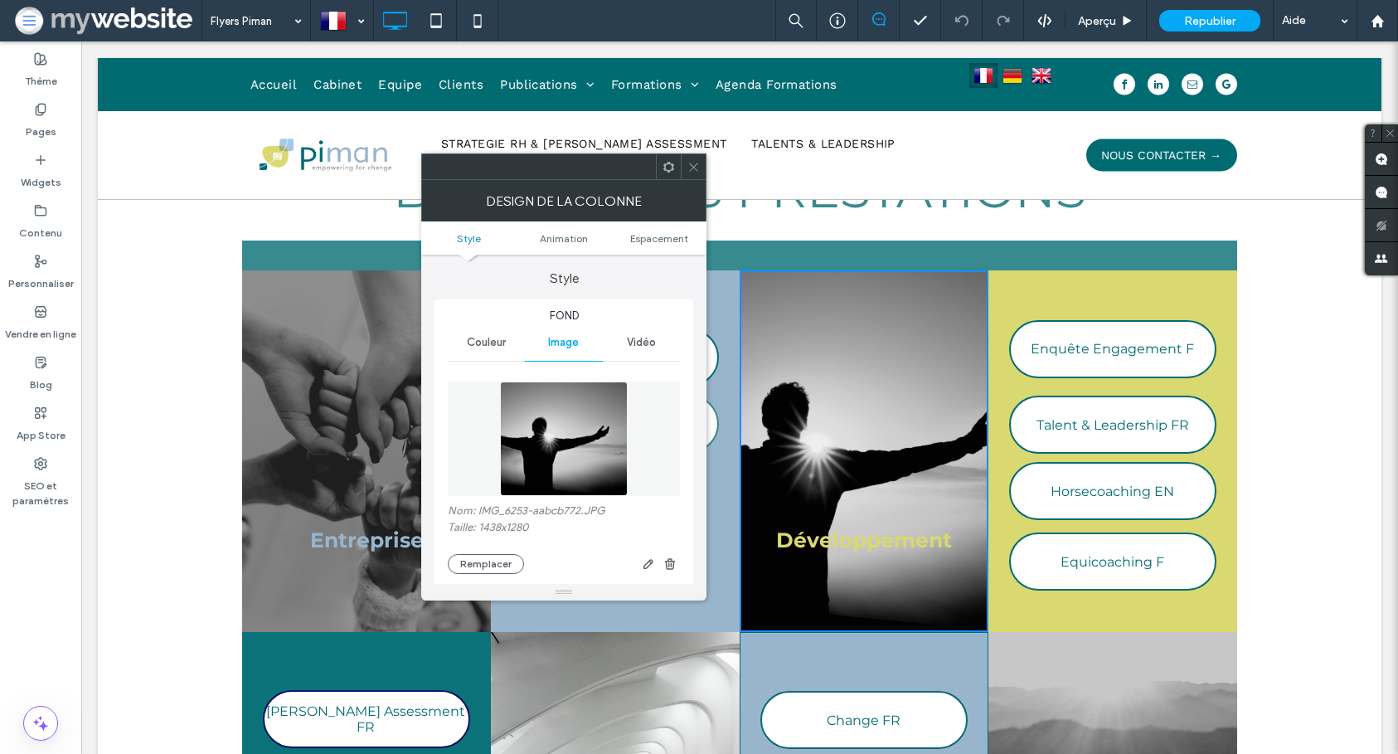
drag, startPoint x: 838, startPoint y: 540, endPoint x: 758, endPoint y: 377, distance: 181.3
click at [824, 517] on div "Développement Click To Paste" at bounding box center [864, 451] width 249 height 362
click at [692, 161] on icon at bounding box center [693, 167] width 12 height 12
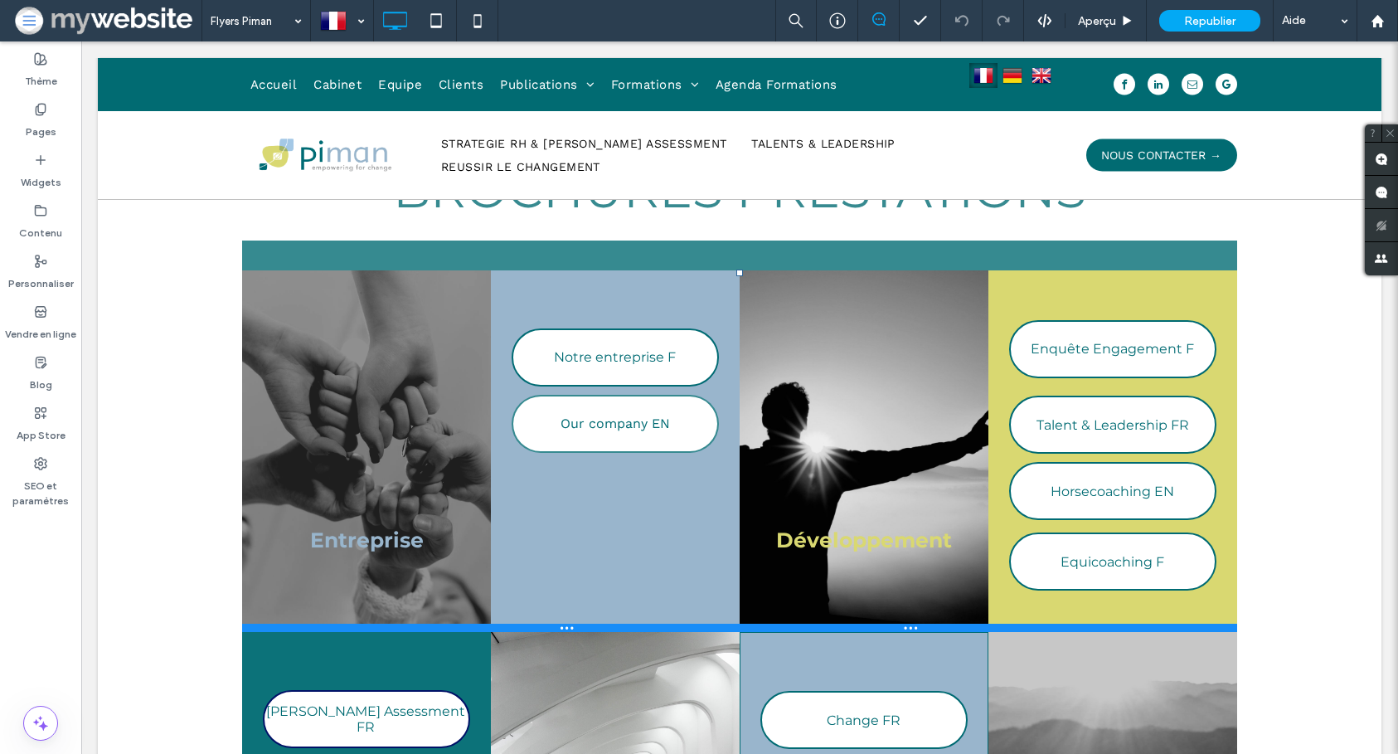
drag, startPoint x: 316, startPoint y: 628, endPoint x: 327, endPoint y: 355, distance: 273.0
click at [327, 355] on div "Entreprise Click To Paste Notre entreprise F Our company EN Click To Paste Déve…" at bounding box center [739, 451] width 995 height 362
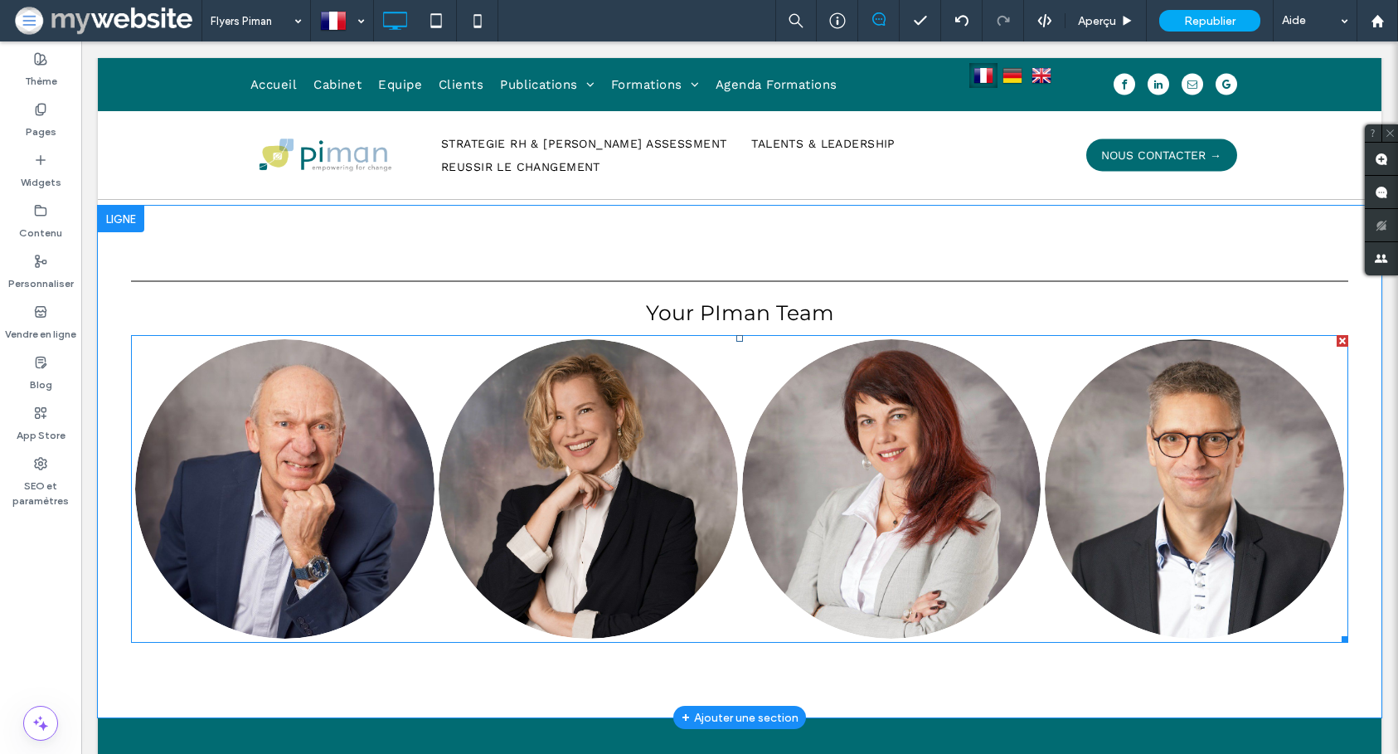
scroll to position [2288, 0]
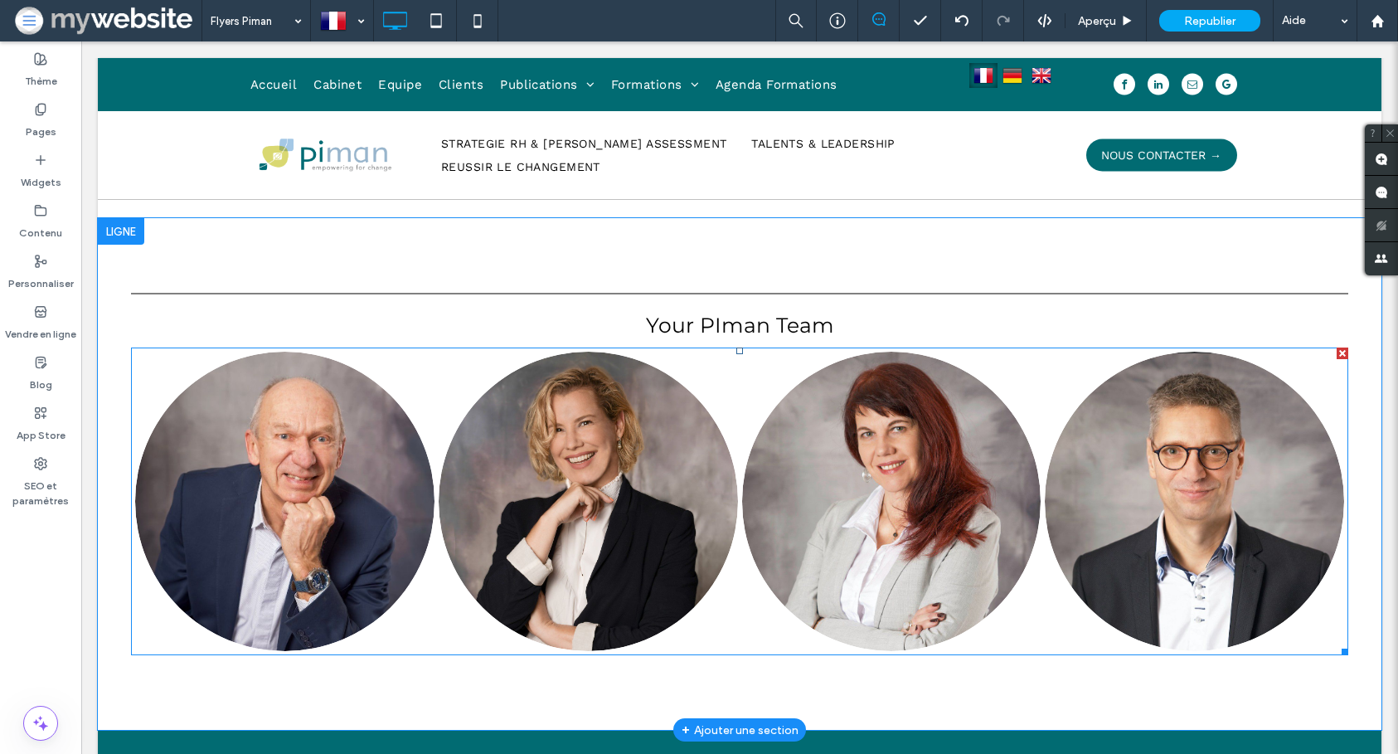
click at [821, 473] on link at bounding box center [891, 501] width 317 height 317
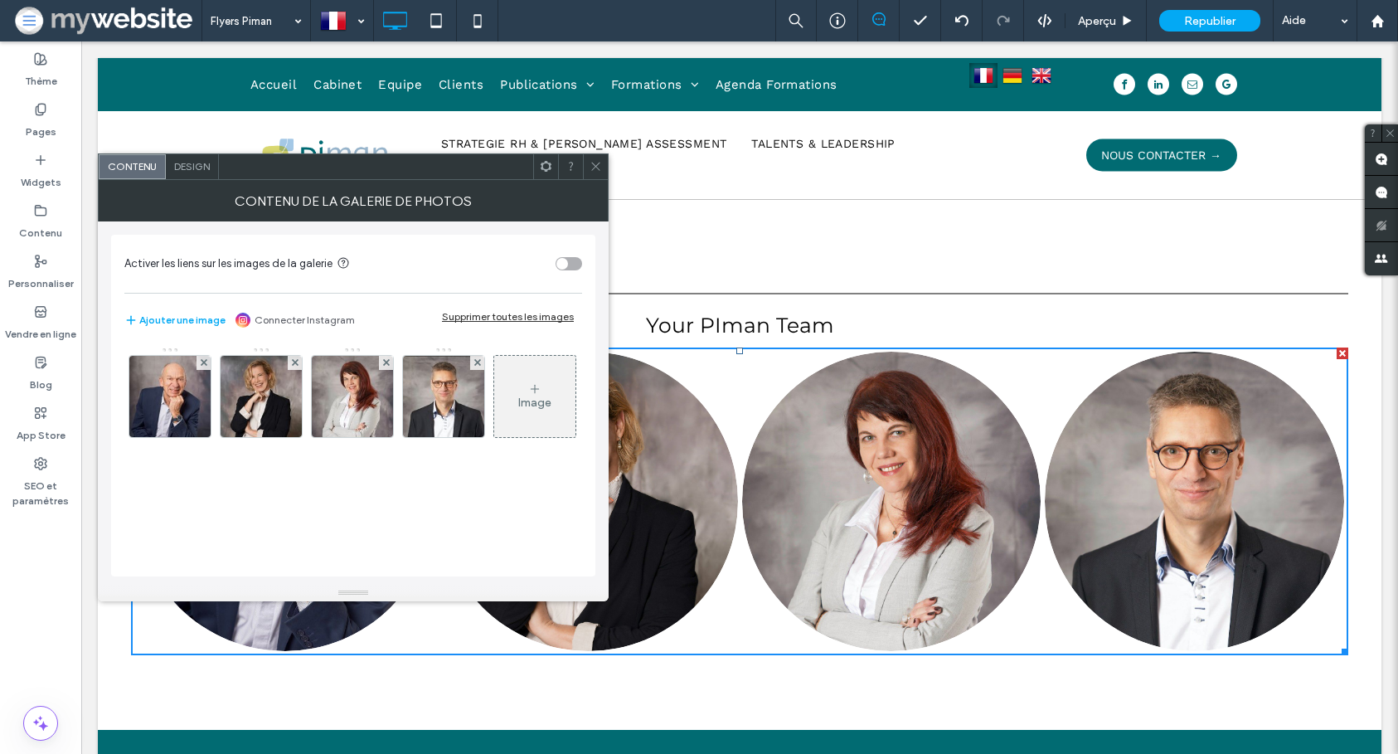
click at [422, 454] on div "Image" at bounding box center [352, 401] width 456 height 108
click at [600, 177] on span at bounding box center [596, 166] width 12 height 25
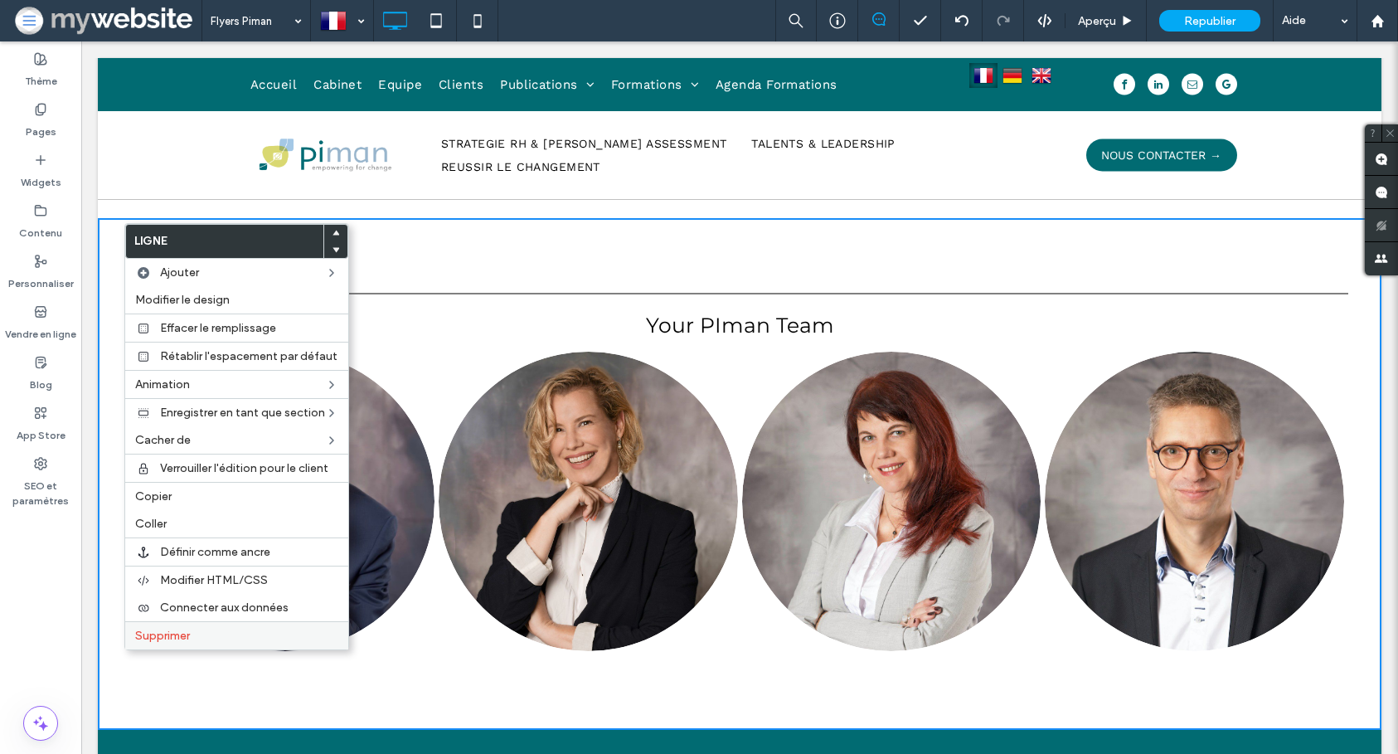
click at [173, 629] on span "Supprimer" at bounding box center [162, 636] width 55 height 14
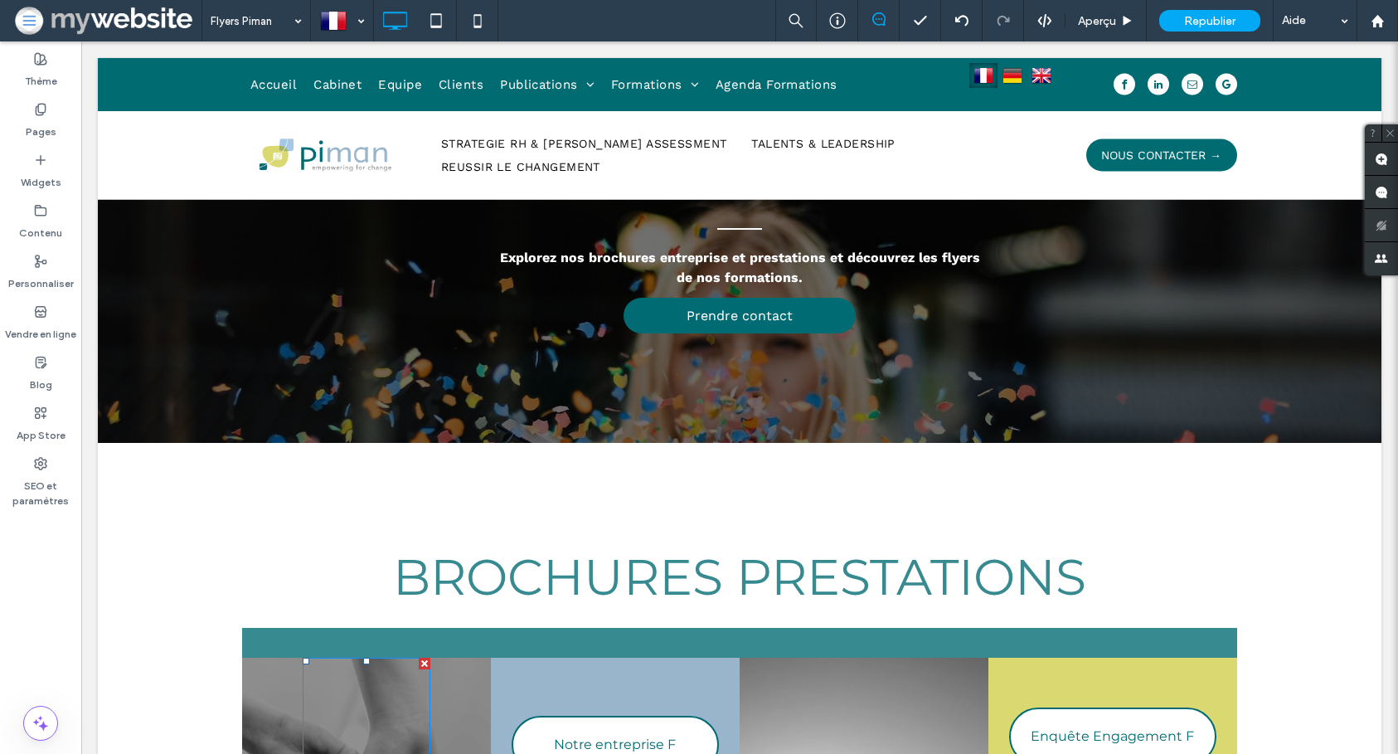
scroll to position [0, 0]
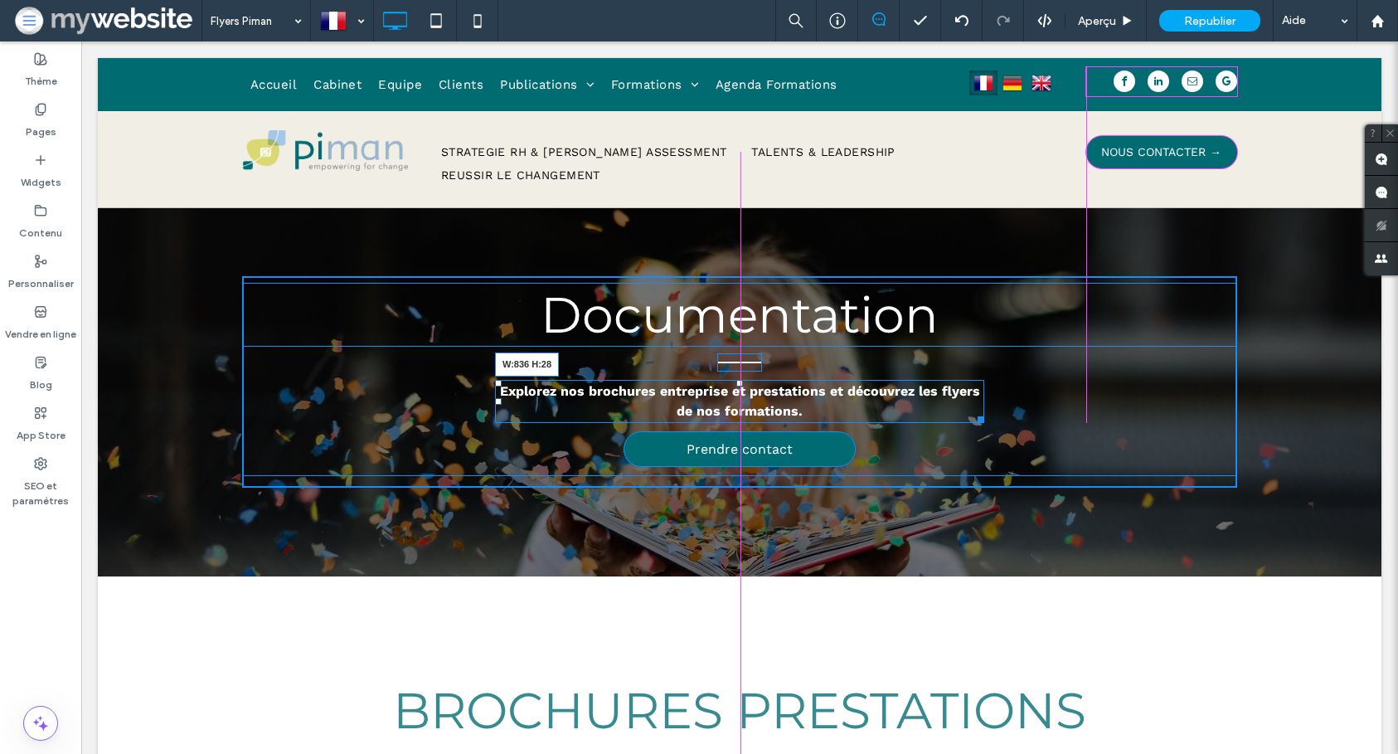
drag, startPoint x: 977, startPoint y: 415, endPoint x: 1080, endPoint y: 415, distance: 102.8
click at [1080, 415] on div "Documentation Explorez nos brochures entreprise et prestations et découvrez les…" at bounding box center [739, 381] width 995 height 211
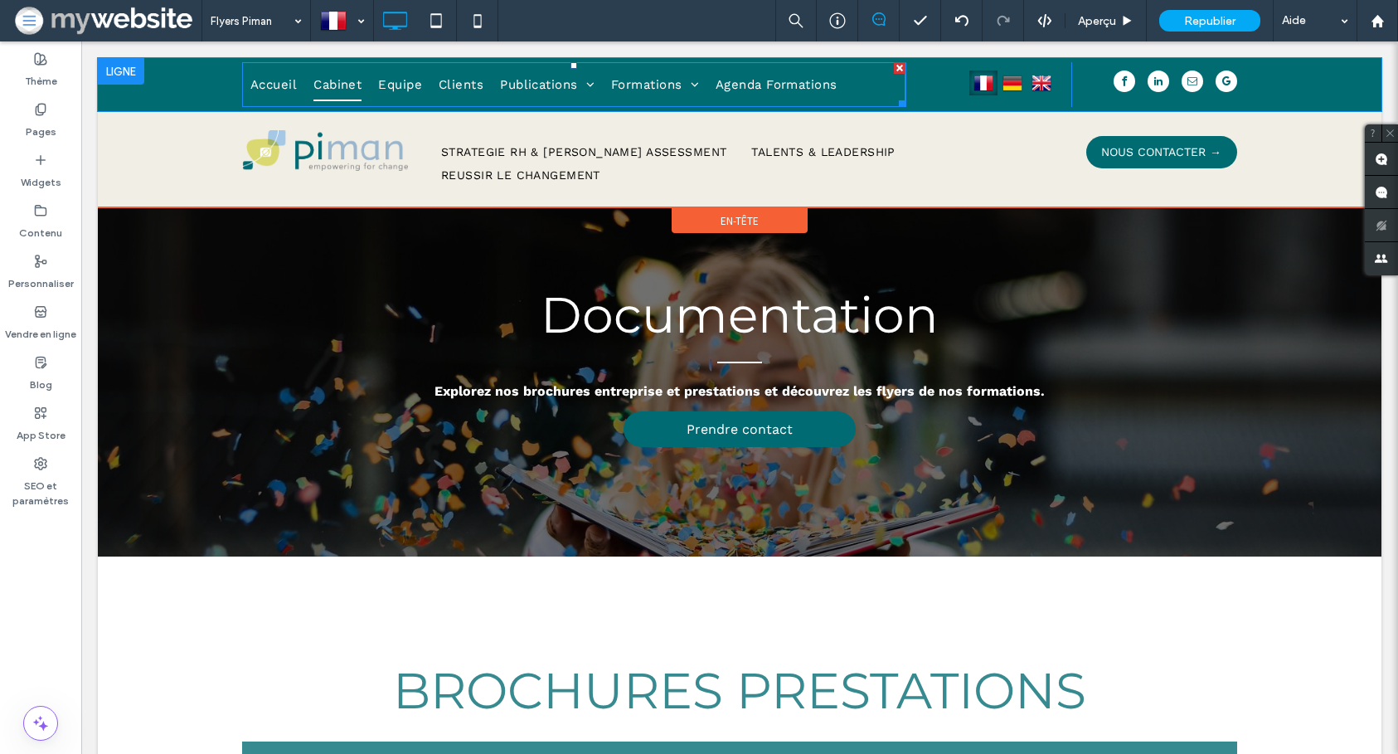
click at [327, 84] on span "Cabinet" at bounding box center [337, 84] width 48 height 33
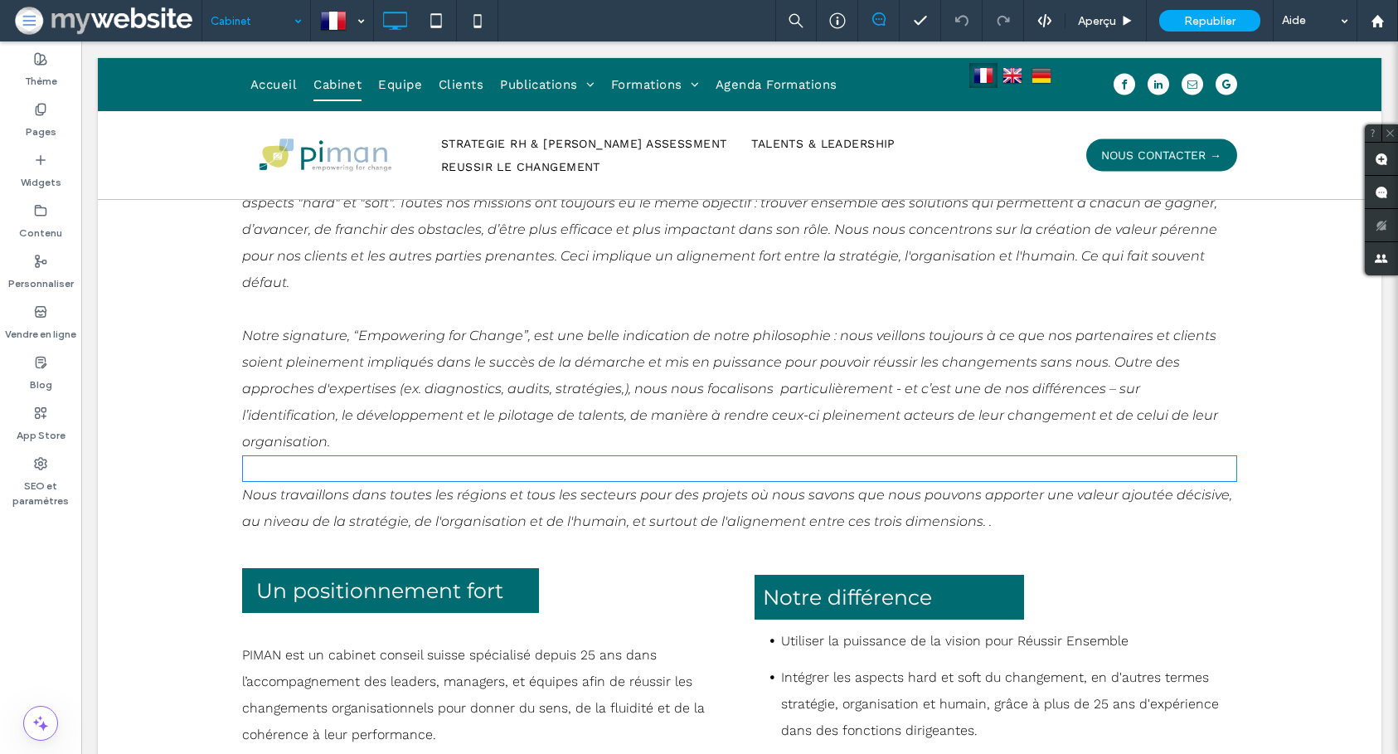
scroll to position [372, 0]
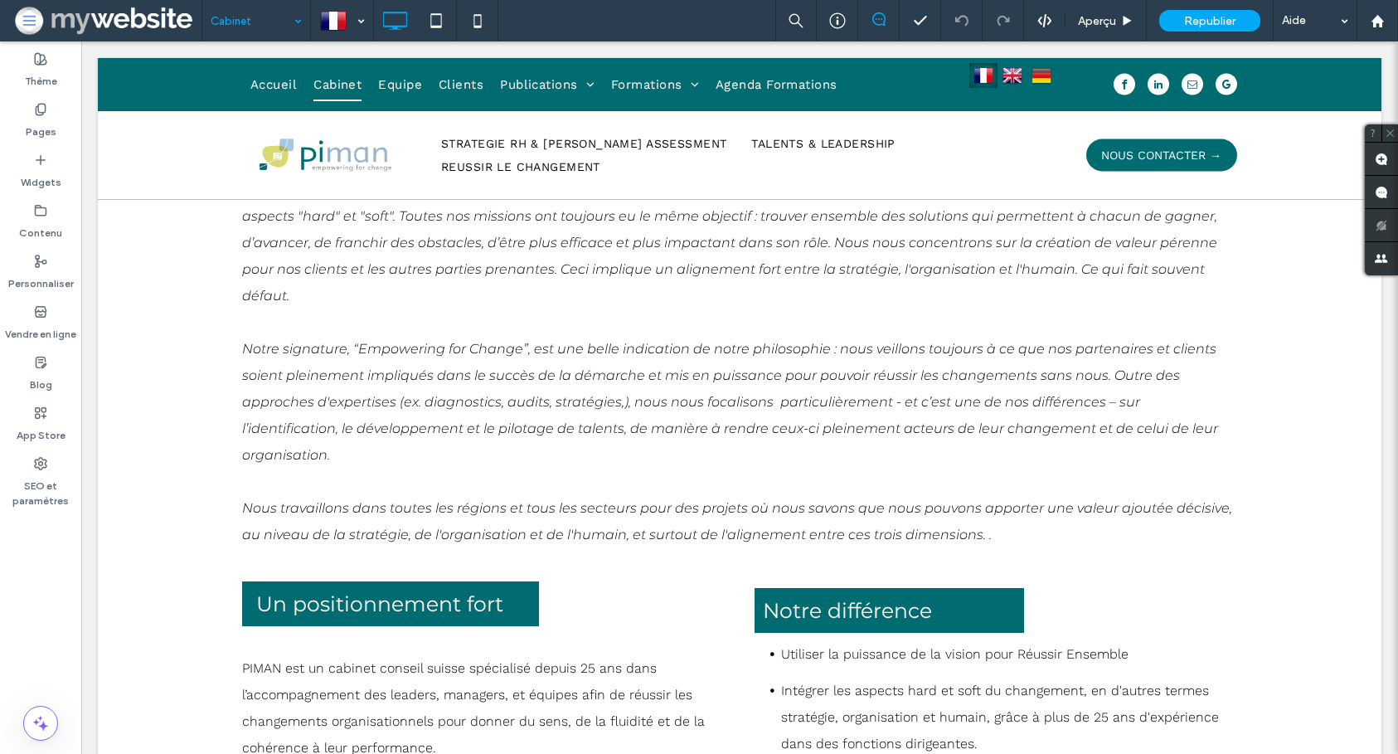
click at [248, 31] on input at bounding box center [252, 20] width 83 height 41
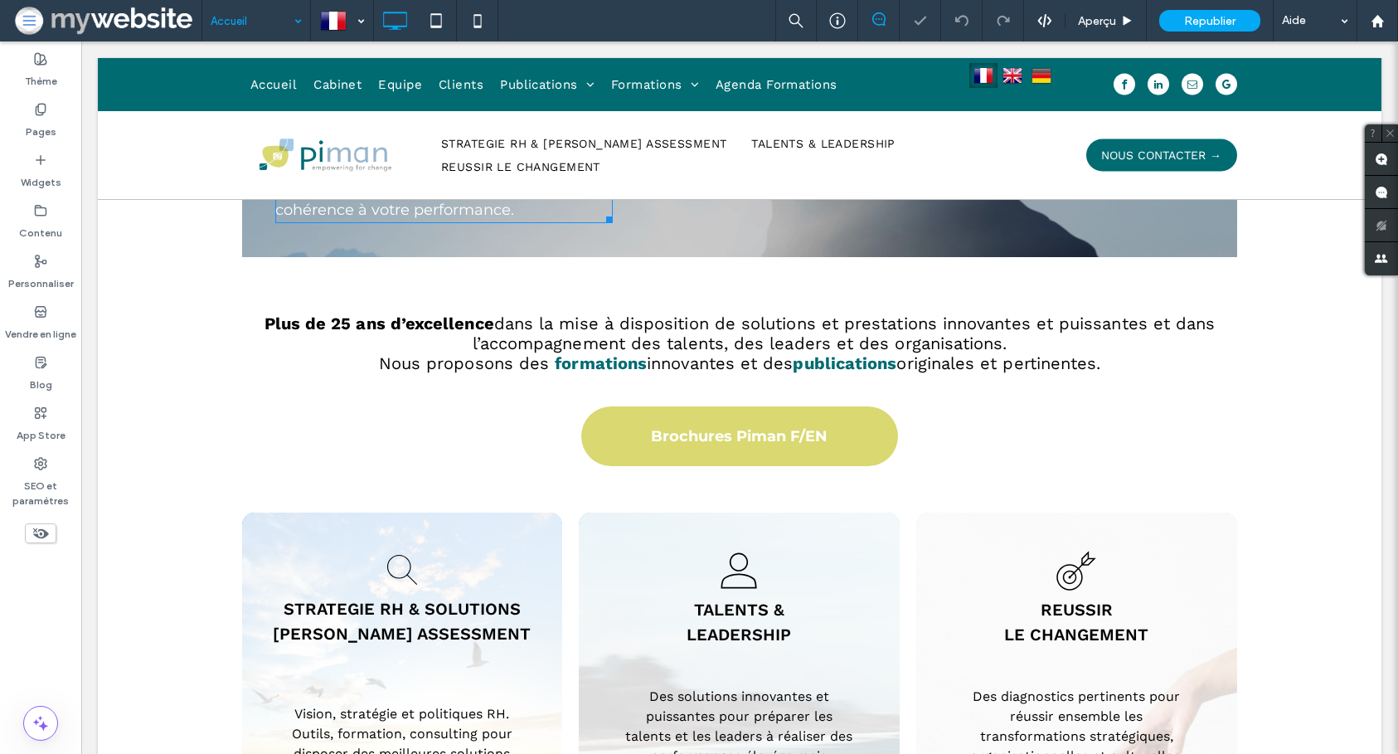
scroll to position [214, 0]
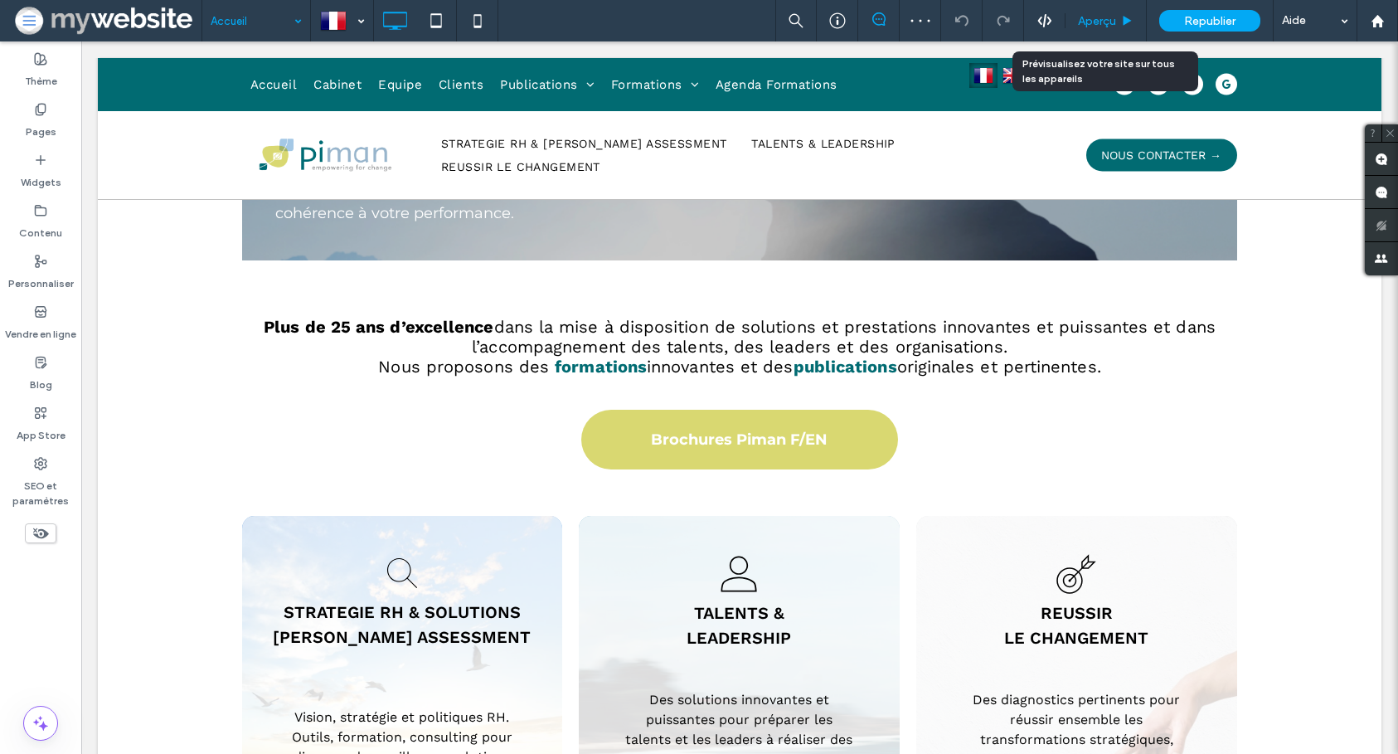
click at [1094, 27] on span "Aperçu" at bounding box center [1097, 21] width 38 height 14
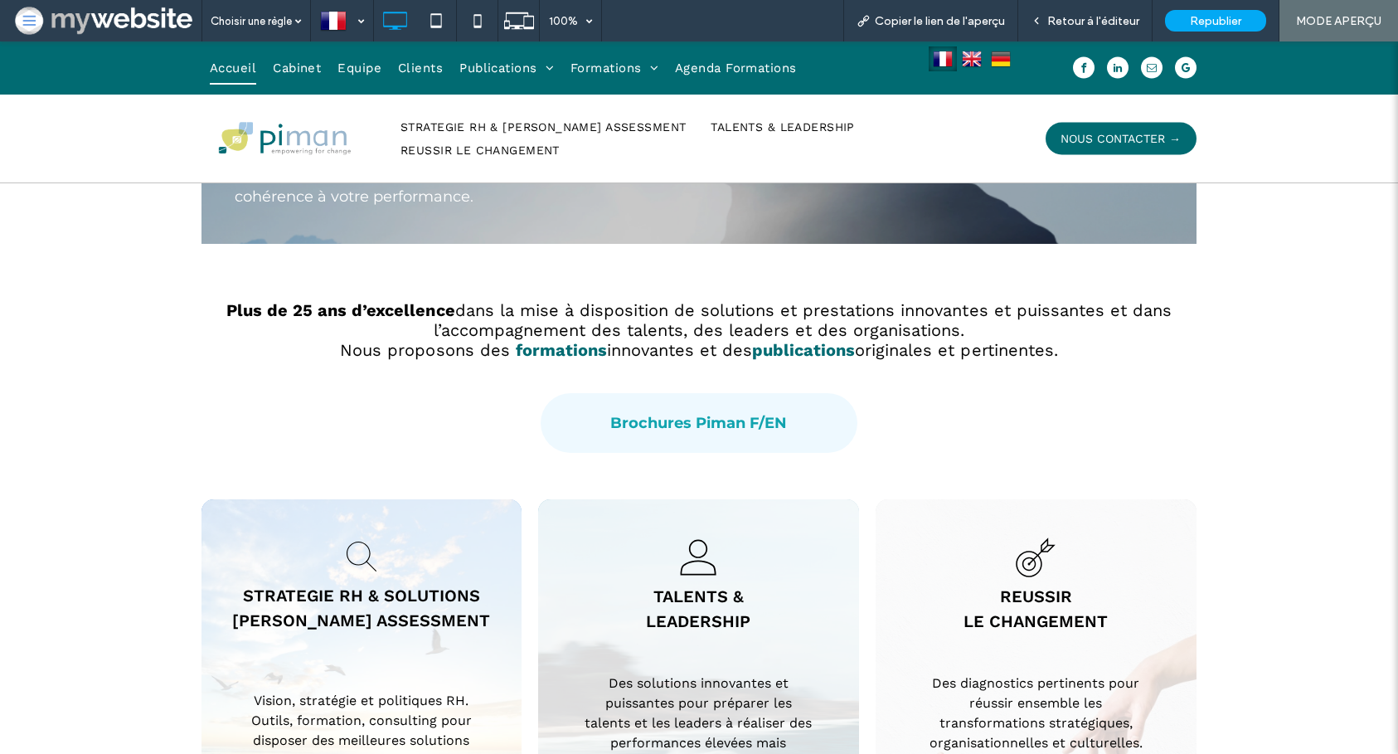
drag, startPoint x: 738, startPoint y: 423, endPoint x: 738, endPoint y: 464, distance: 41.5
click at [738, 423] on span "Brochures Piman F/EN" at bounding box center [698, 423] width 177 height 35
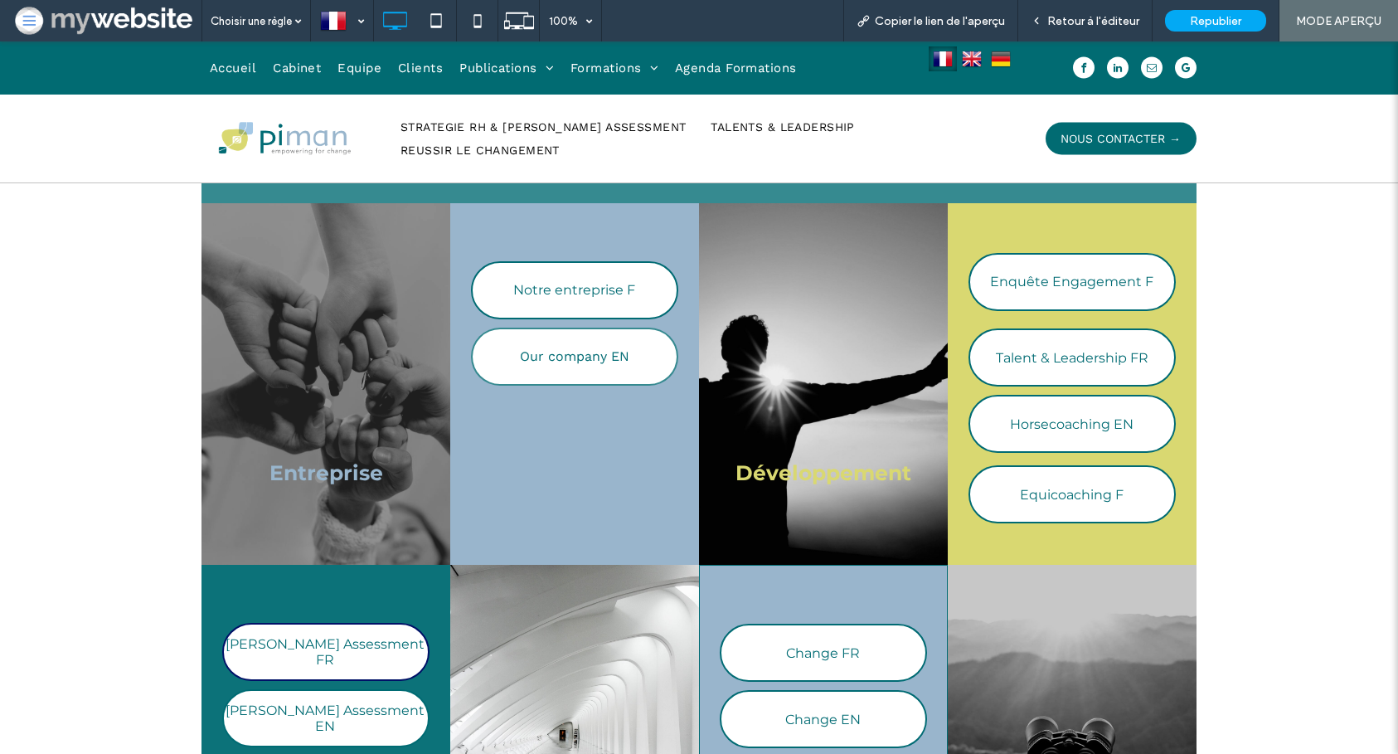
scroll to position [915, 0]
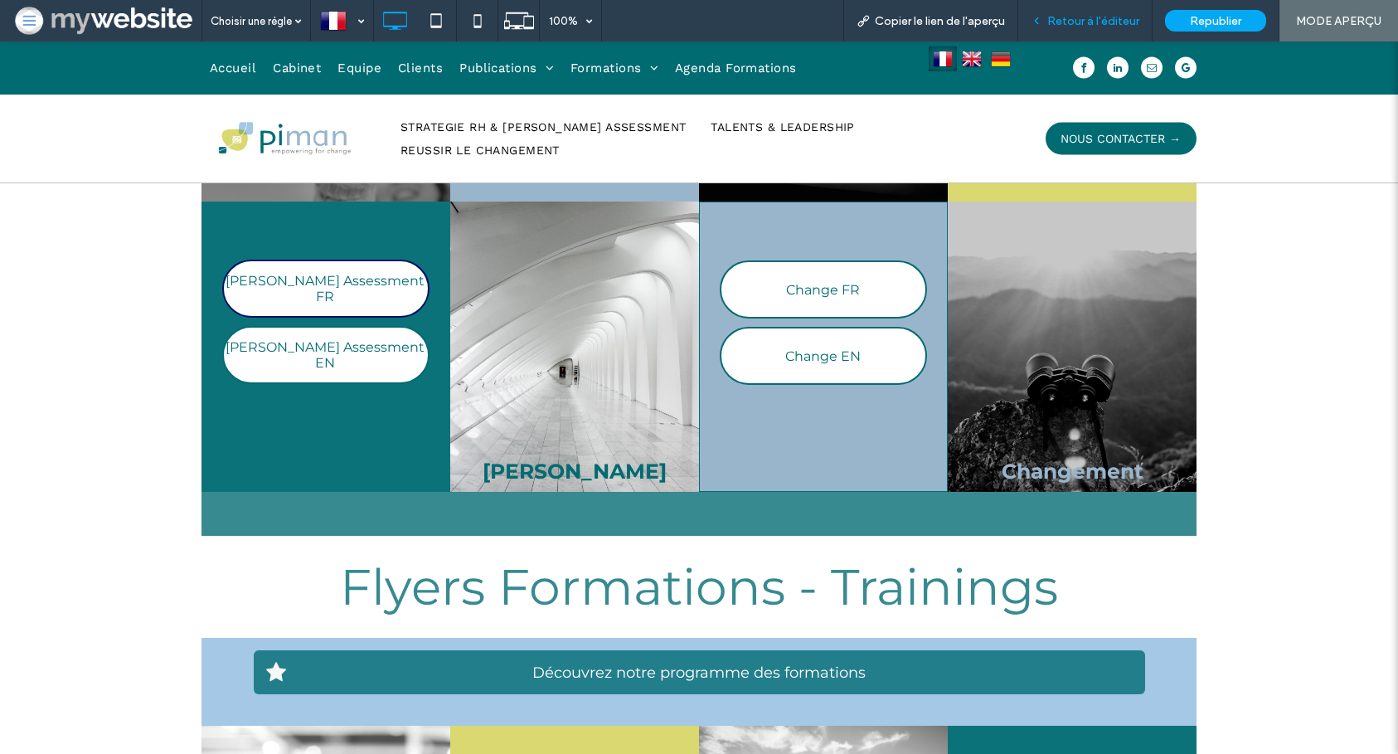
click at [1048, 23] on div "Retour à l'éditeur" at bounding box center [1085, 21] width 134 height 14
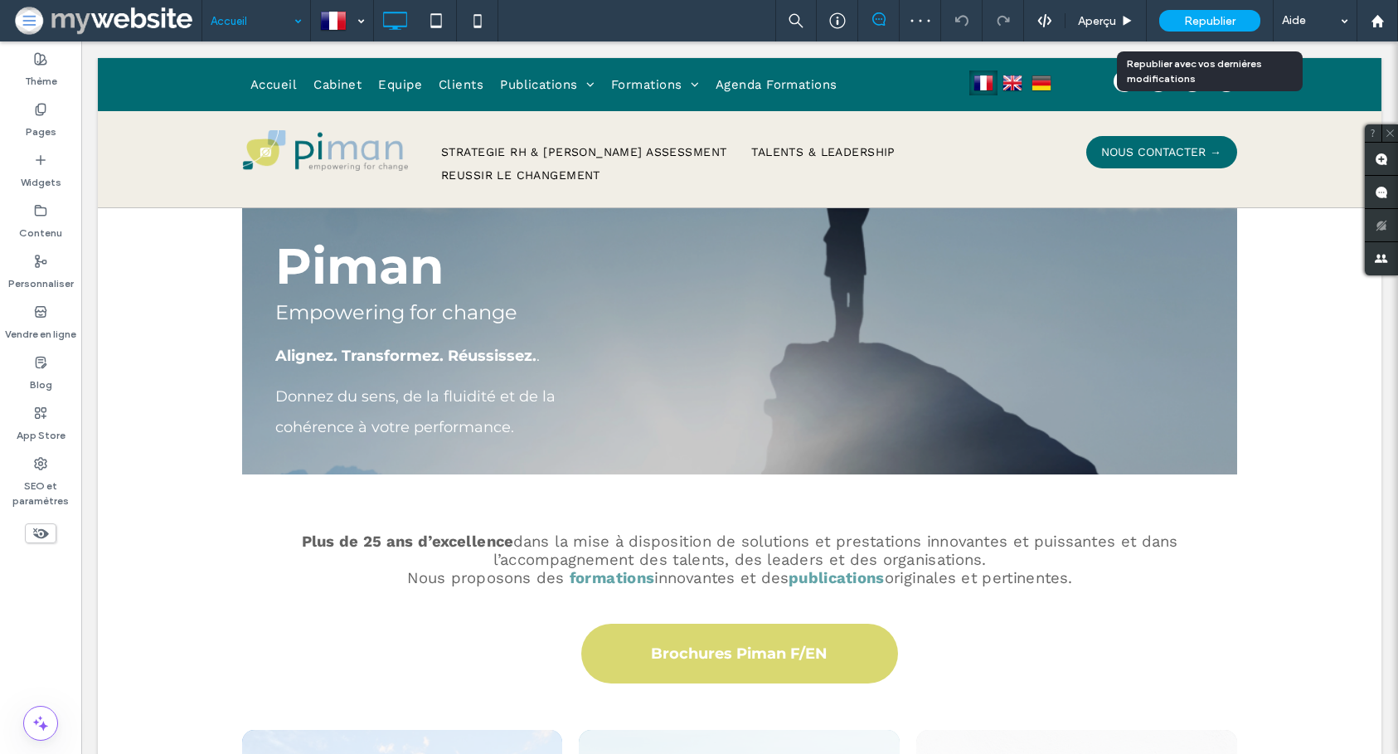
click at [1201, 17] on span "Republier" at bounding box center [1209, 21] width 51 height 14
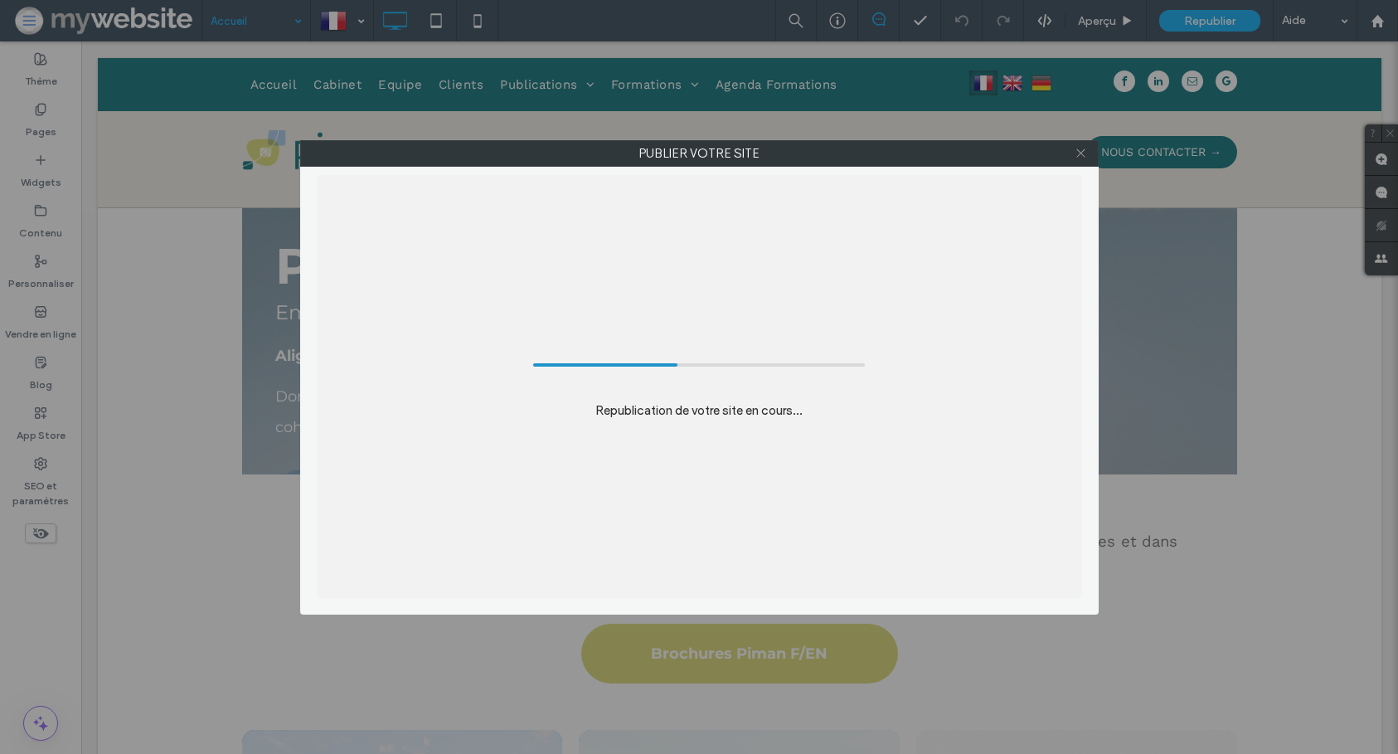
click at [1080, 153] on icon at bounding box center [1081, 153] width 12 height 12
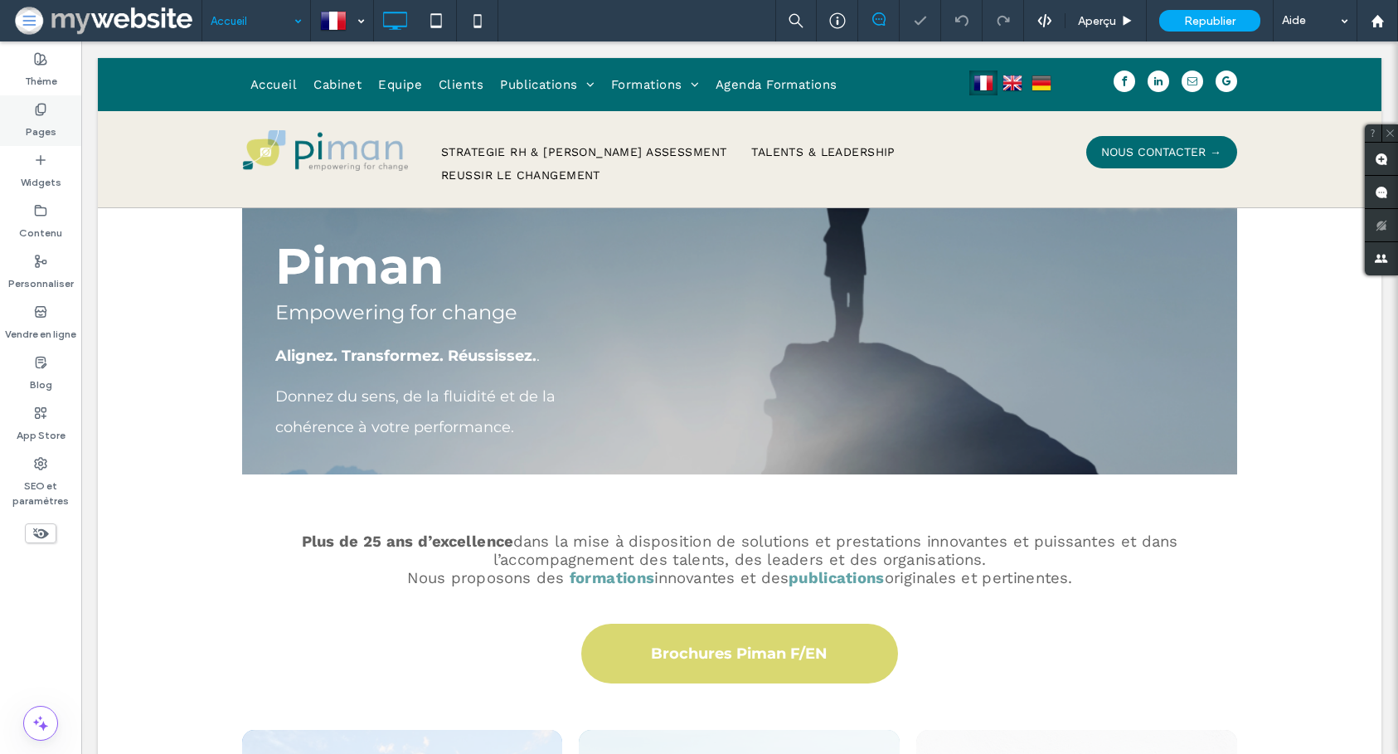
click at [38, 104] on use at bounding box center [40, 109] width 9 height 11
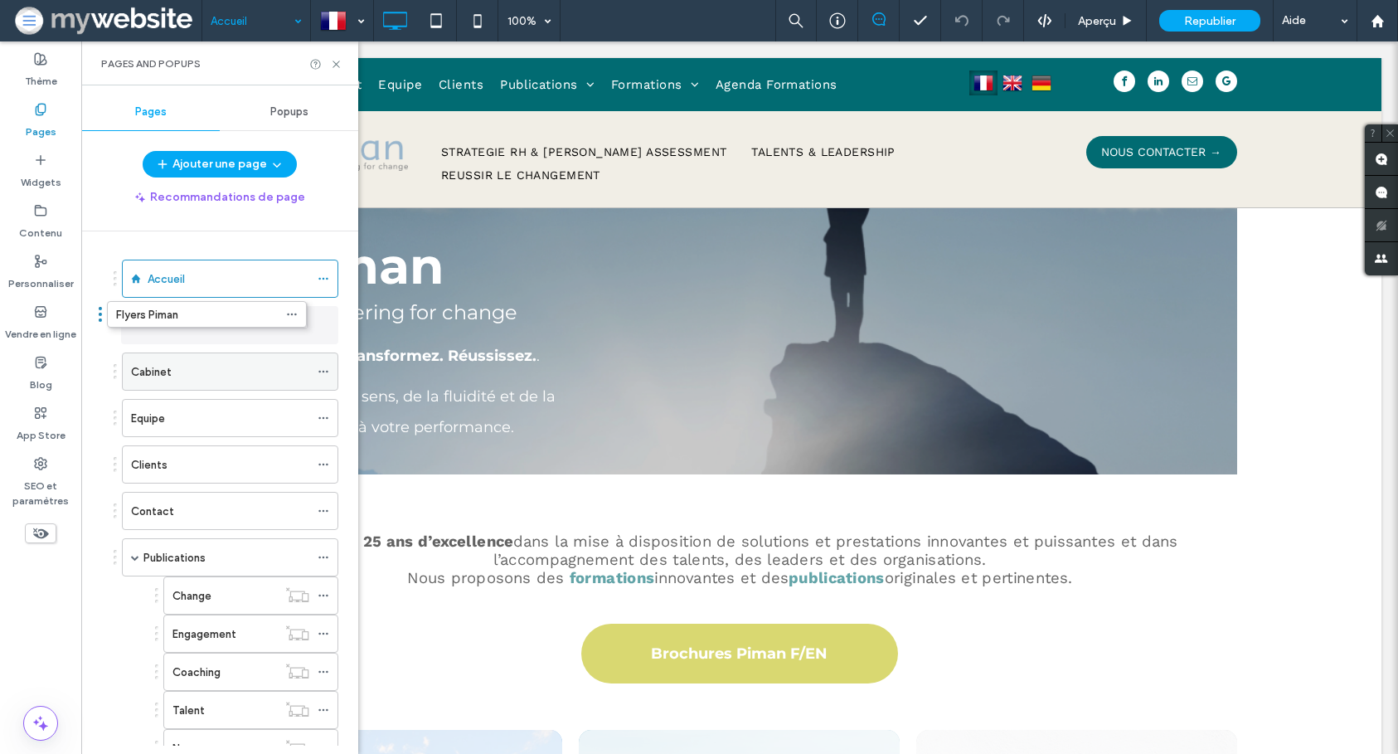
drag, startPoint x: 190, startPoint y: 439, endPoint x: 163, endPoint y: 308, distance: 133.8
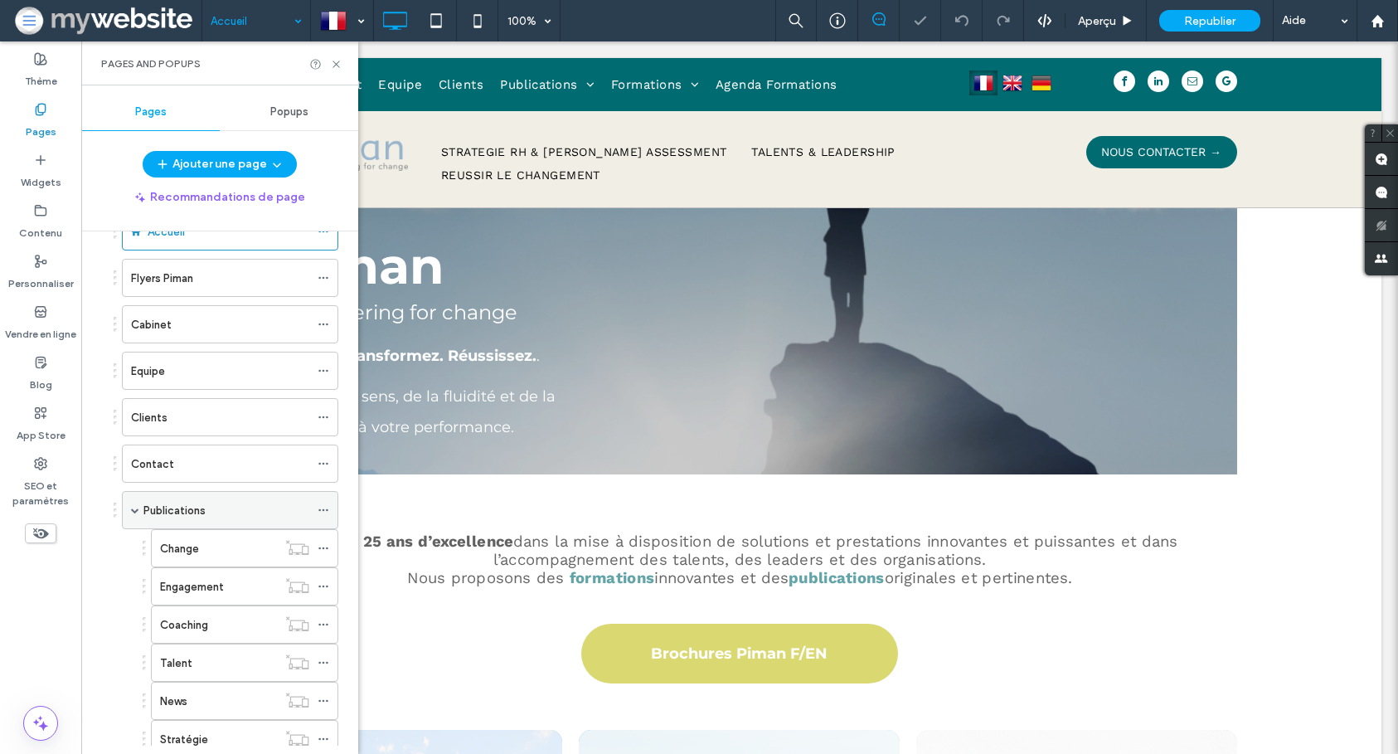
scroll to position [55, 0]
click at [135, 503] on span at bounding box center [135, 502] width 8 height 8
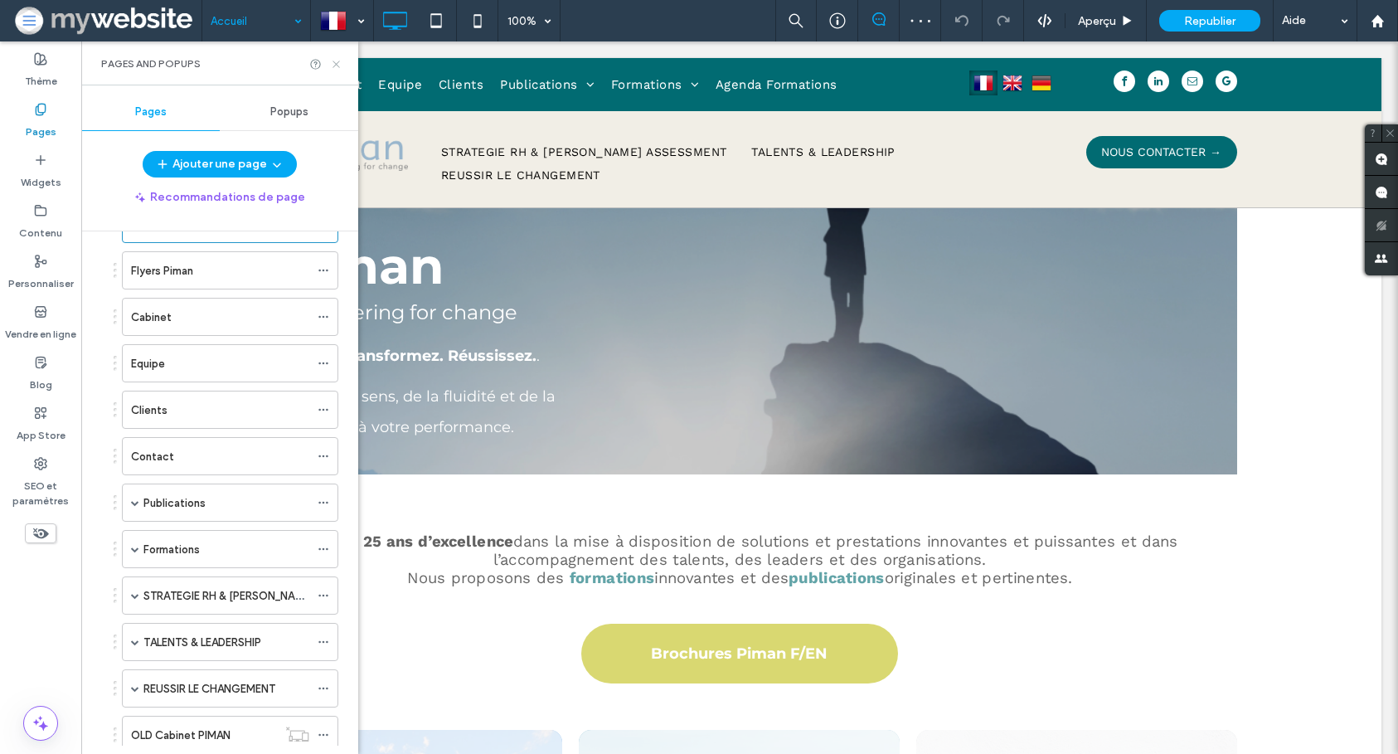
drag, startPoint x: 337, startPoint y: 68, endPoint x: 318, endPoint y: 136, distance: 70.6
click at [337, 68] on icon at bounding box center [336, 64] width 12 height 12
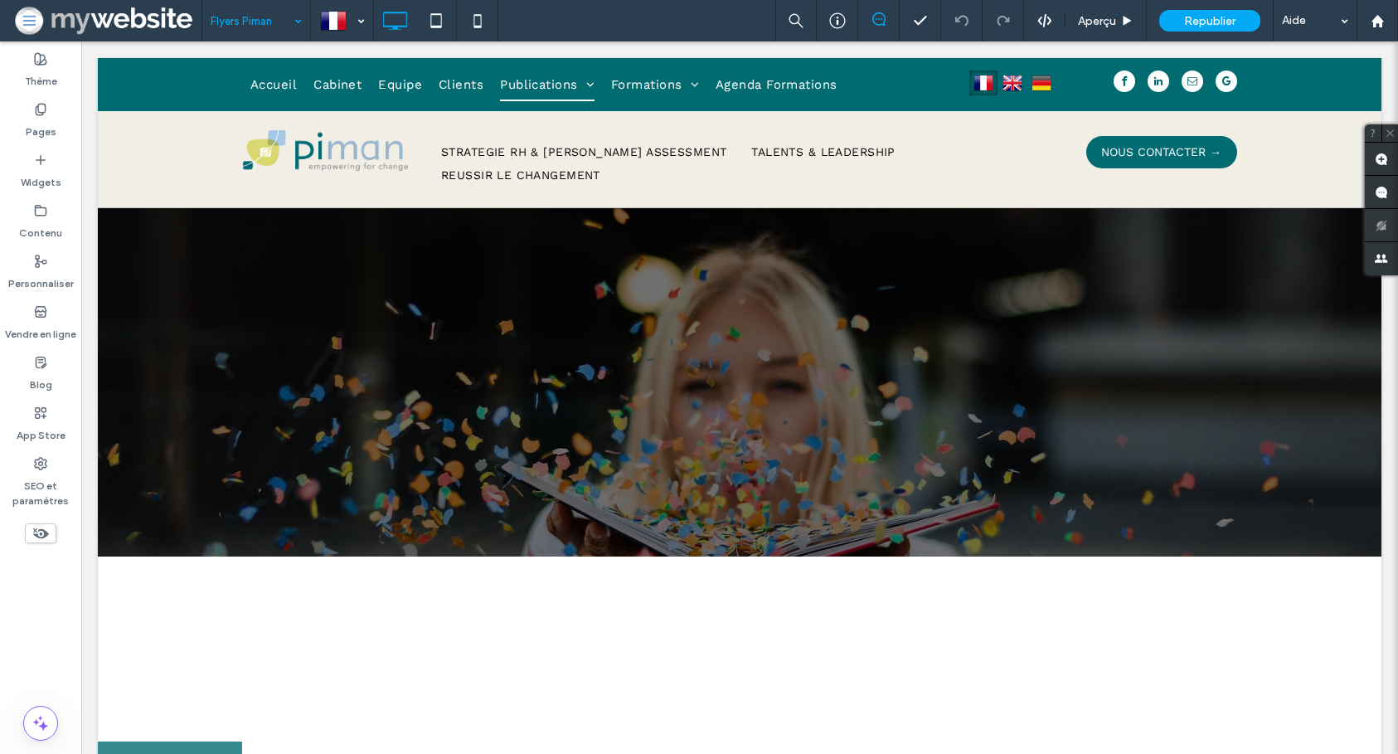
scroll to position [0, 0]
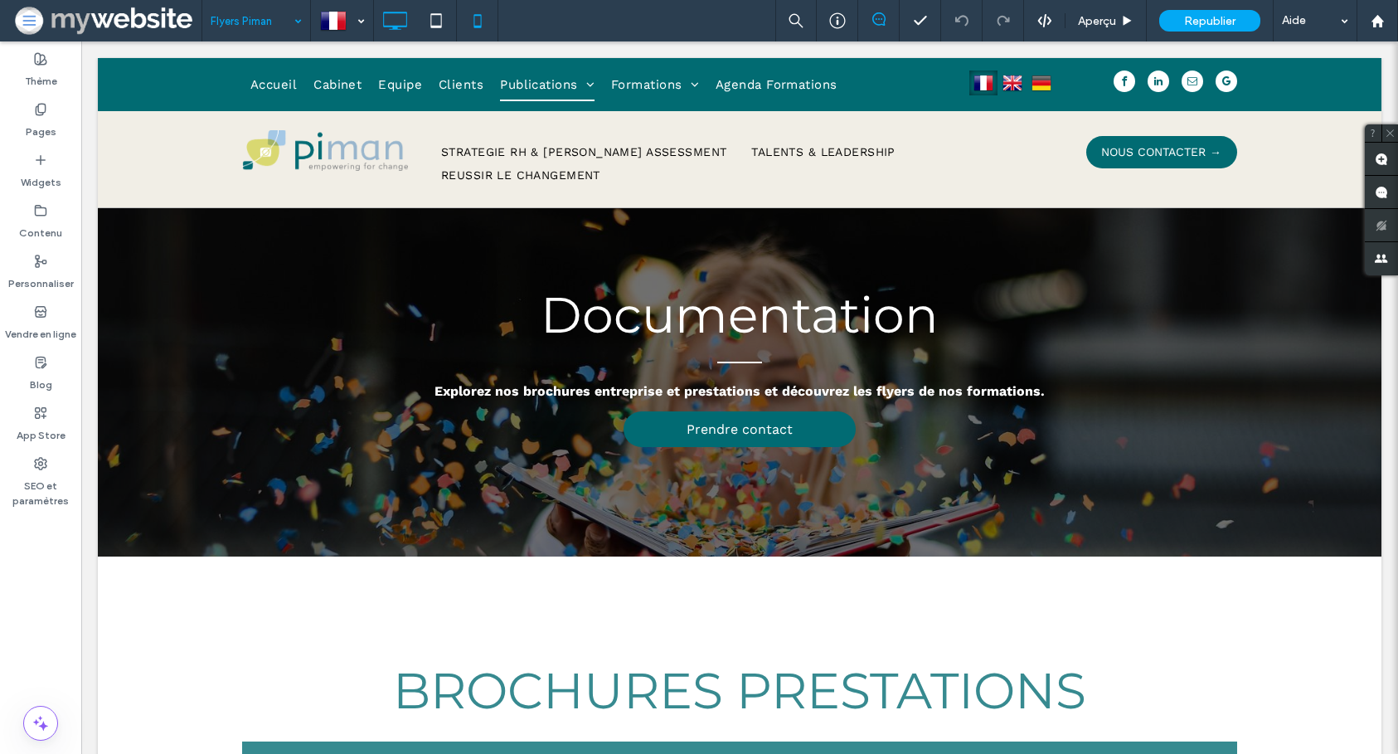
drag, startPoint x: 636, startPoint y: 20, endPoint x: 493, endPoint y: 39, distance: 143.9
click at [629, 20] on div "Flyers Piman Aperçu Republier Aide" at bounding box center [800, 20] width 1197 height 41
click at [57, 119] on div "Pages" at bounding box center [40, 120] width 81 height 51
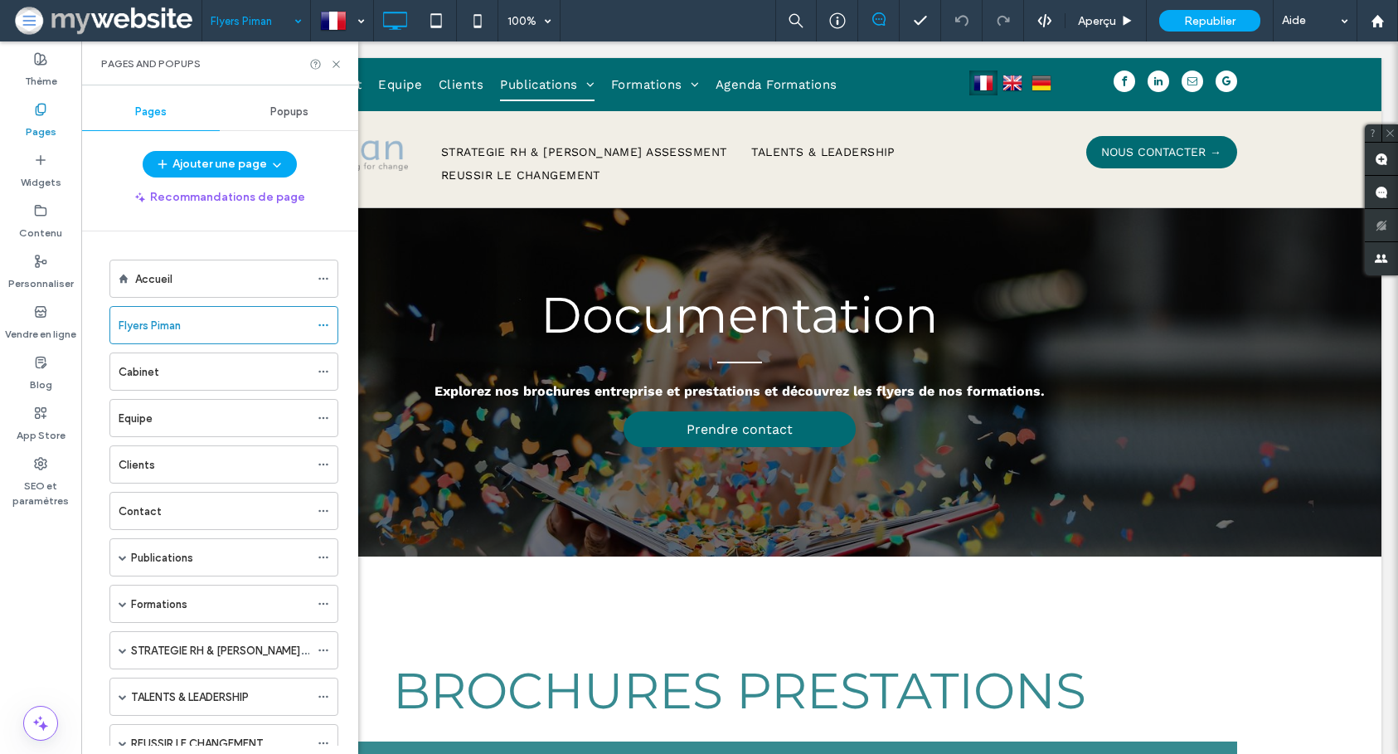
click at [233, 330] on div "Flyers Piman" at bounding box center [214, 325] width 191 height 17
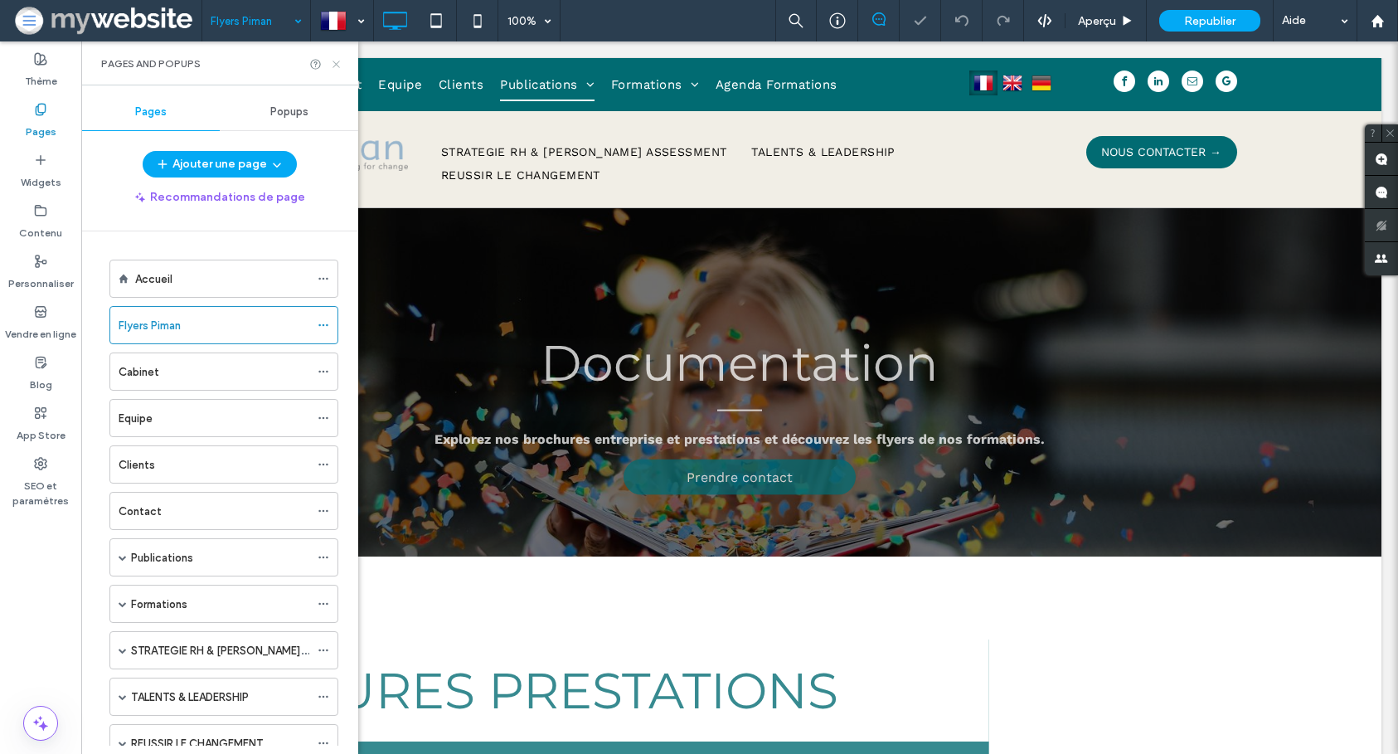
click at [338, 66] on use at bounding box center [336, 64] width 7 height 7
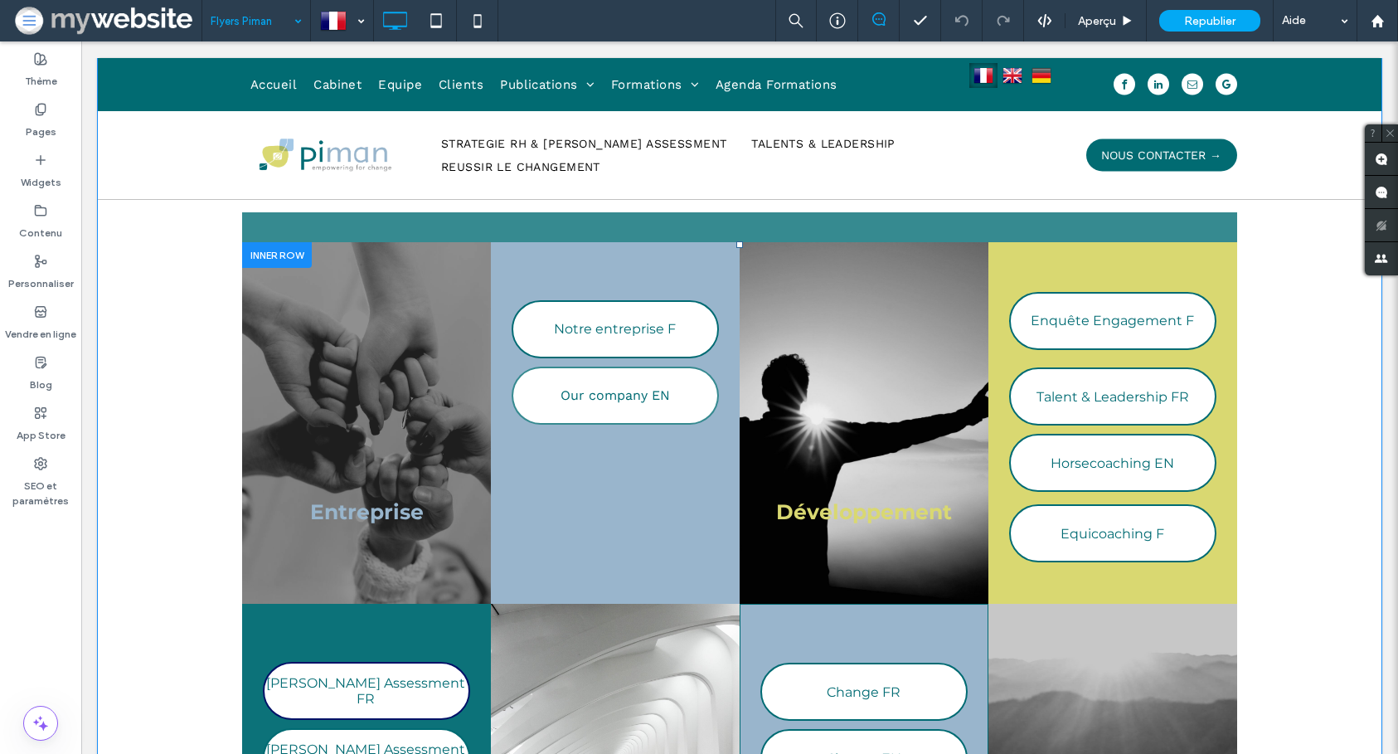
scroll to position [535, 0]
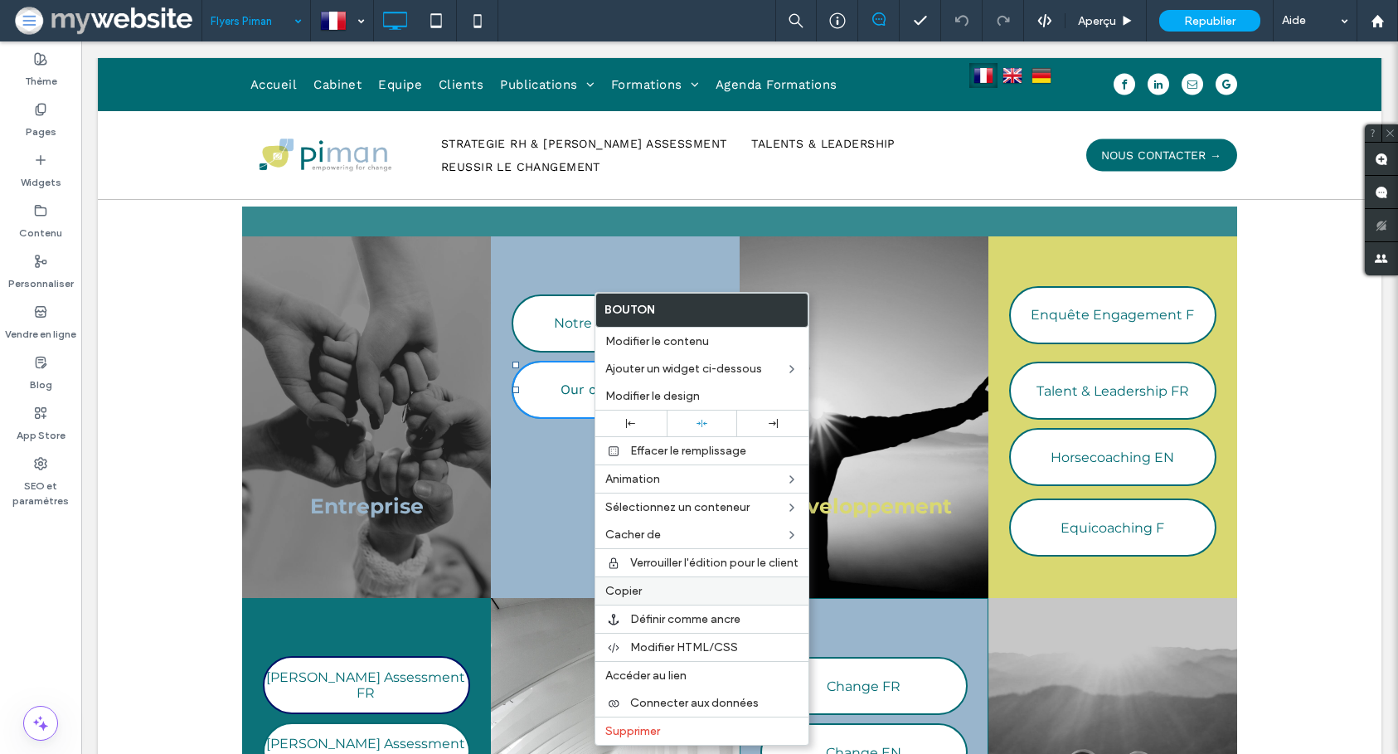
click at [625, 585] on span "Copier" at bounding box center [623, 591] width 36 height 14
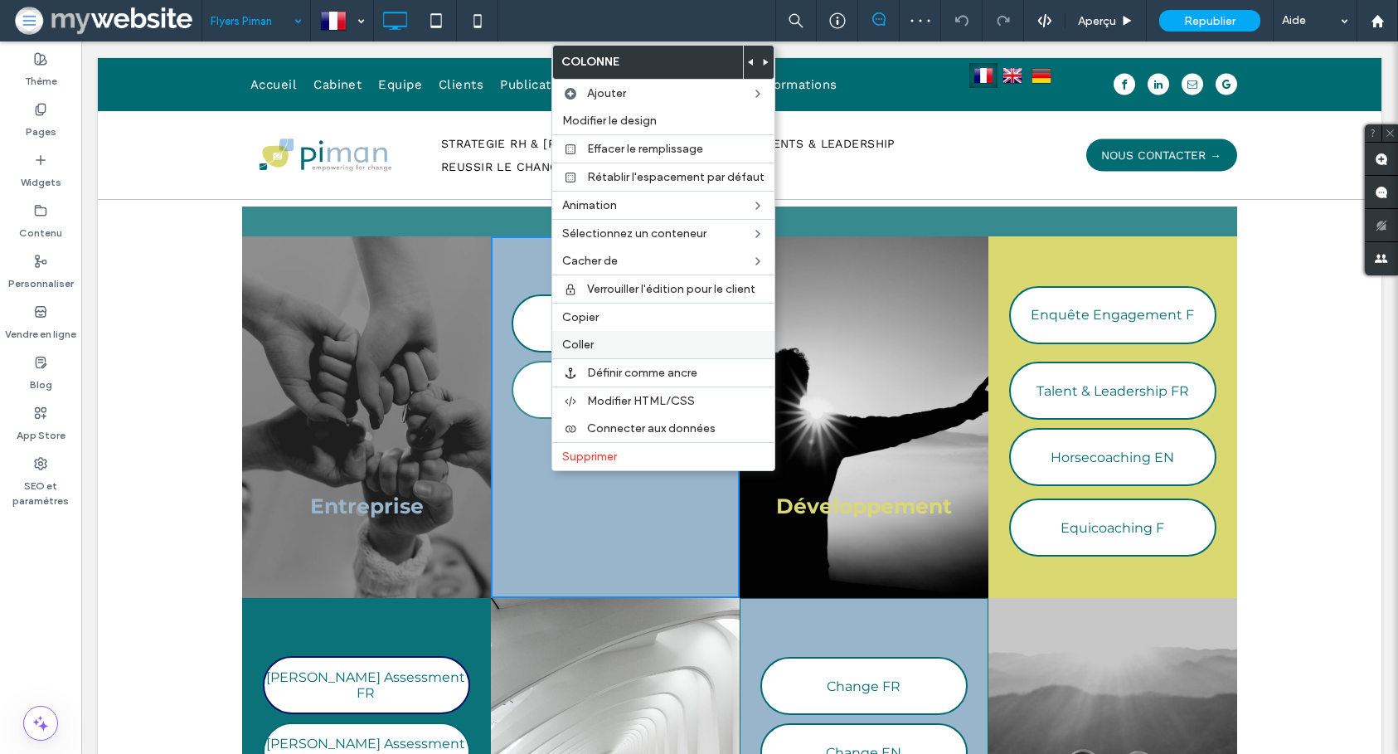
click at [589, 348] on span "Coller" at bounding box center [578, 345] width 32 height 14
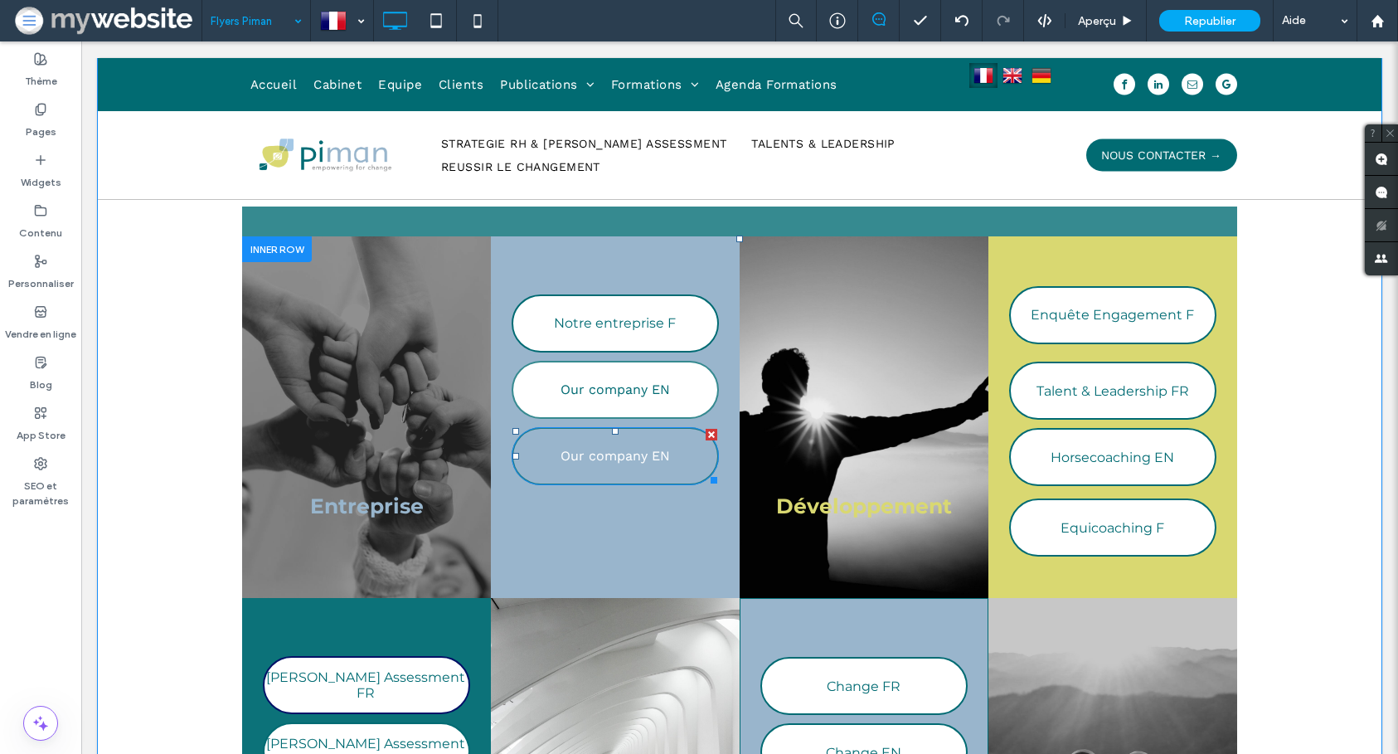
click at [710, 432] on div at bounding box center [712, 435] width 12 height 12
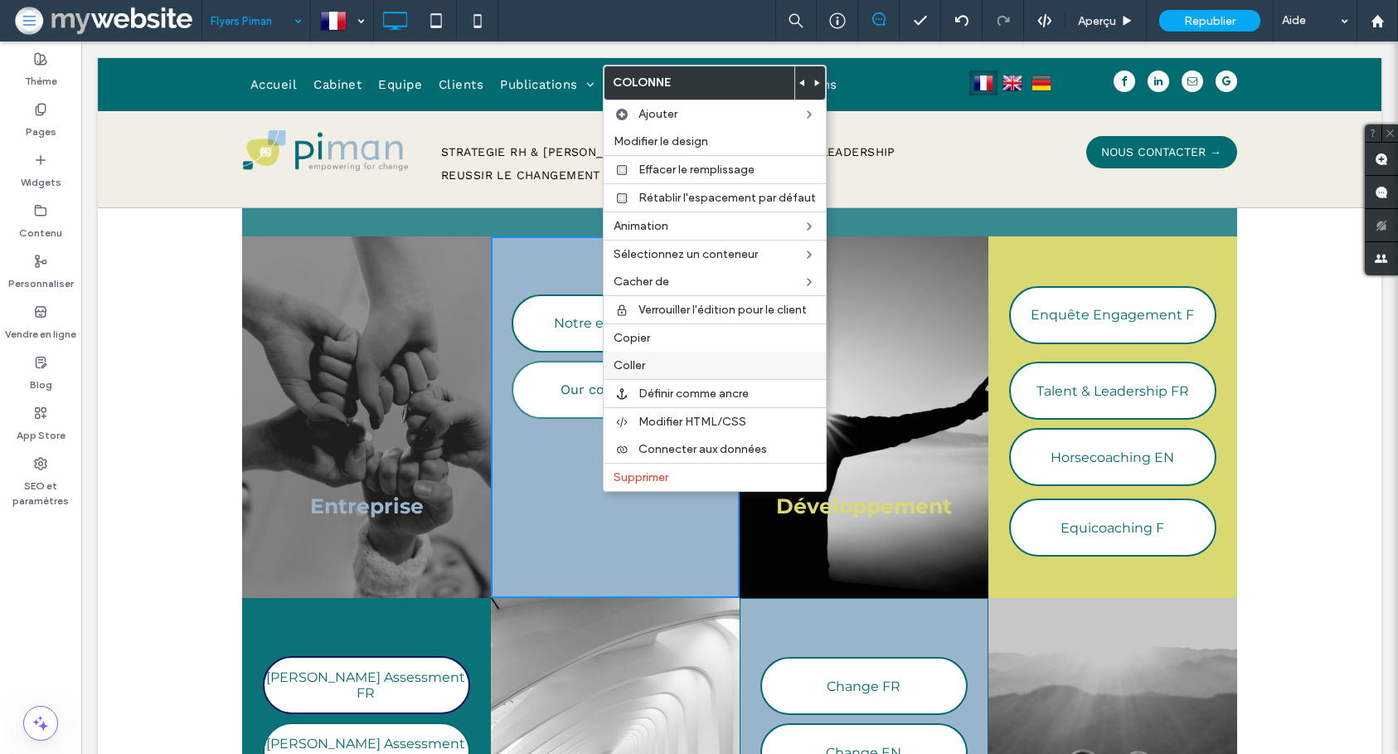
click at [760, 372] on label "Coller" at bounding box center [715, 365] width 202 height 14
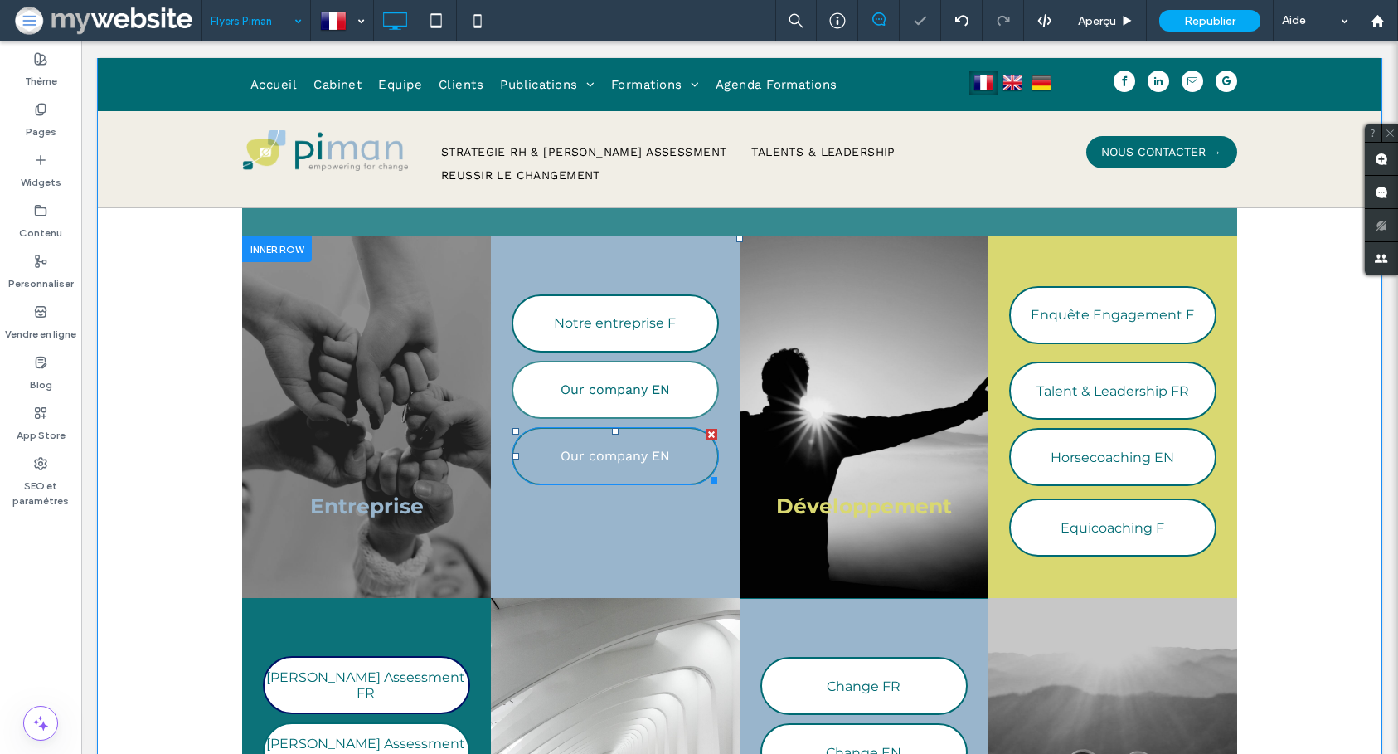
click at [580, 444] on span "Our company EN" at bounding box center [615, 455] width 109 height 32
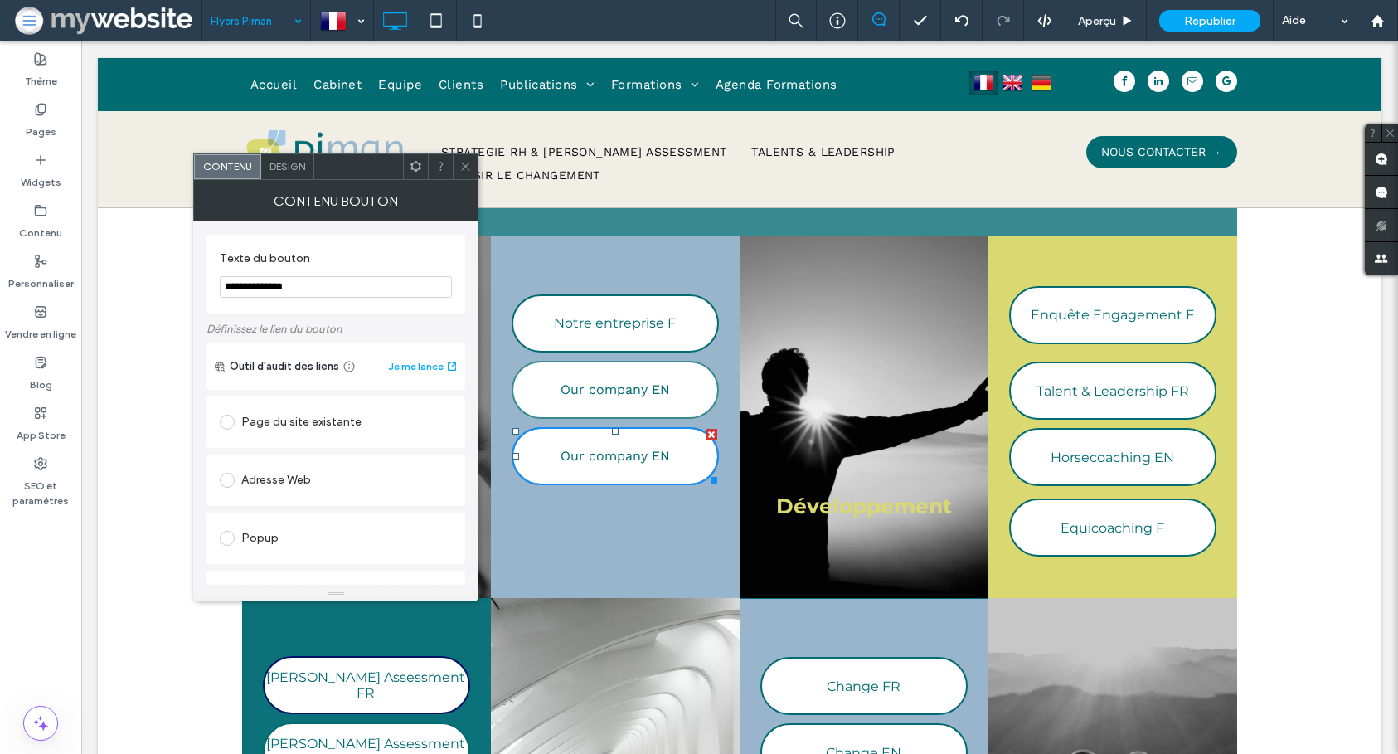
click at [333, 290] on input "**********" at bounding box center [336, 287] width 232 height 22
type input "*"
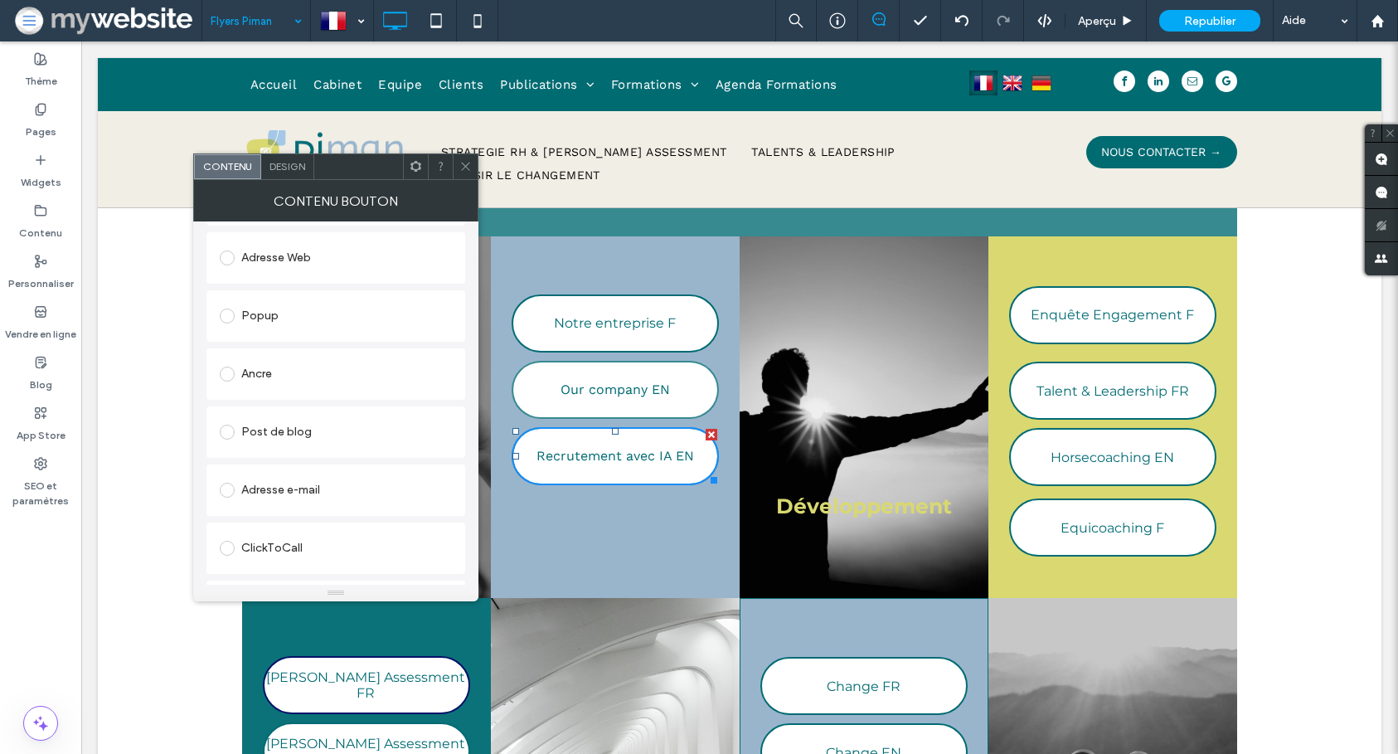
scroll to position [322, 0]
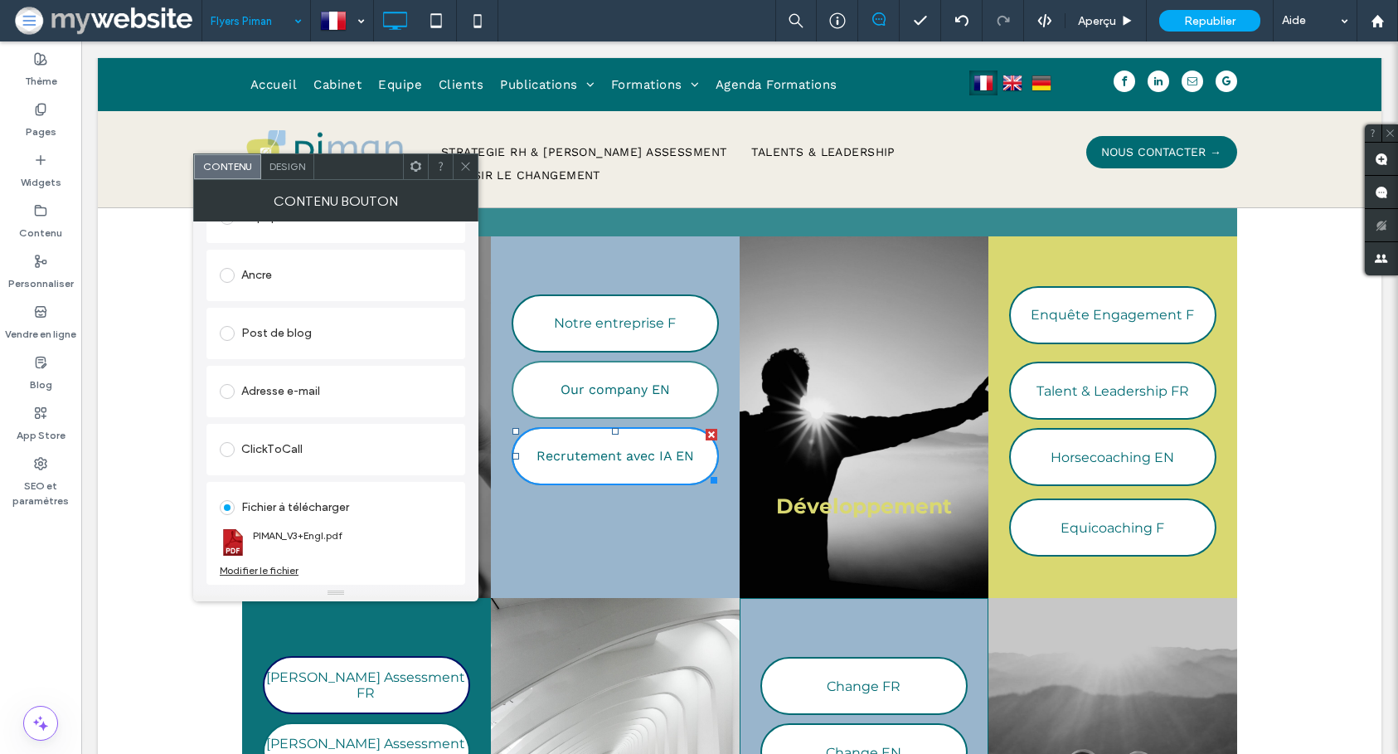
type input "**********"
click at [262, 568] on div "Modifier le fichier" at bounding box center [259, 570] width 79 height 12
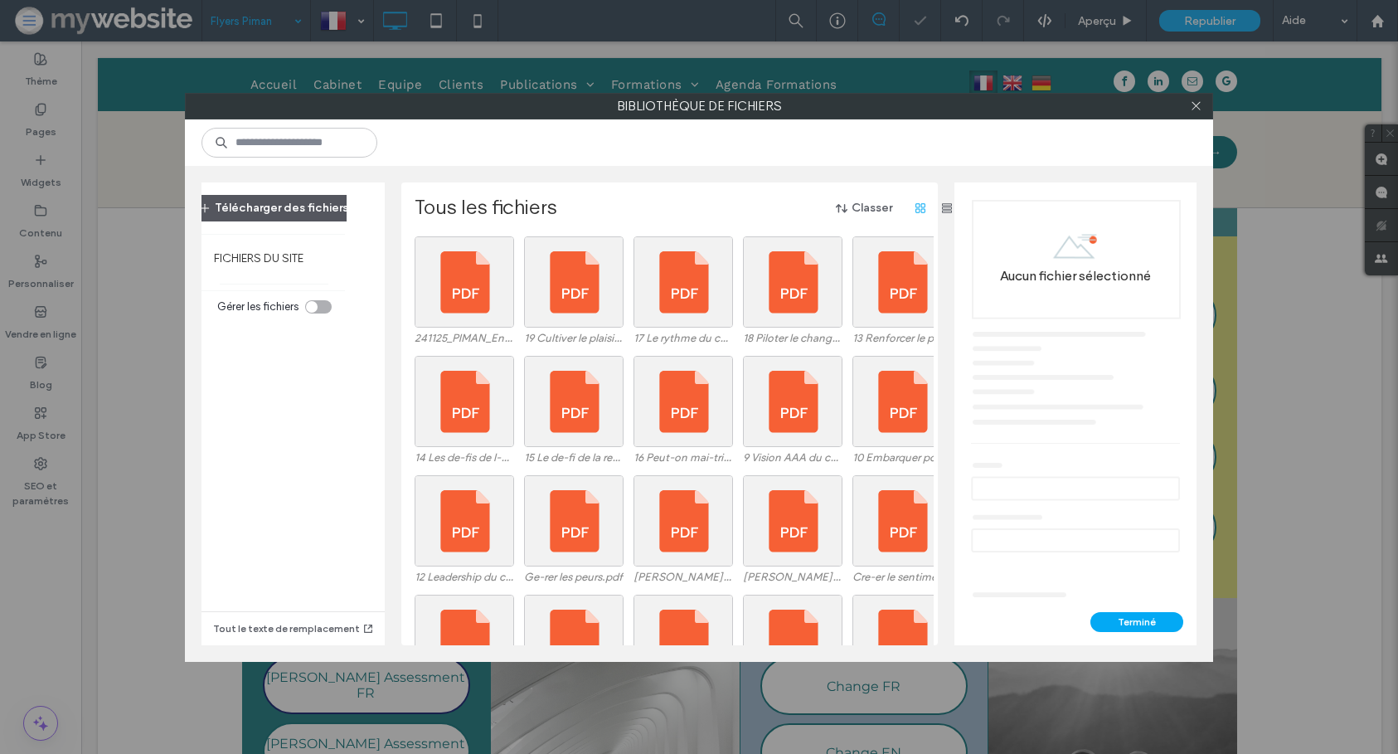
click at [307, 206] on button "Télécharger des fichiers" at bounding box center [274, 208] width 178 height 27
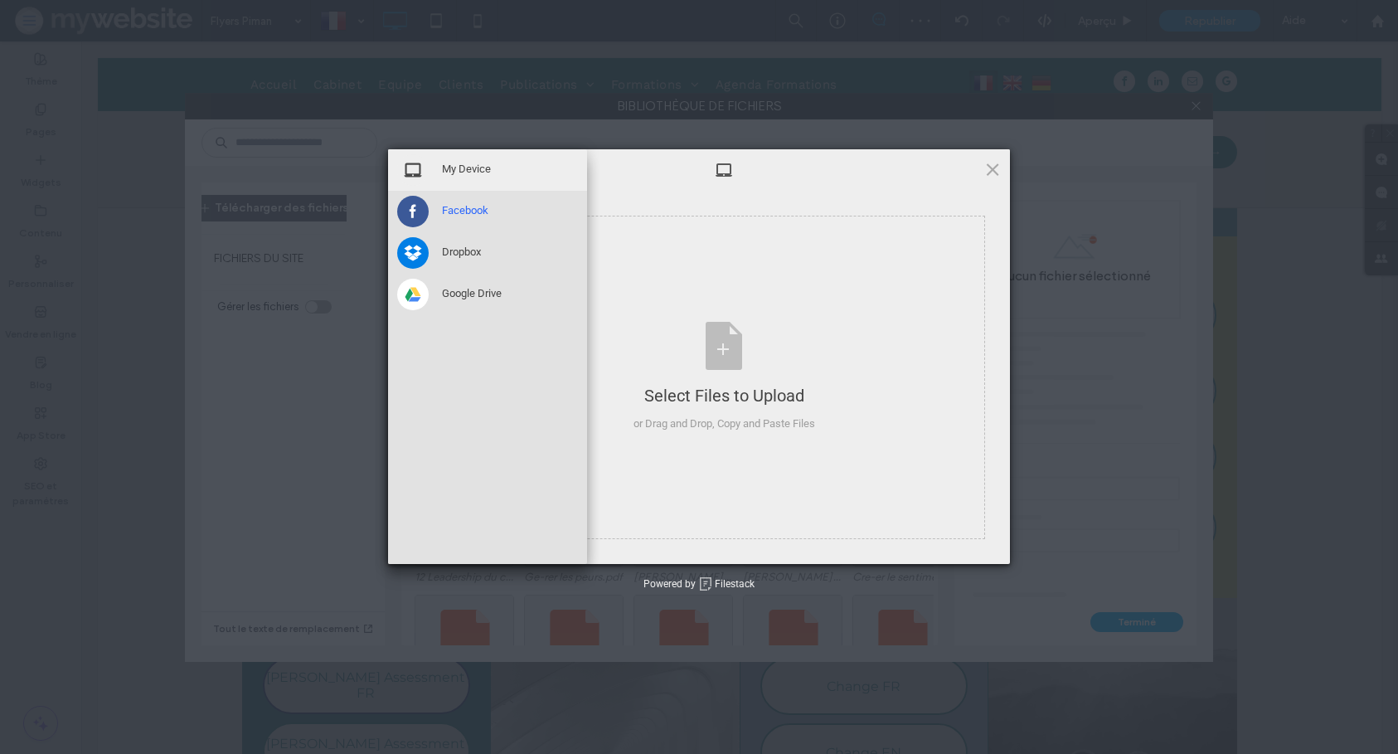
scroll to position [322, 0]
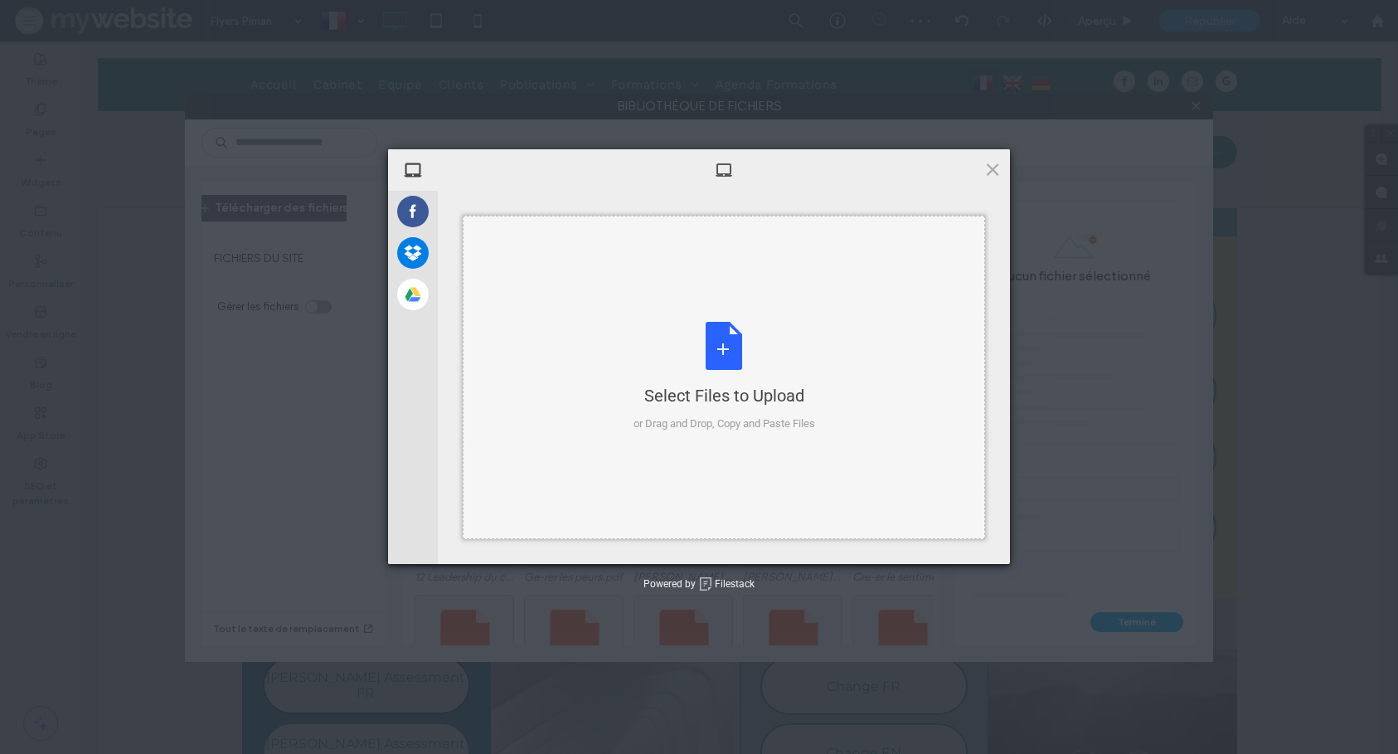
click at [749, 302] on div "Select Files to Upload or Drag and Drop, Copy and Paste Files" at bounding box center [724, 377] width 522 height 323
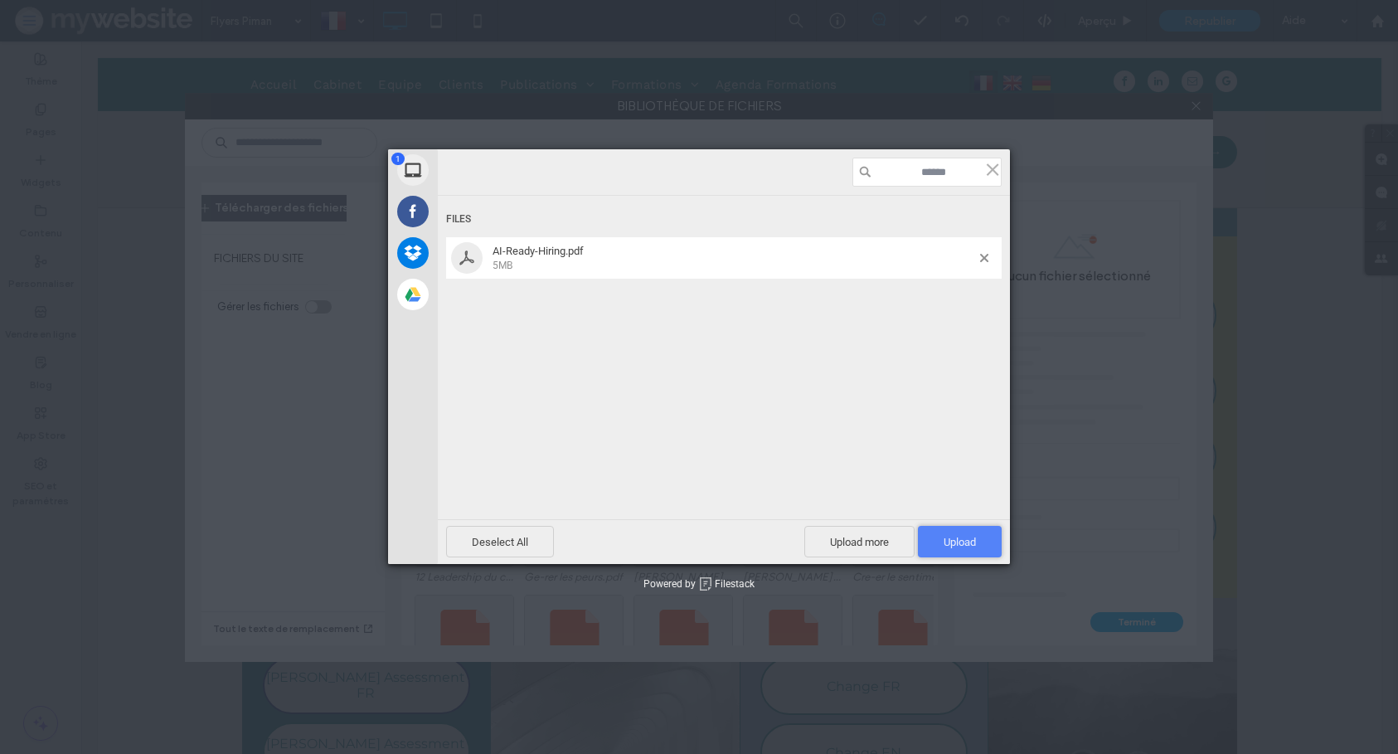
click at [982, 551] on span "Upload 1" at bounding box center [960, 542] width 84 height 32
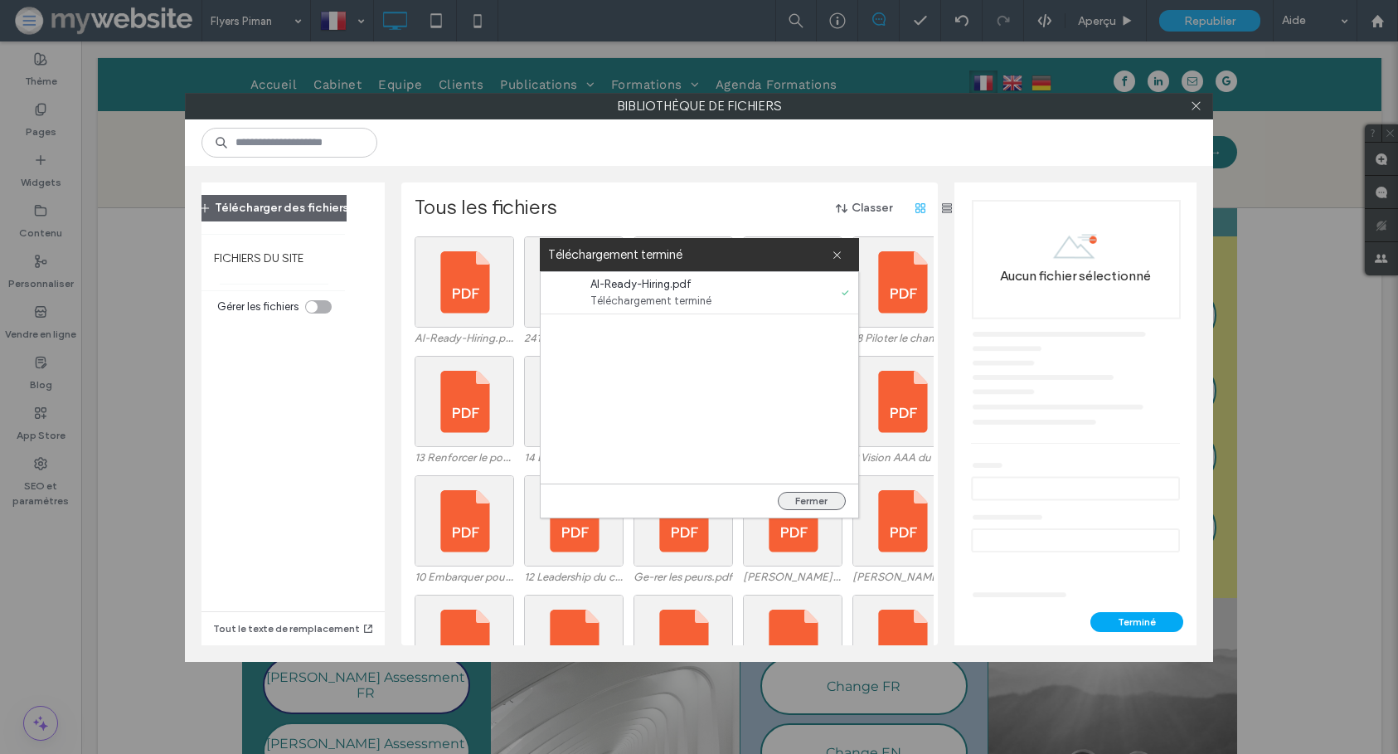
click at [804, 497] on button "Fermer" at bounding box center [812, 501] width 68 height 18
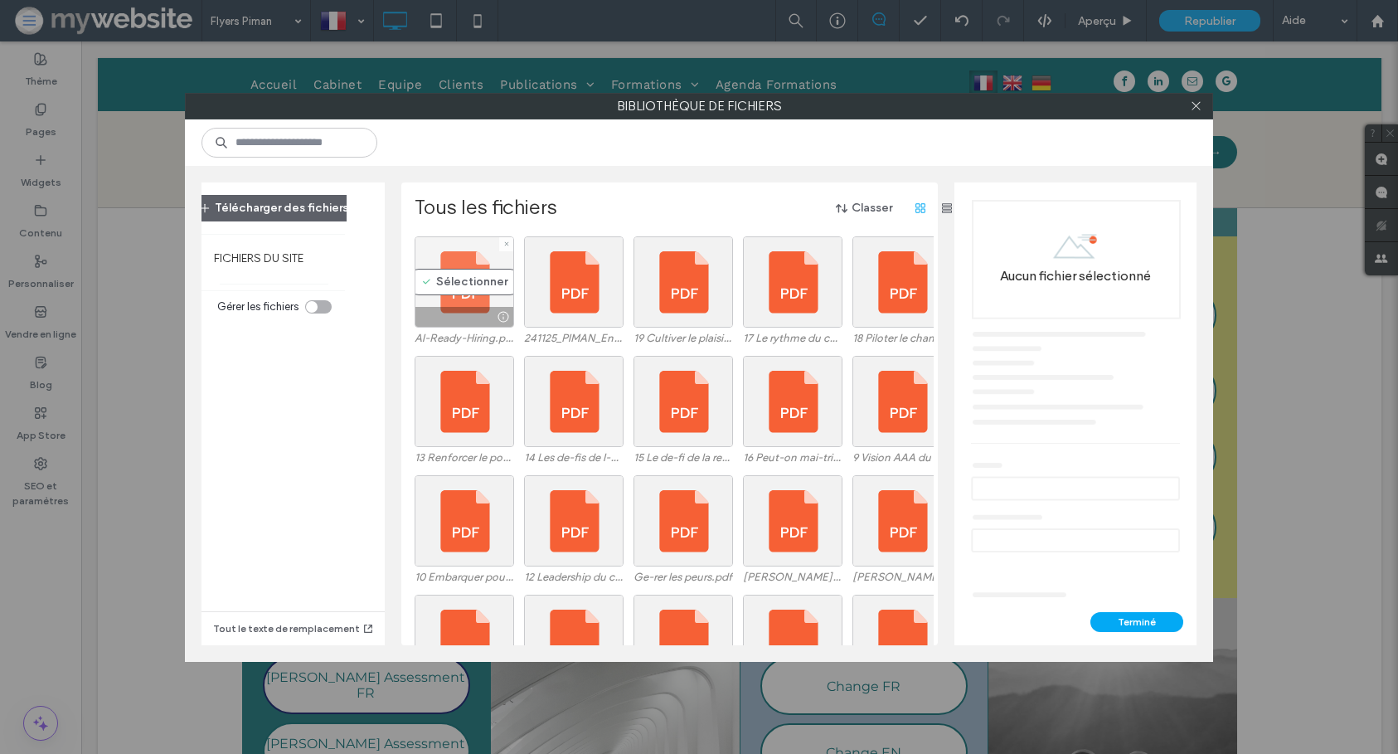
click at [461, 281] on div "Sélectionner" at bounding box center [465, 281] width 100 height 91
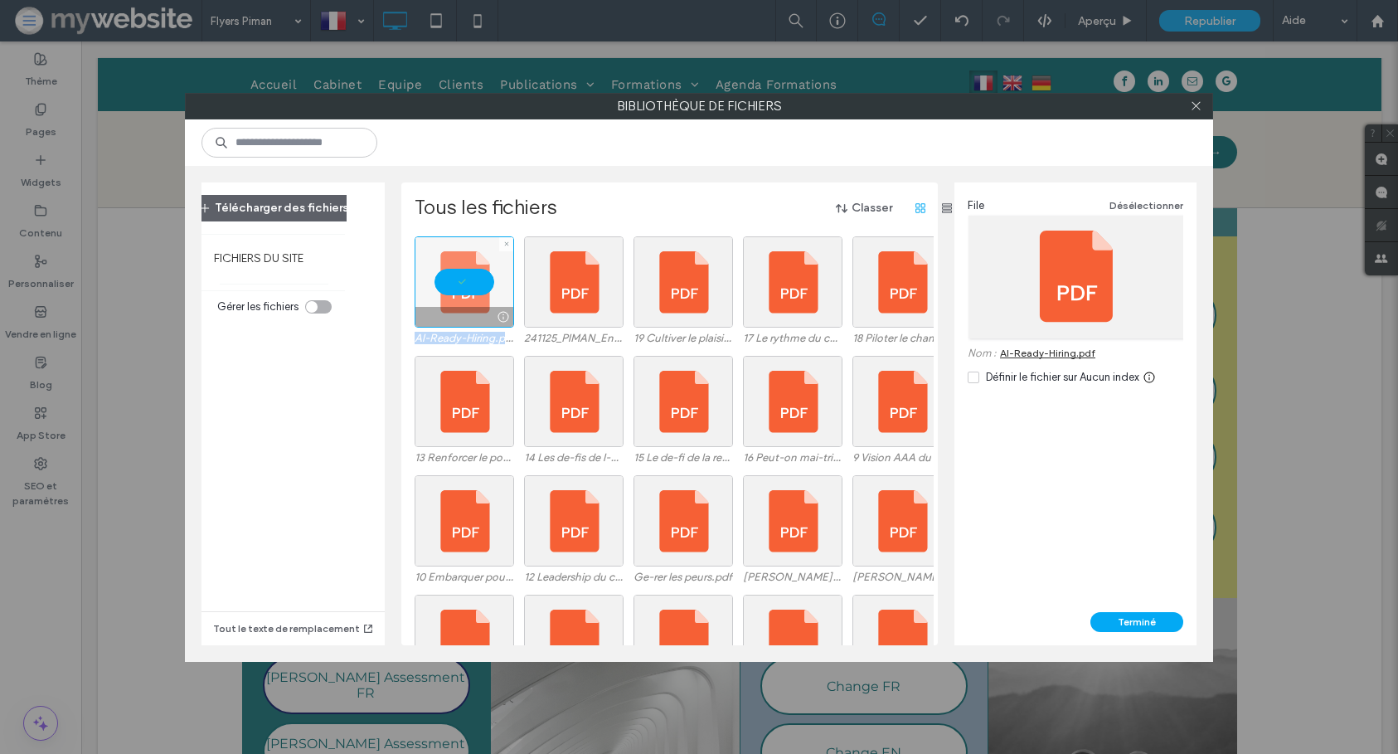
drag, startPoint x: 402, startPoint y: 339, endPoint x: 507, endPoint y: 344, distance: 104.6
click at [507, 344] on div "Tous les fichiers Classer AI-Ready-Hiring.pdf 241125_PIMAN_Enquete_Flyer_FR.pdf…" at bounding box center [669, 413] width 537 height 463
click at [1133, 624] on button "Terminé" at bounding box center [1136, 622] width 93 height 20
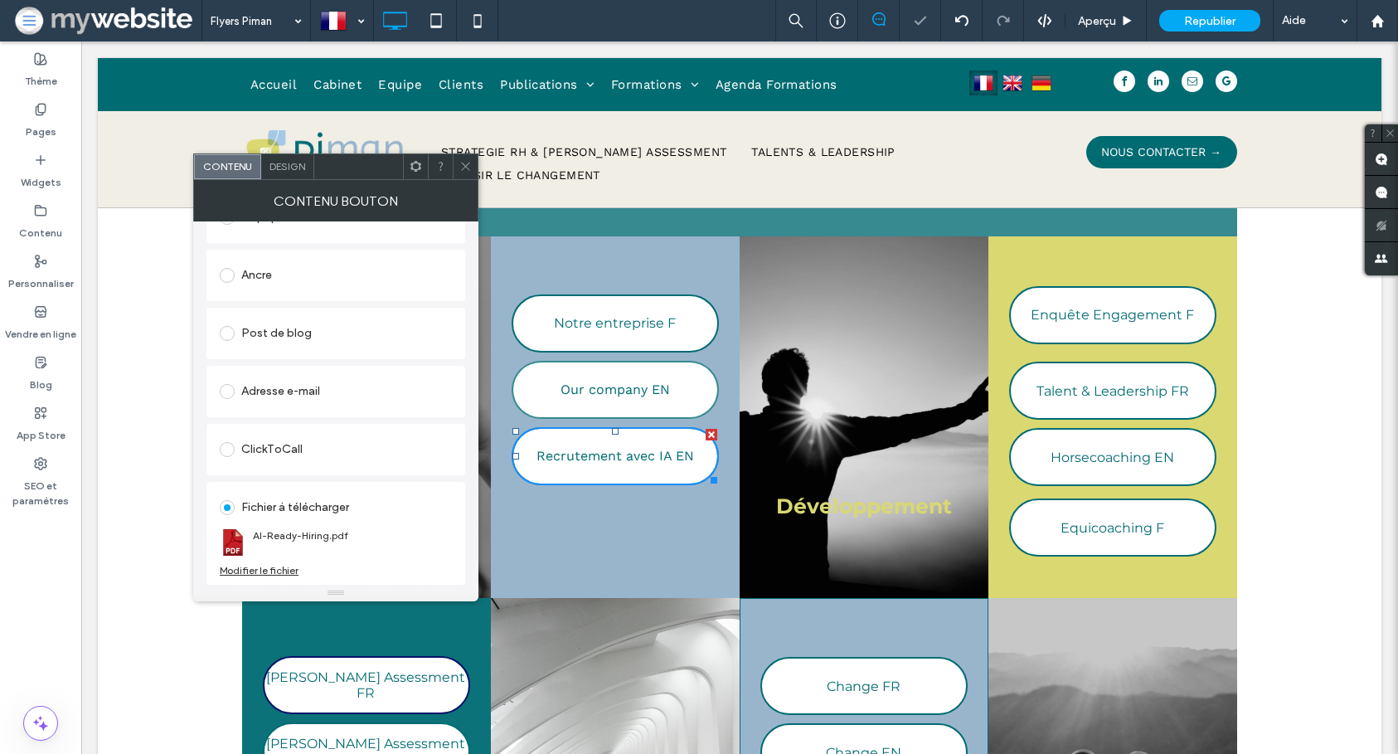
click at [465, 165] on icon at bounding box center [465, 166] width 12 height 12
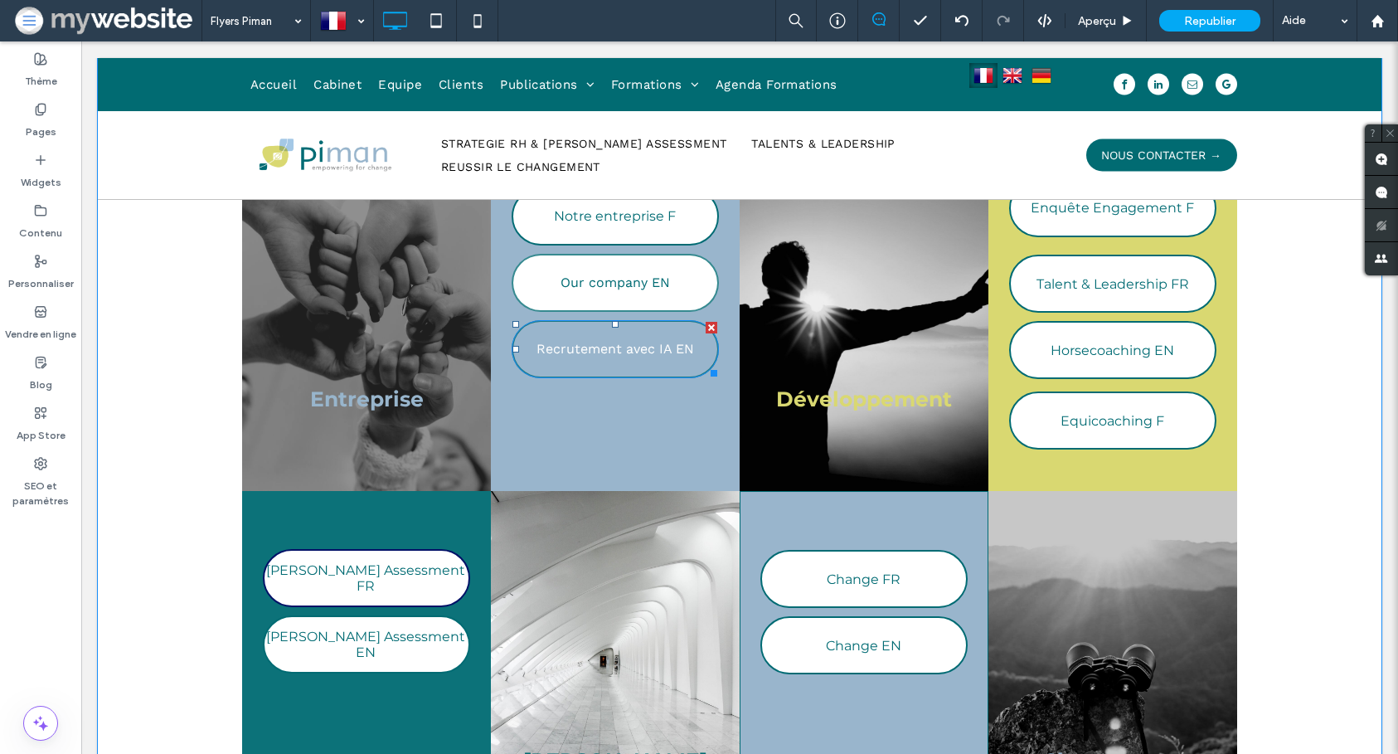
scroll to position [687, 0]
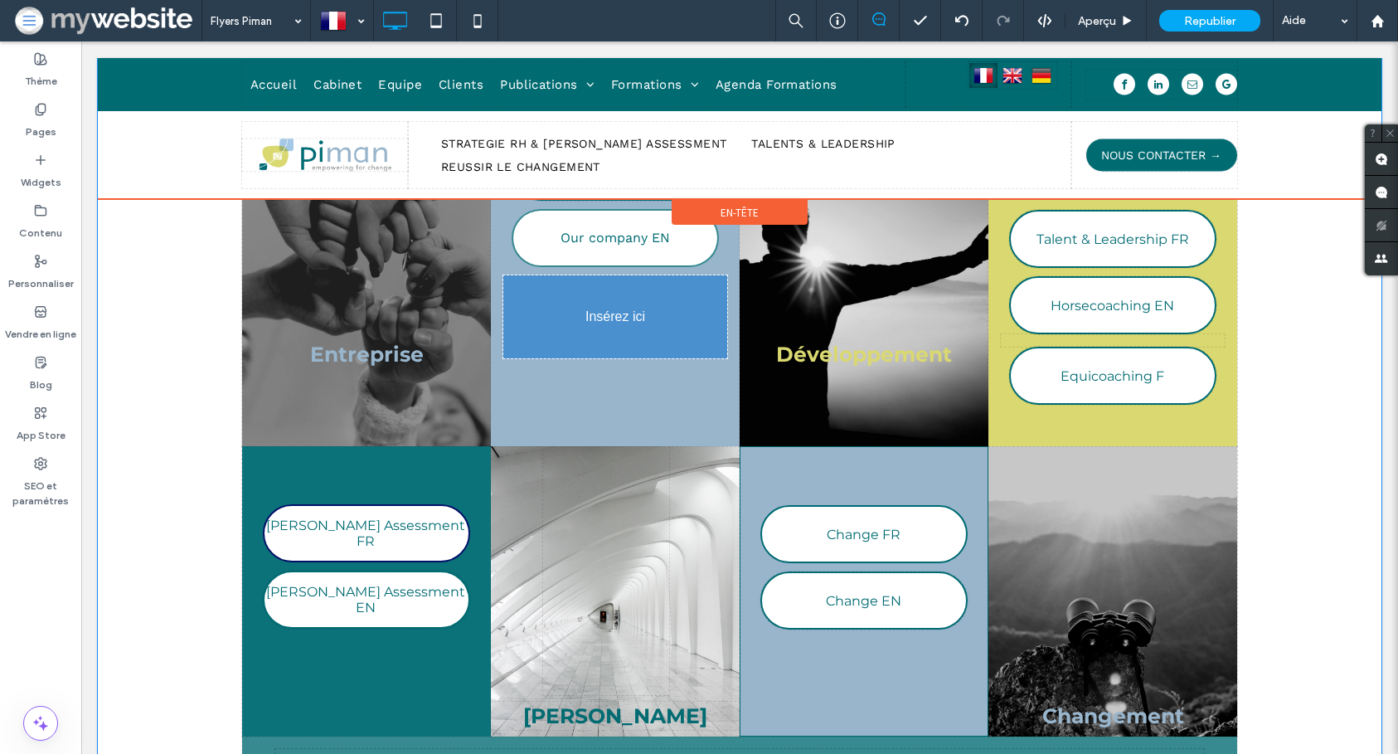
drag, startPoint x: 569, startPoint y: 310, endPoint x: 562, endPoint y: 358, distance: 48.6
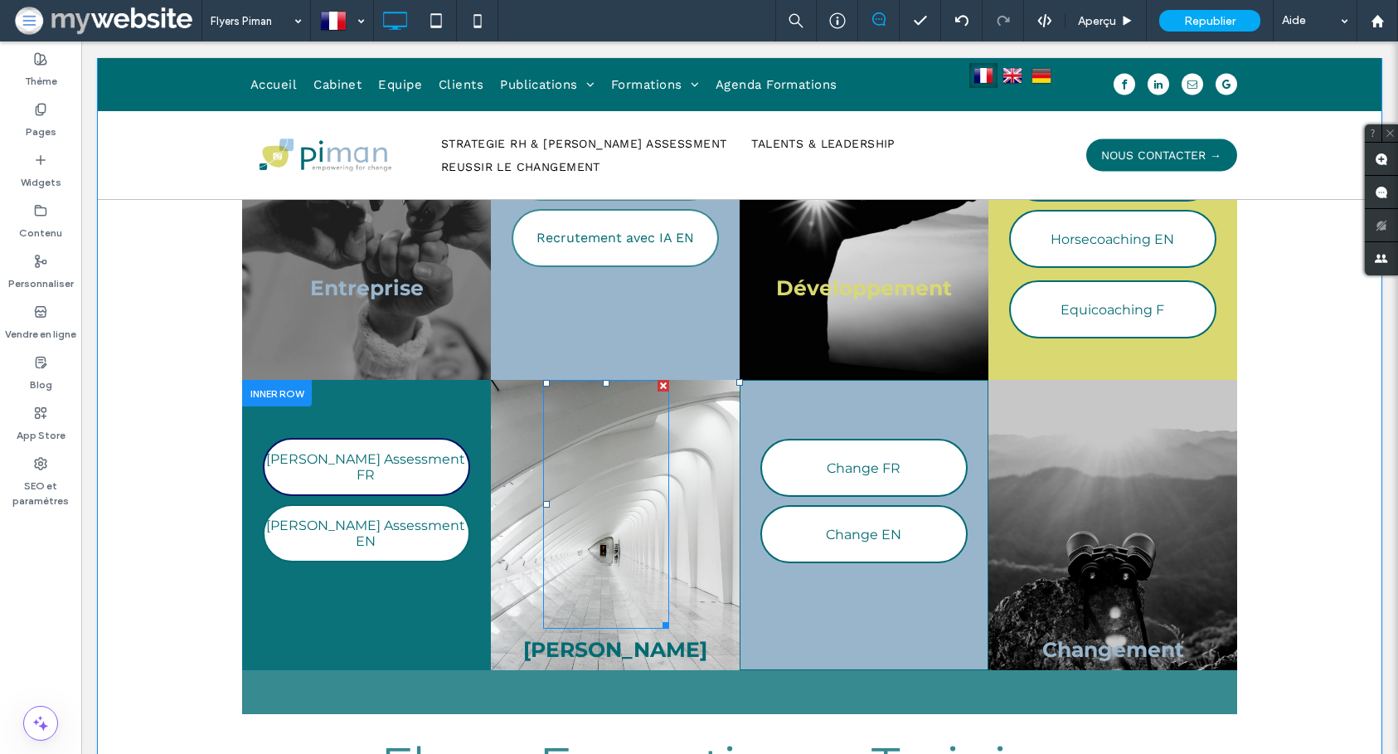
scroll to position [758, 0]
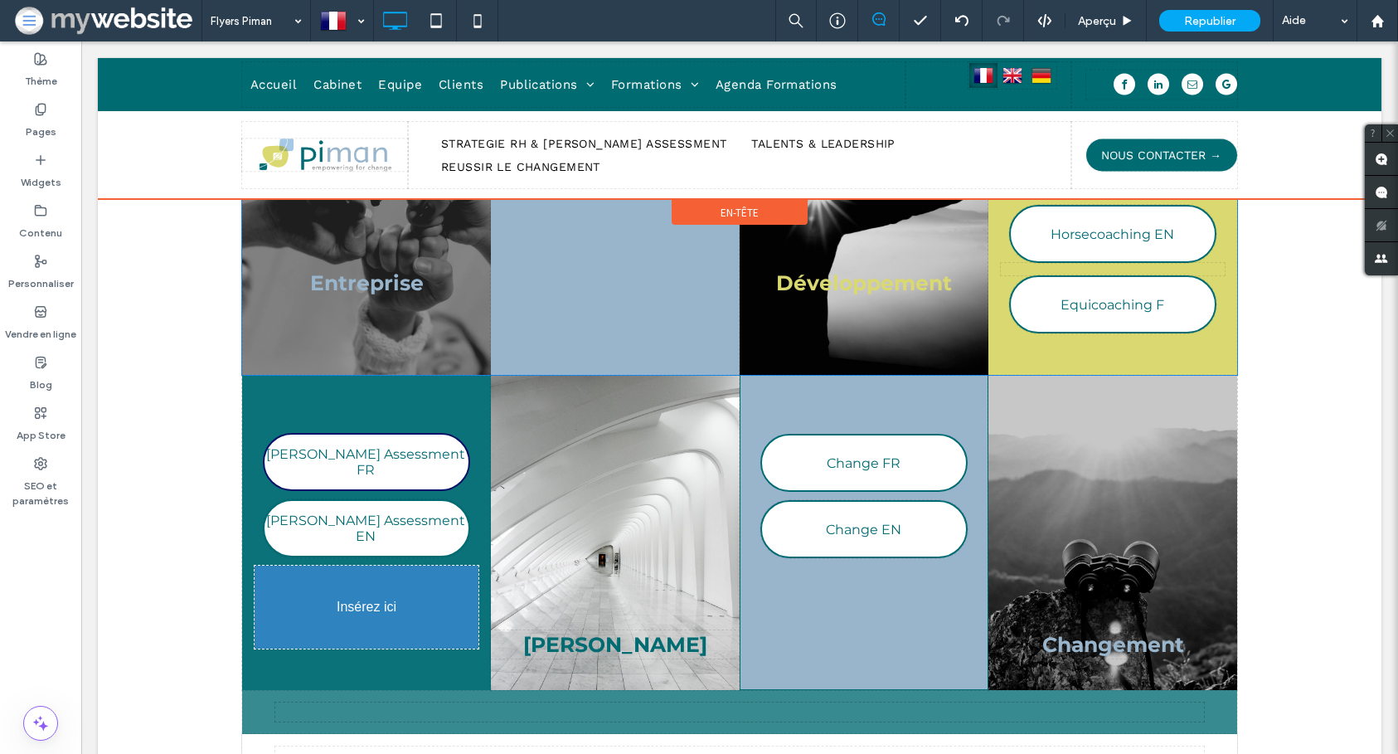
drag, startPoint x: 563, startPoint y: 245, endPoint x: 334, endPoint y: 615, distance: 434.9
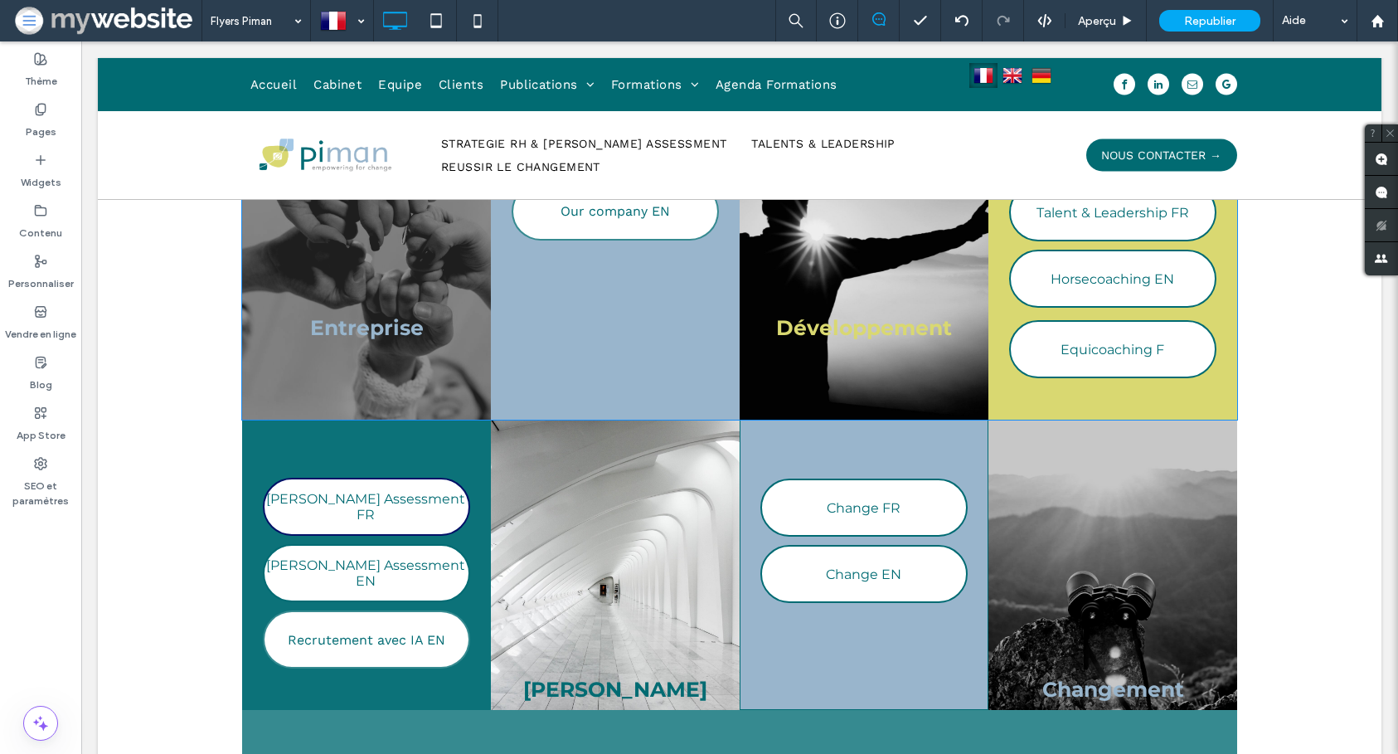
scroll to position [770, 0]
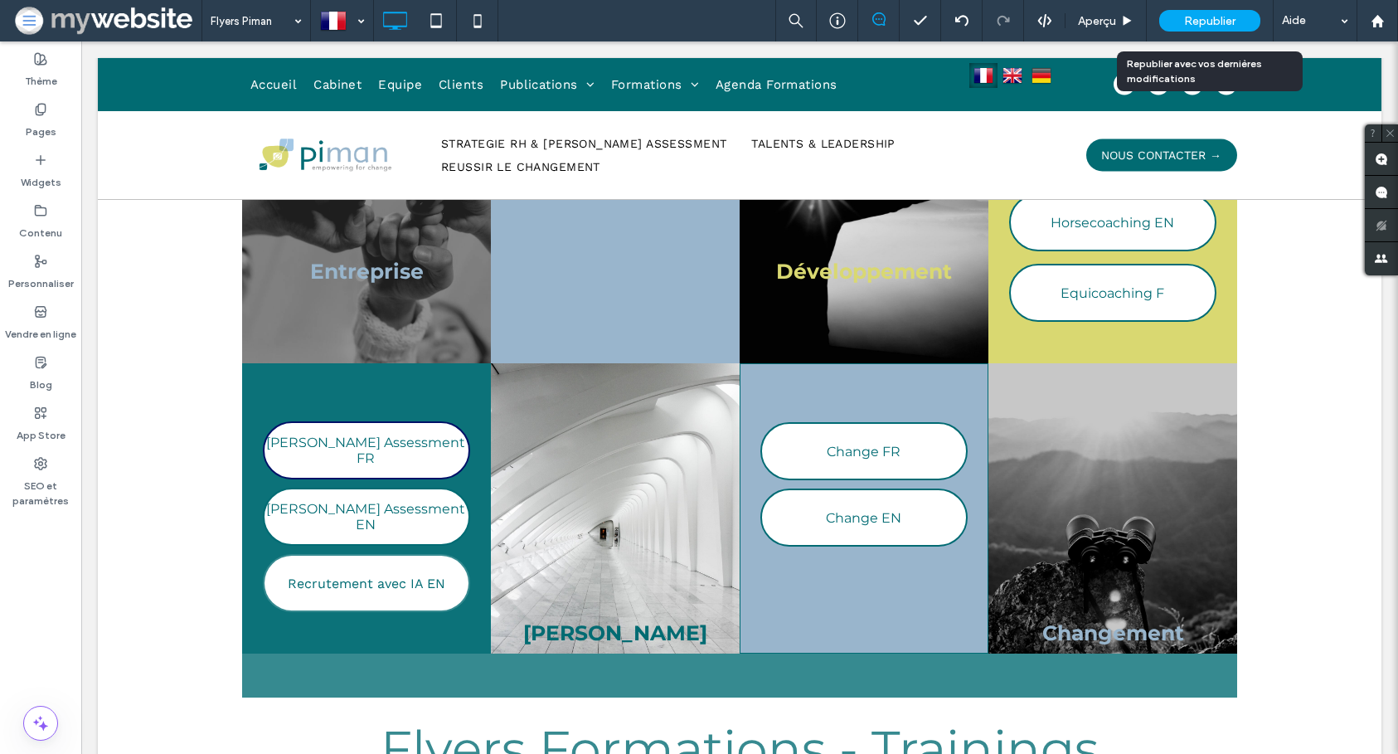
click at [1185, 16] on span "Republier" at bounding box center [1209, 21] width 51 height 14
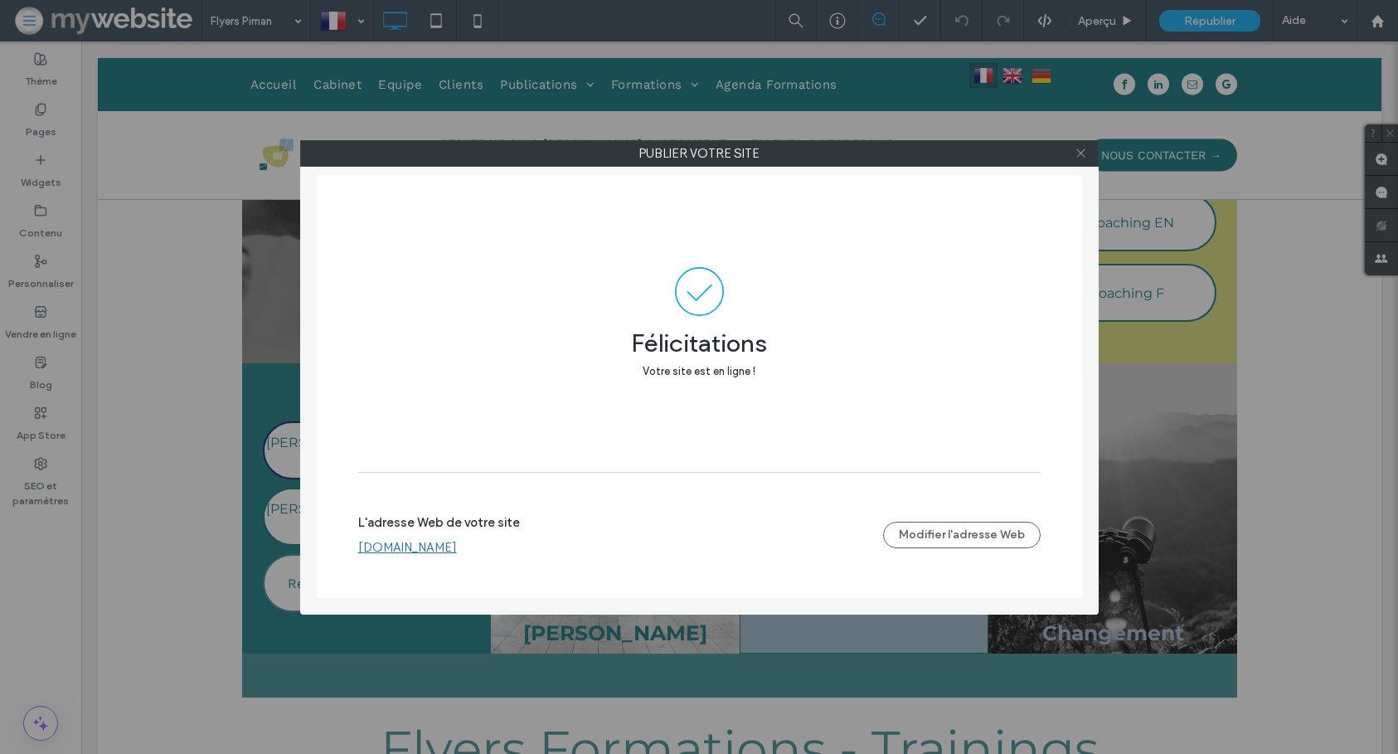
click at [1081, 156] on icon at bounding box center [1081, 153] width 12 height 12
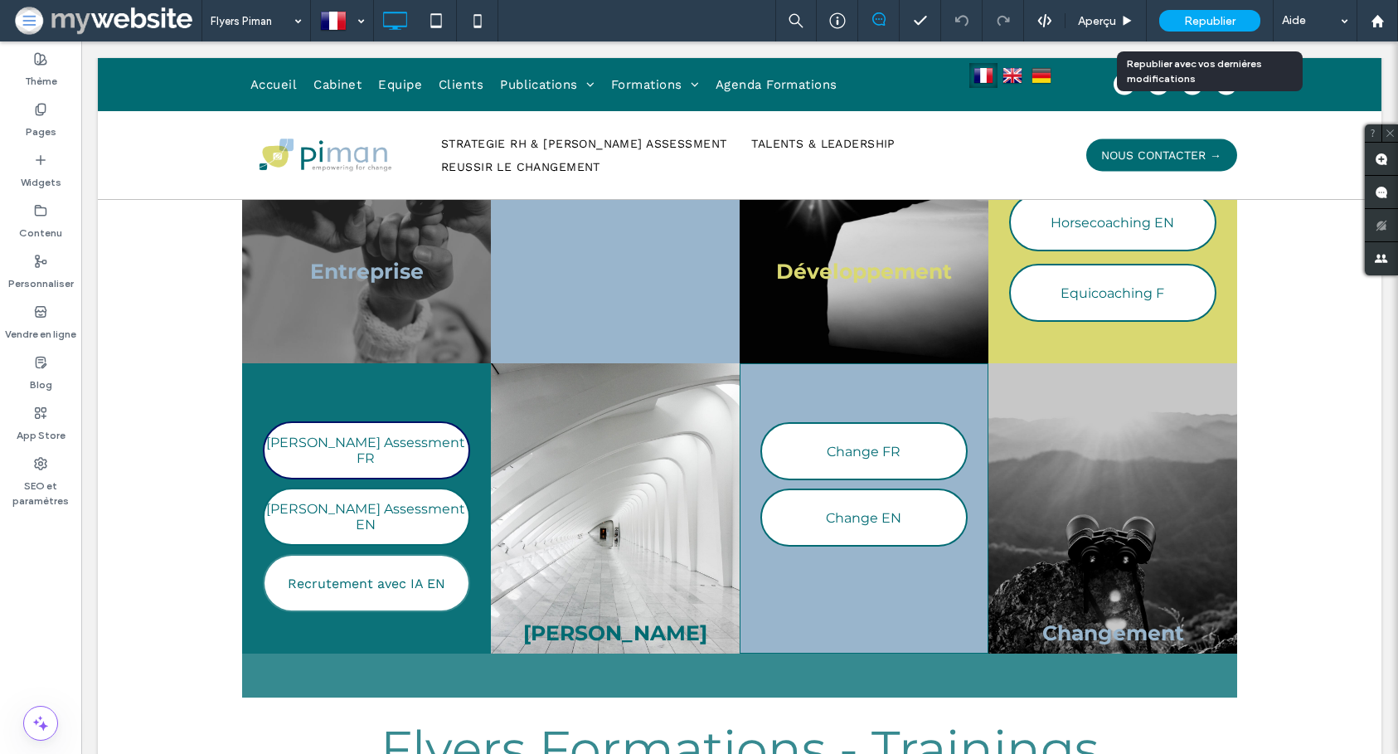
click at [1212, 32] on div "Republier" at bounding box center [1209, 20] width 101 height 41
click at [1211, 27] on div "Republier" at bounding box center [1209, 21] width 101 height 22
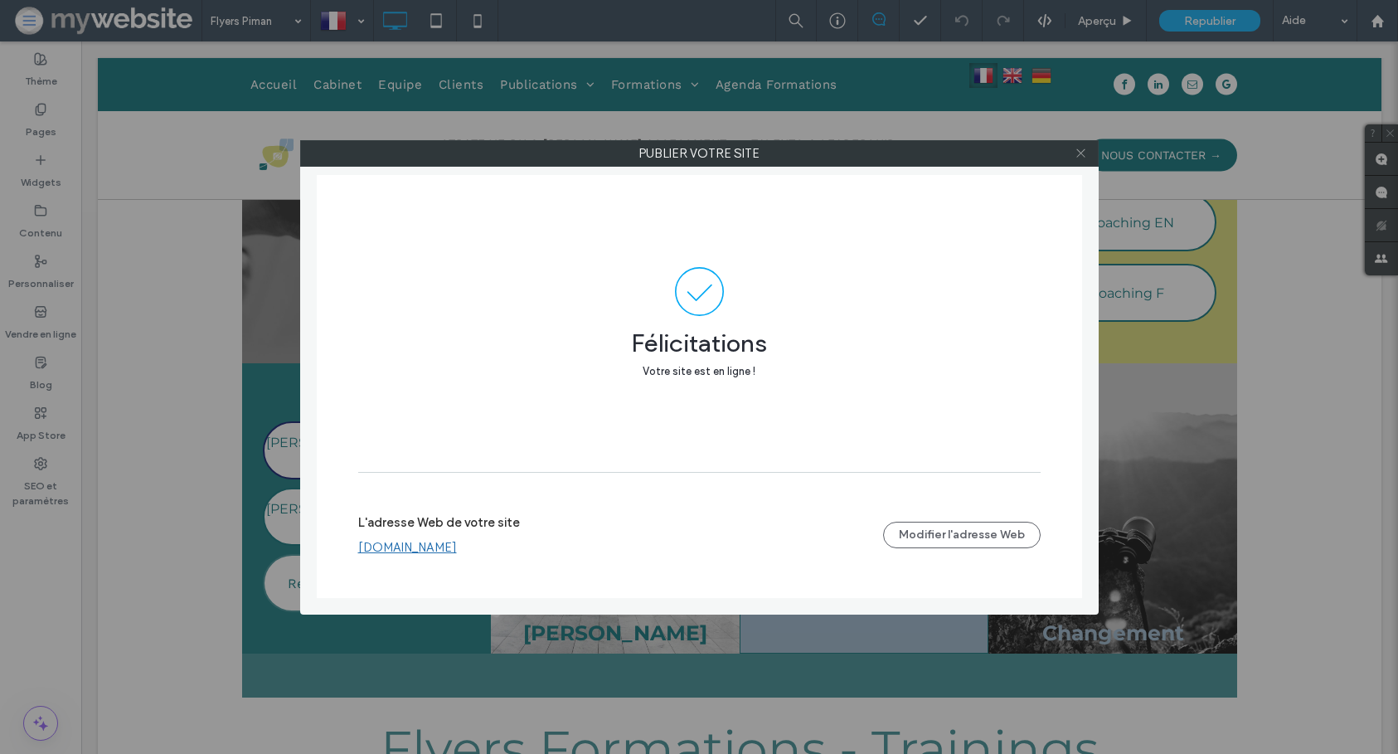
click at [1076, 155] on icon at bounding box center [1081, 153] width 12 height 12
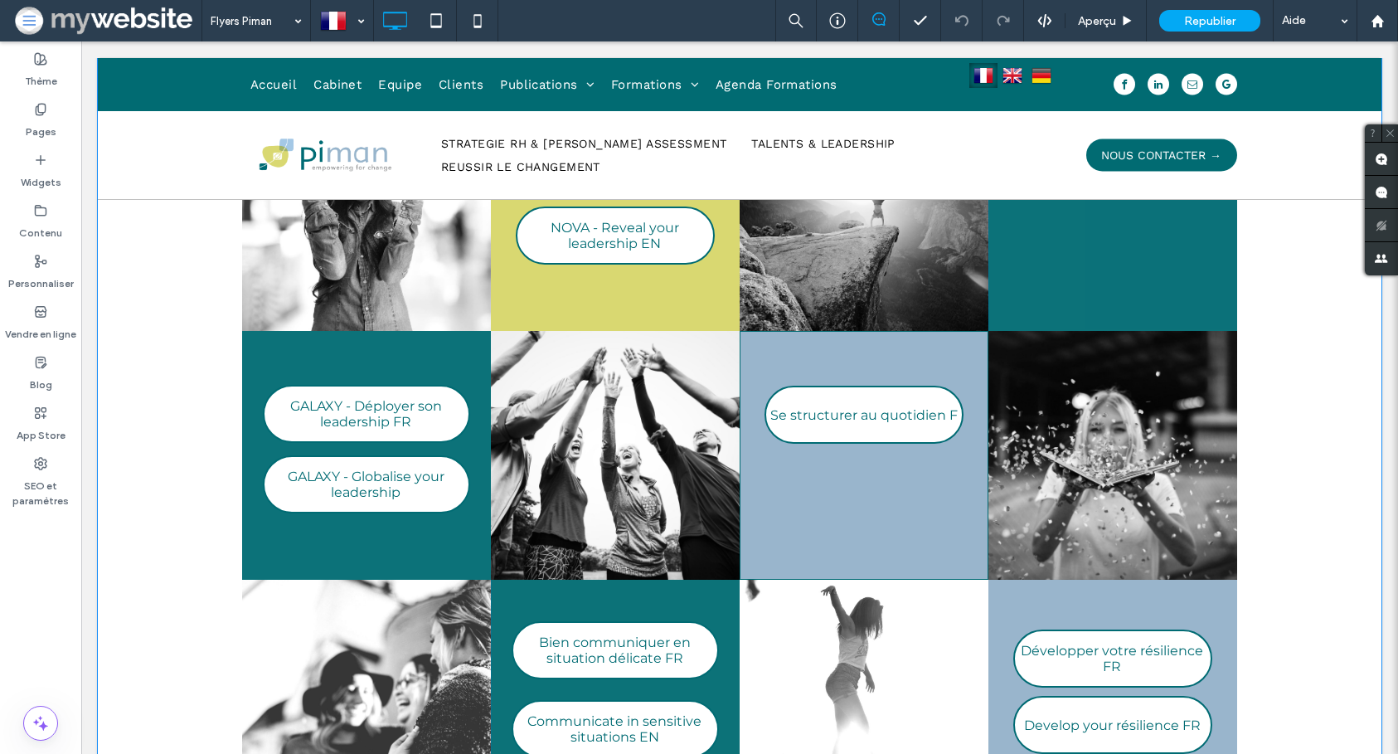
scroll to position [0, 0]
